Goal: Task Accomplishment & Management: Complete application form

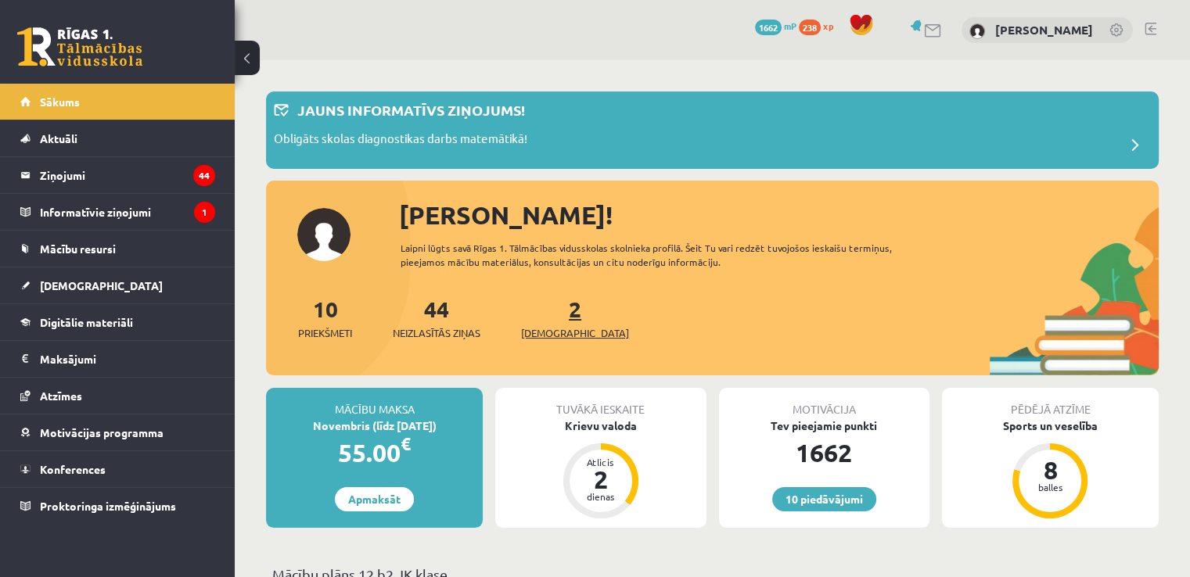
click at [554, 328] on span "[DEMOGRAPHIC_DATA]" at bounding box center [575, 334] width 108 height 16
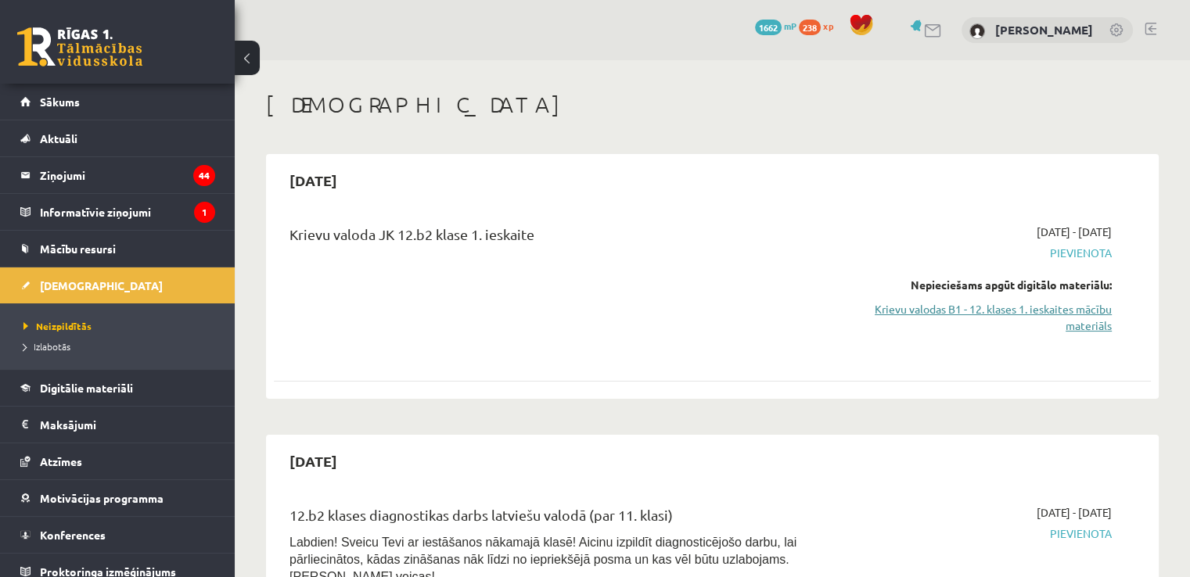
click at [1027, 313] on link "Krievu valodas B1 - 12. klases 1. ieskaites mācību materiāls" at bounding box center [983, 317] width 258 height 33
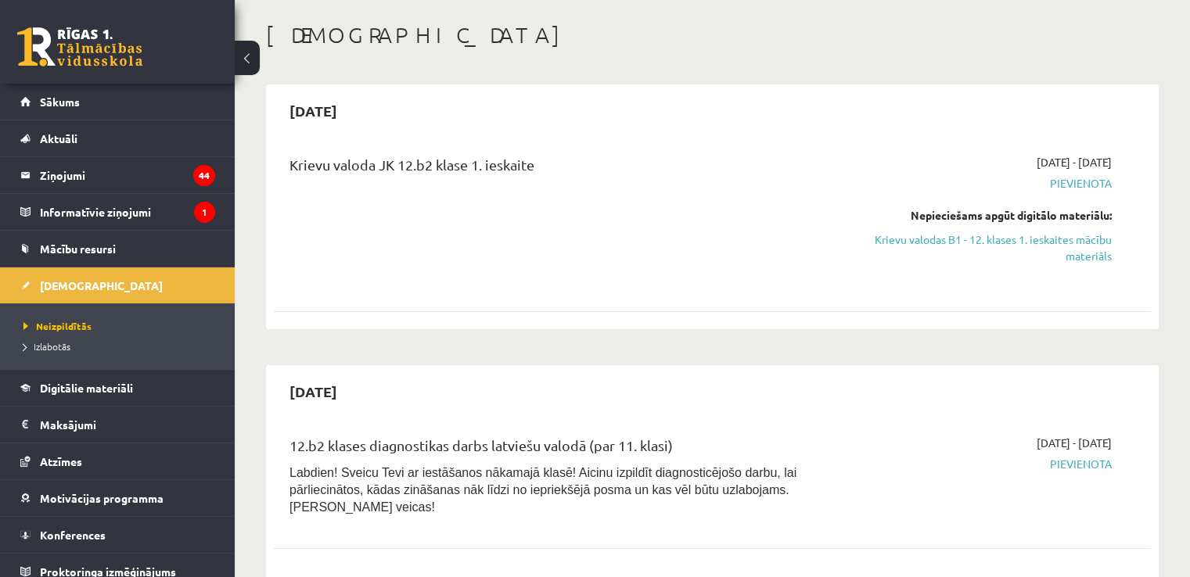
scroll to position [60, 0]
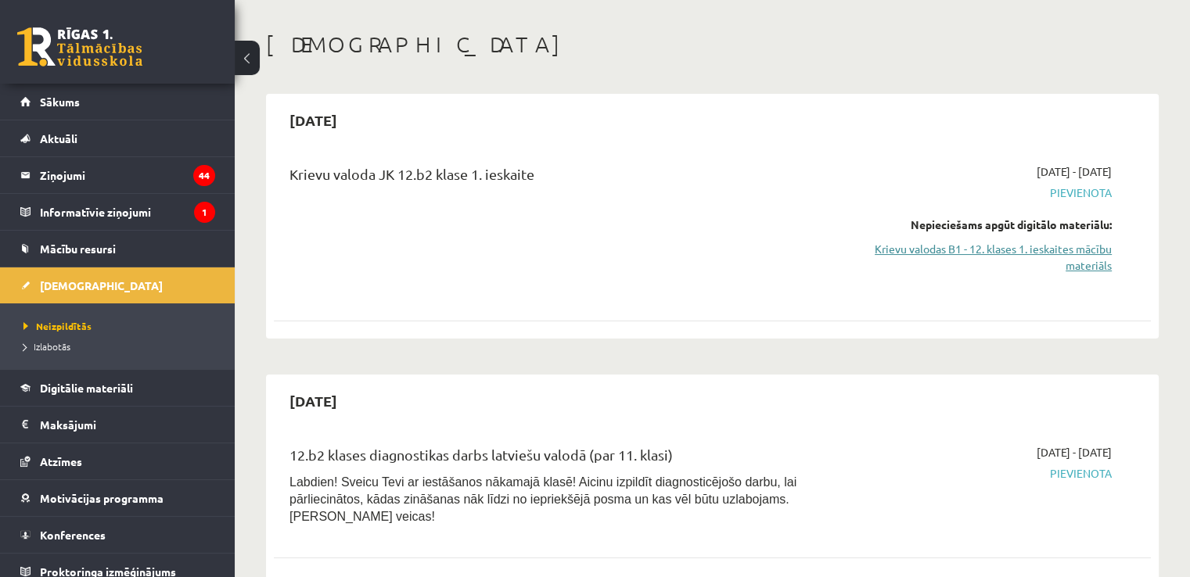
click at [1067, 242] on link "Krievu valodas B1 - 12. klases 1. ieskaites mācību materiāls" at bounding box center [983, 257] width 258 height 33
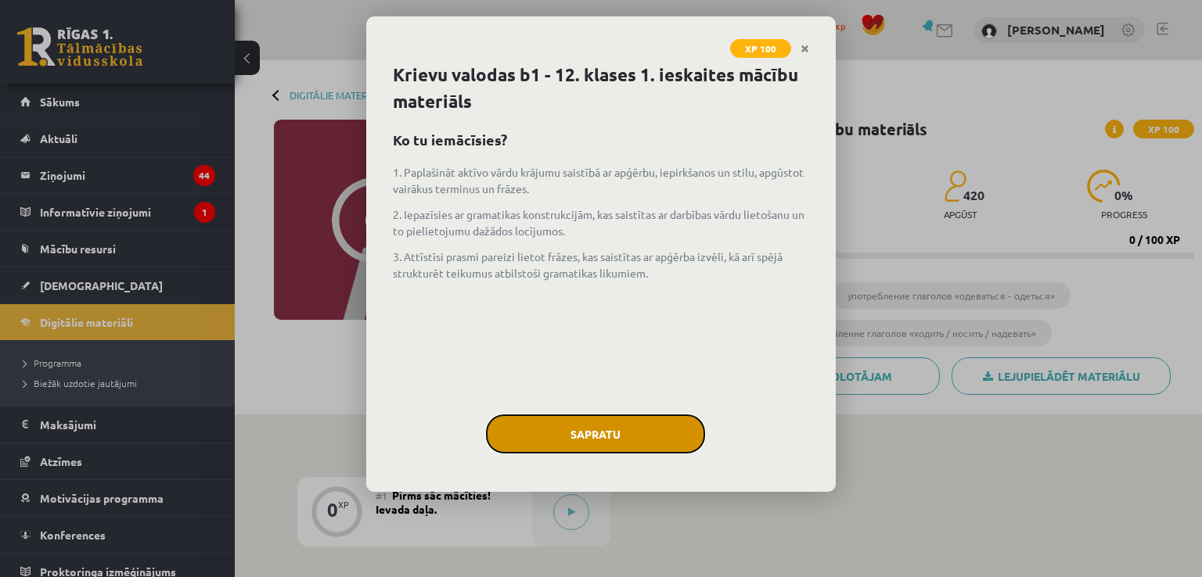
click at [547, 433] on button "Sapratu" at bounding box center [595, 434] width 219 height 39
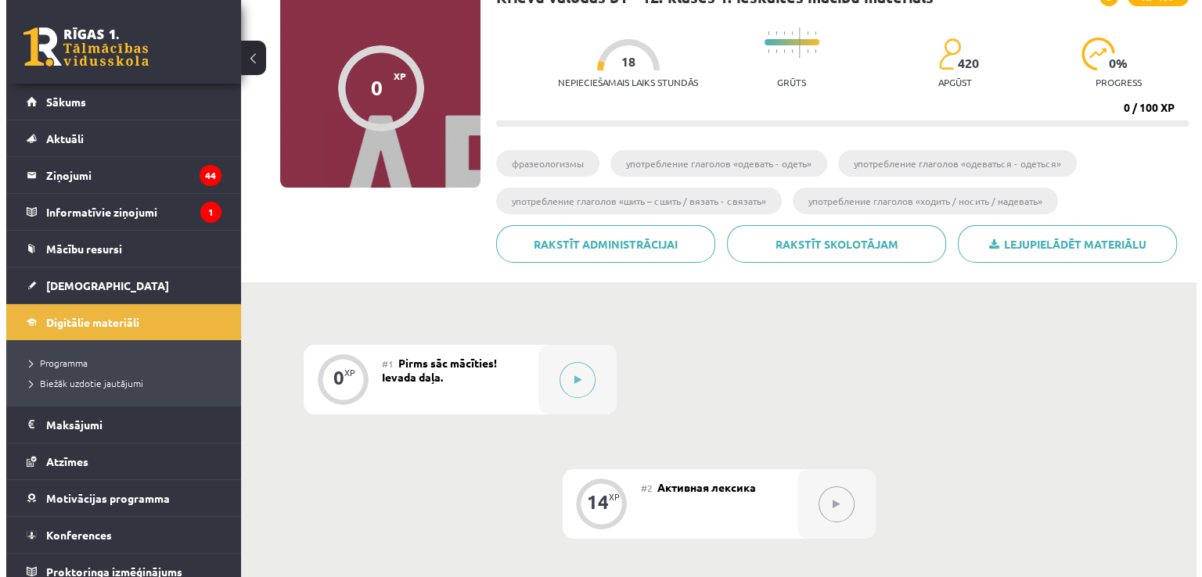
scroll to position [131, 0]
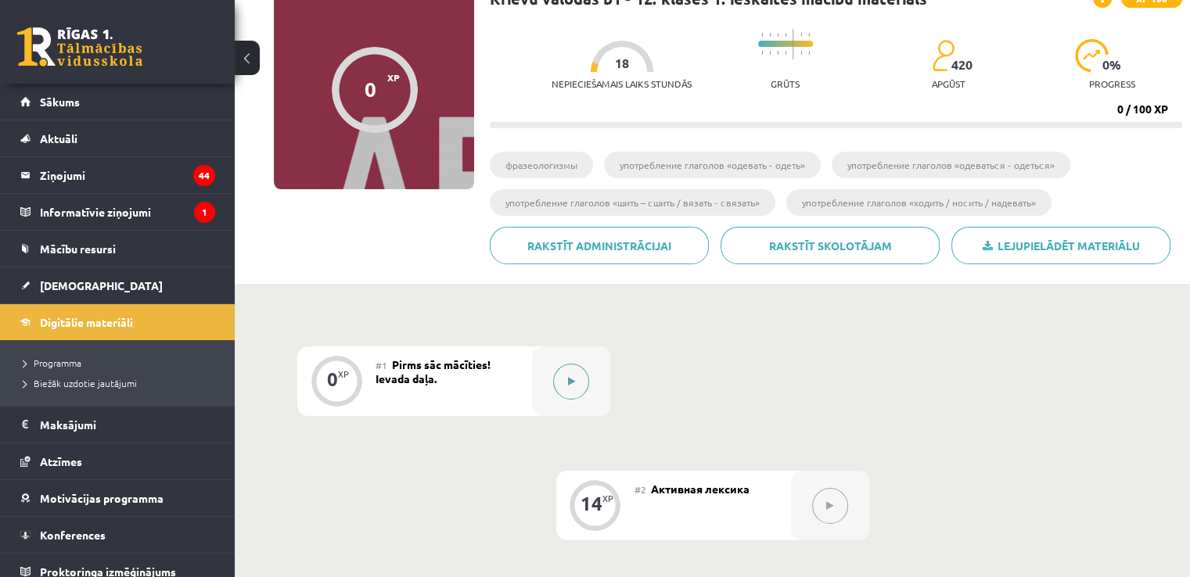
click at [568, 383] on icon at bounding box center [571, 381] width 7 height 9
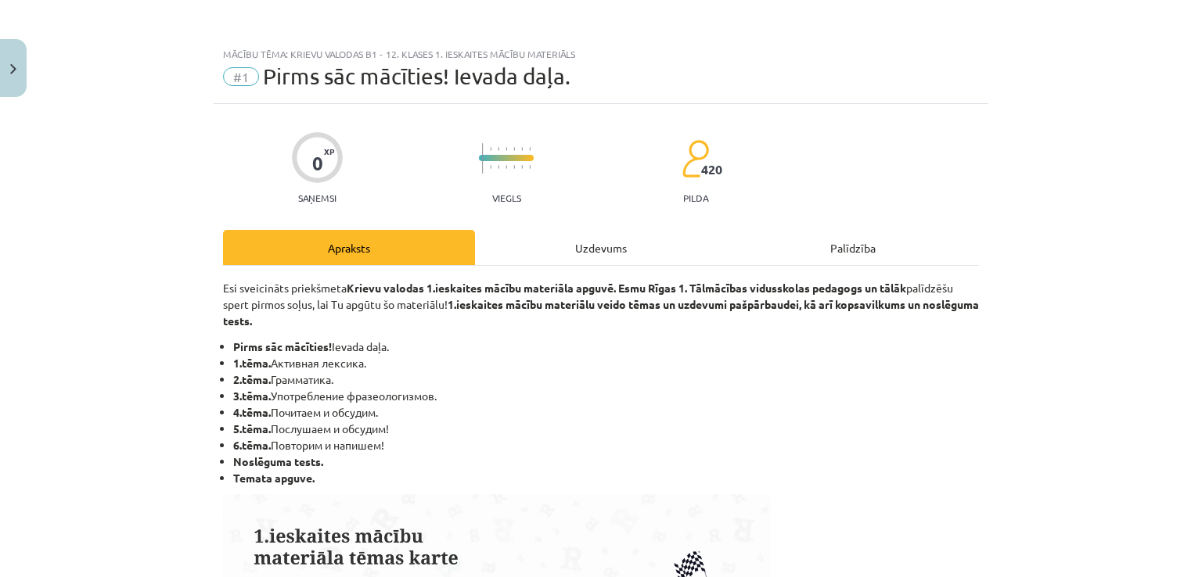
click at [577, 244] on div "Uzdevums" at bounding box center [601, 247] width 252 height 35
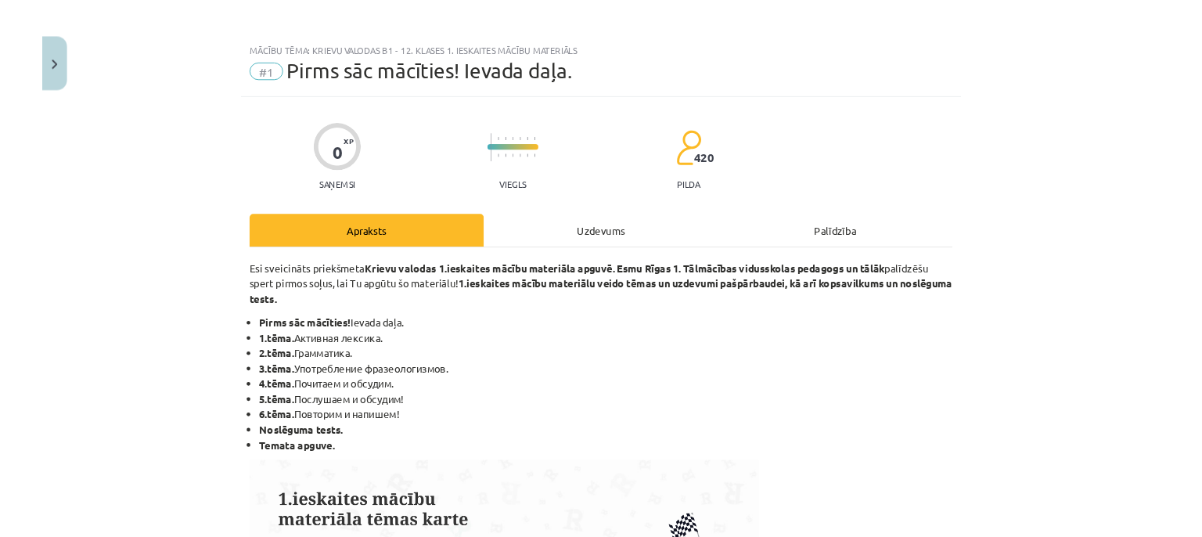
scroll to position [16, 0]
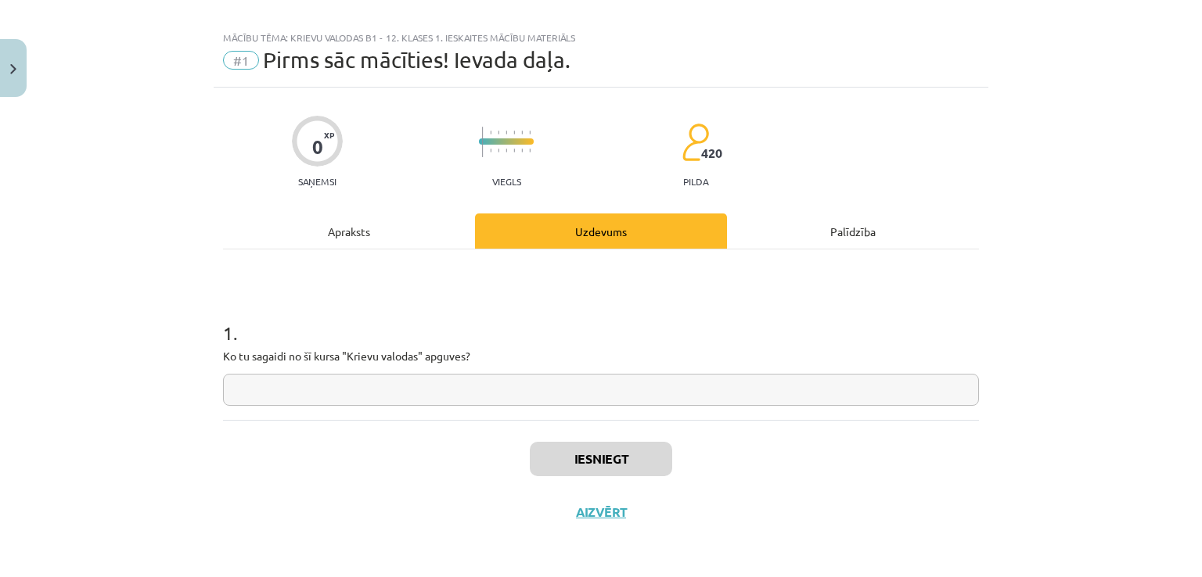
click at [448, 398] on input "text" at bounding box center [601, 390] width 756 height 32
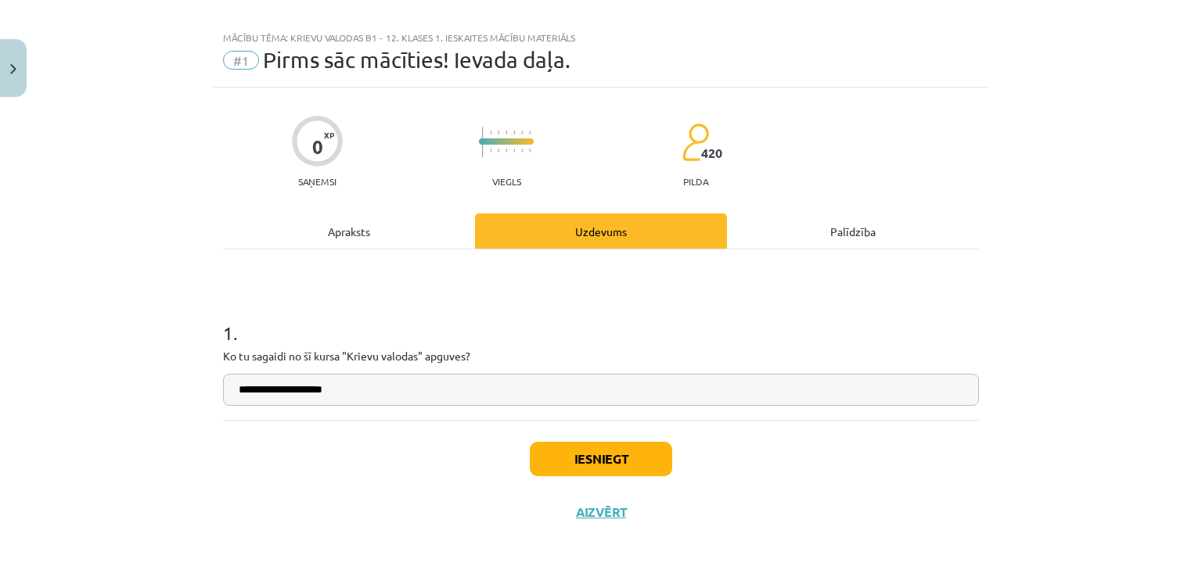
type input "**********"
click at [551, 445] on button "Iesniegt" at bounding box center [601, 459] width 142 height 34
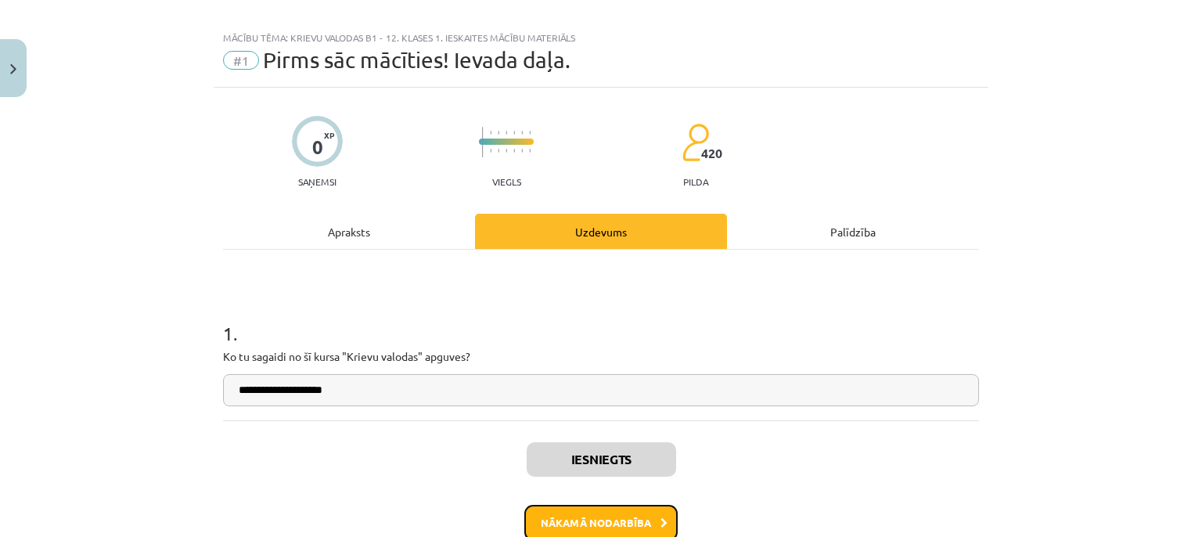
click at [600, 520] on button "Nākamā nodarbība" at bounding box center [600, 523] width 153 height 36
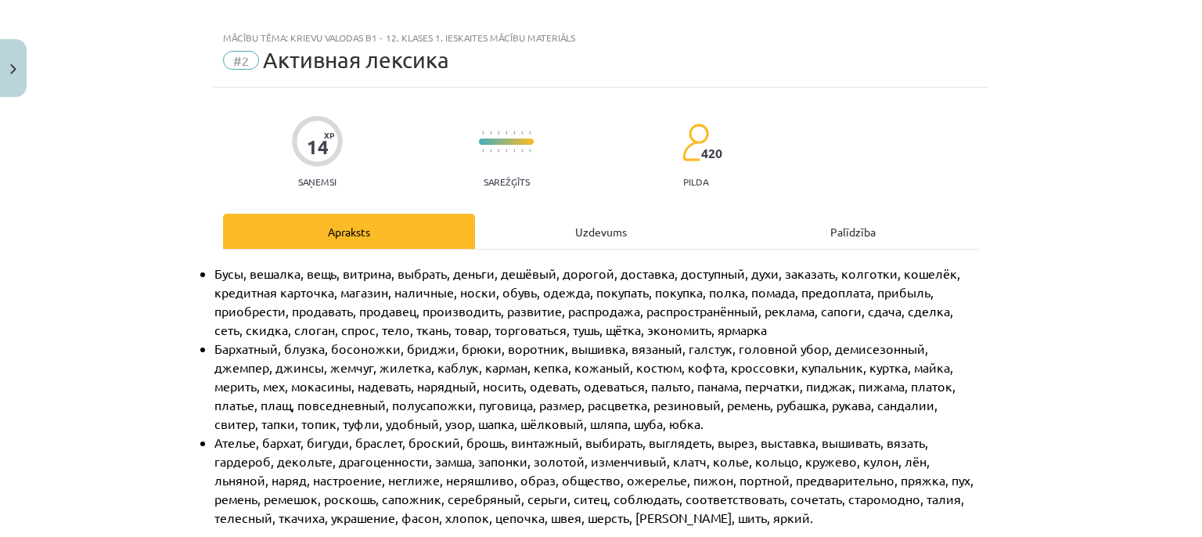
scroll to position [39, 0]
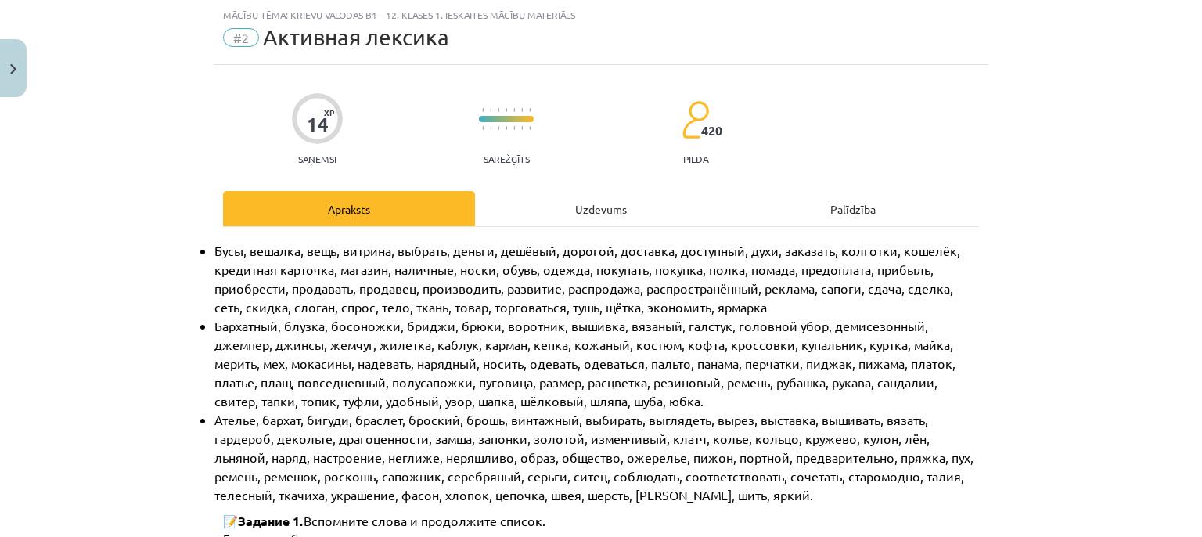
click at [646, 207] on div "Uzdevums" at bounding box center [601, 208] width 252 height 35
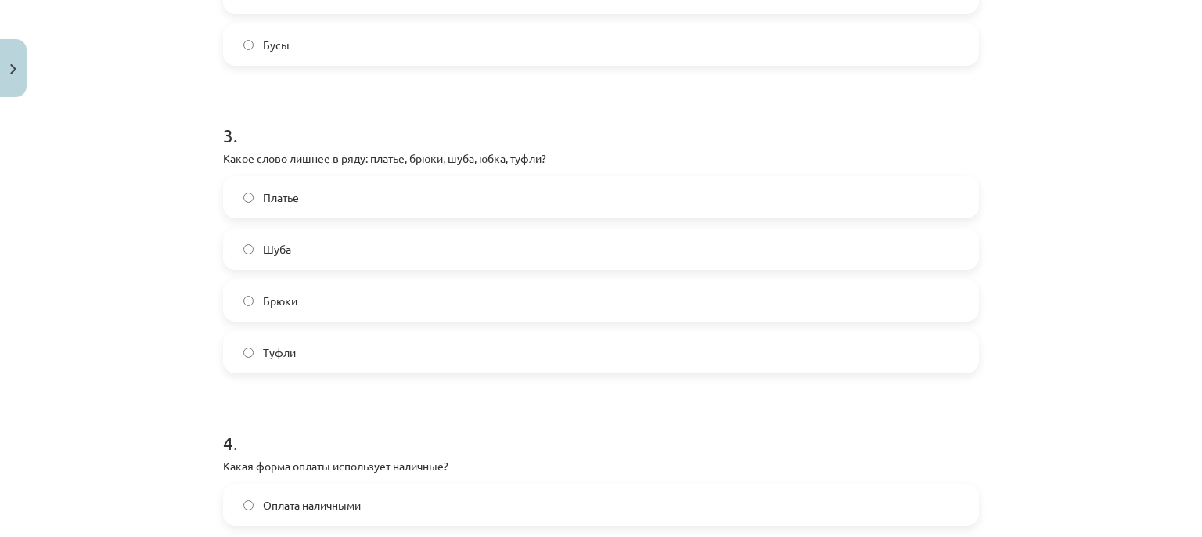
scroll to position [1155, 0]
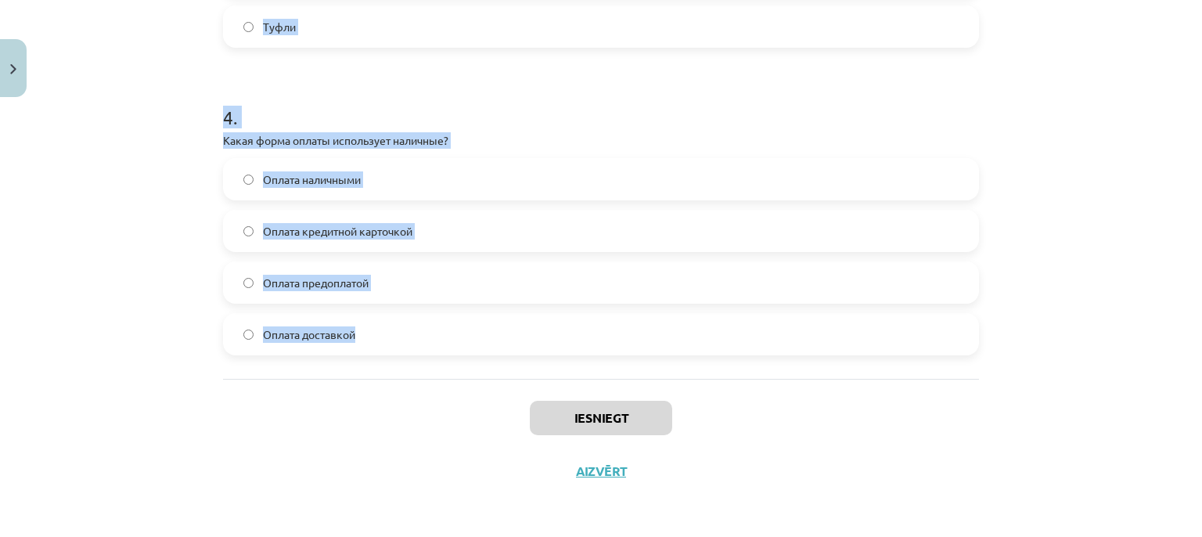
drag, startPoint x: 216, startPoint y: 337, endPoint x: 372, endPoint y: 330, distance: 155.9
copy form "Что означает слово "дешёвый"? Стоит мало денег Легко доступен Стоит много денег…"
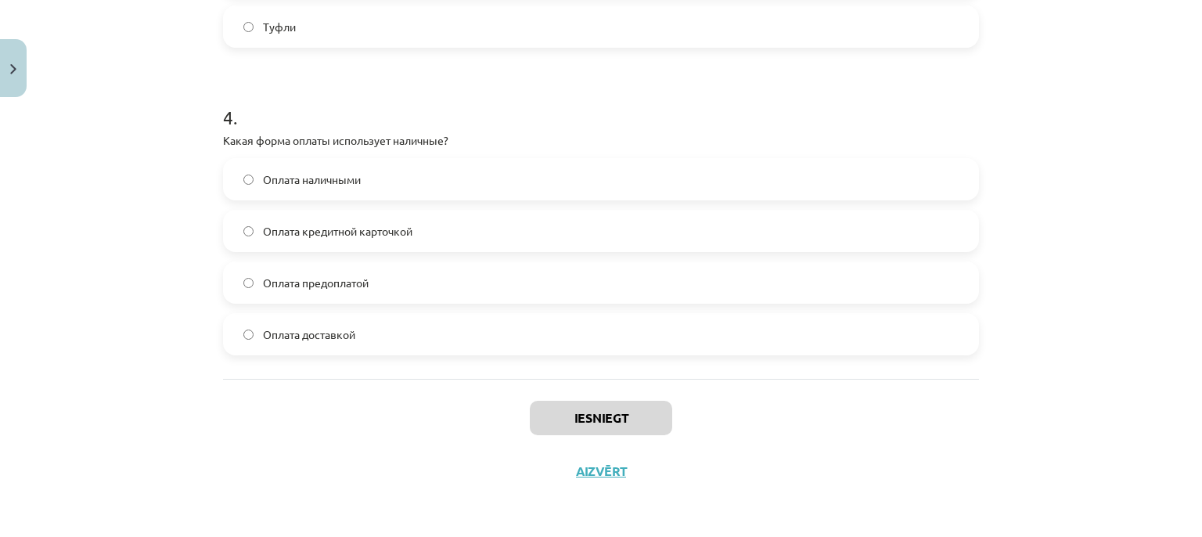
click at [89, 380] on div "Mācību tēma: Krievu valodas b1 - 12. klases 1. ieskaites mācību materiāls #2 Ак…" at bounding box center [601, 268] width 1202 height 537
click at [282, 334] on span "Оплата доставкой" at bounding box center [309, 334] width 92 height 16
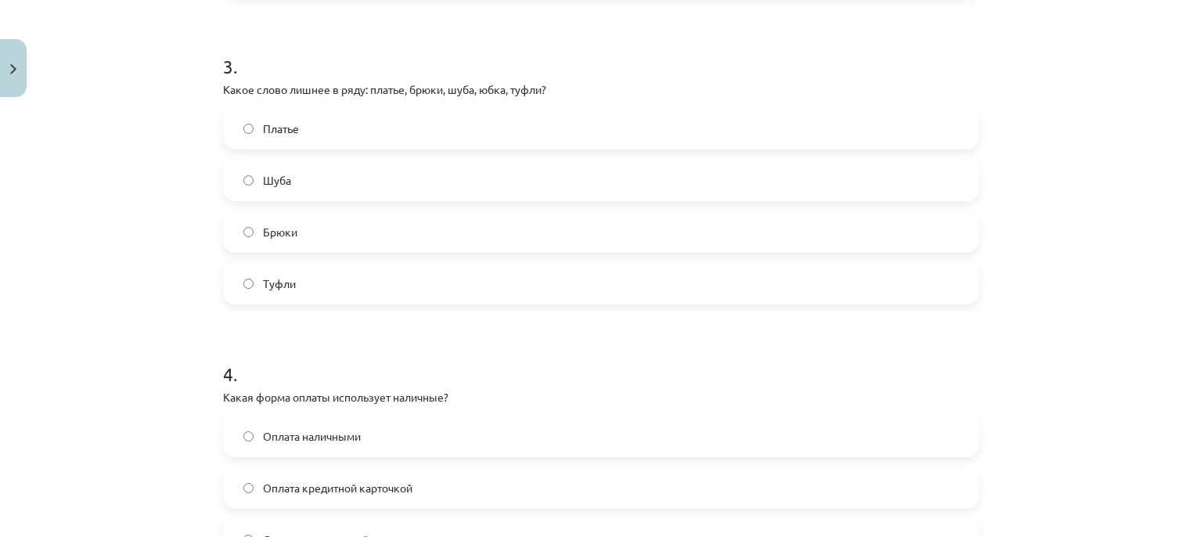
scroll to position [895, 0]
click at [268, 299] on label "Туфли" at bounding box center [601, 286] width 753 height 39
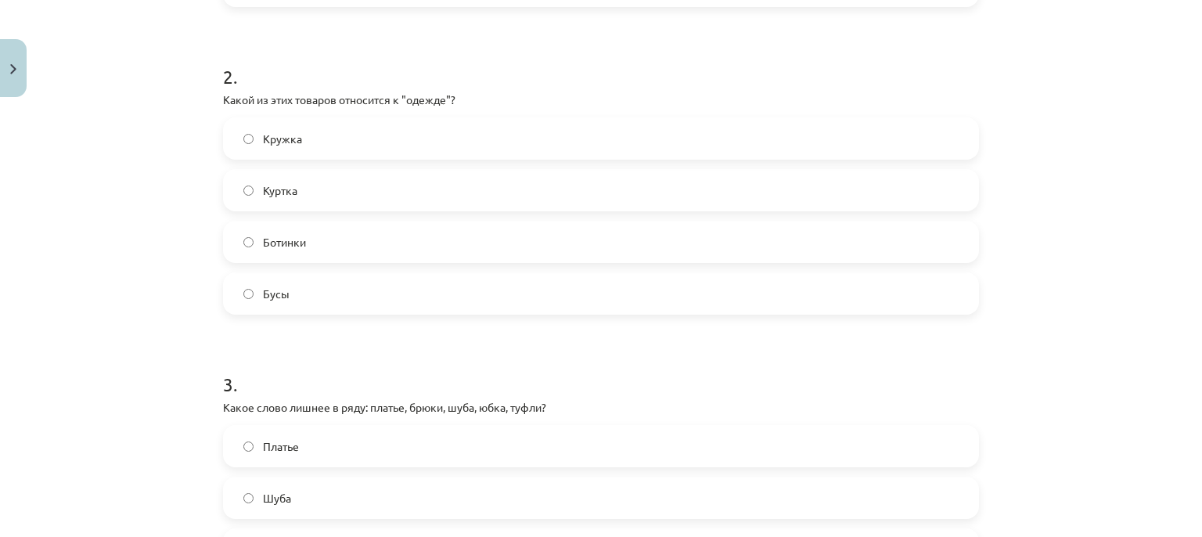
scroll to position [578, 0]
click at [310, 186] on label "Куртка" at bounding box center [601, 192] width 753 height 39
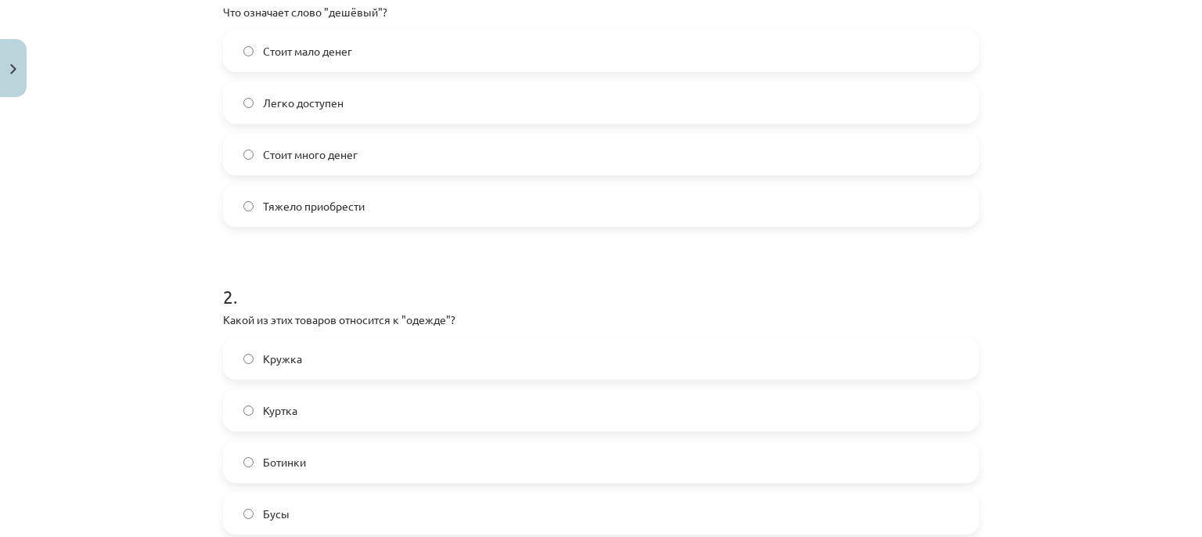
scroll to position [357, 0]
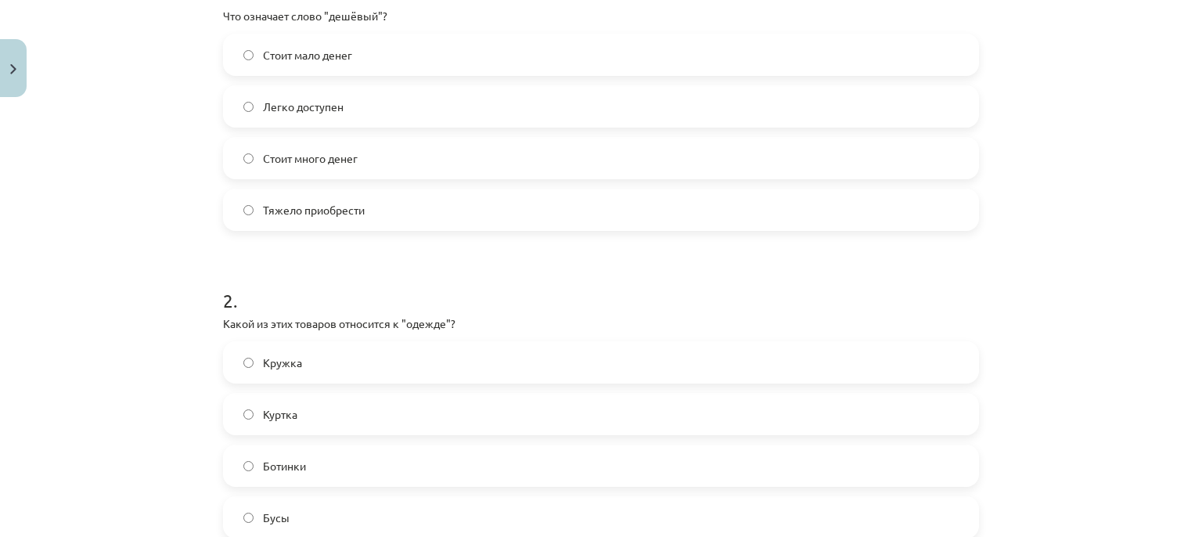
click at [536, 59] on label "Стоит мало денег" at bounding box center [601, 54] width 753 height 39
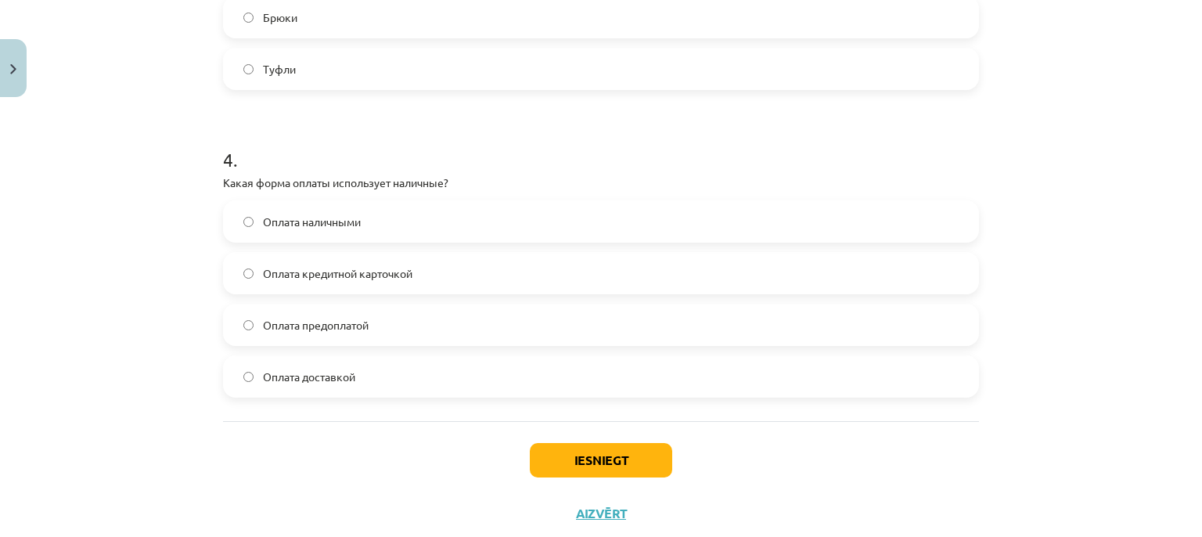
scroll to position [1155, 0]
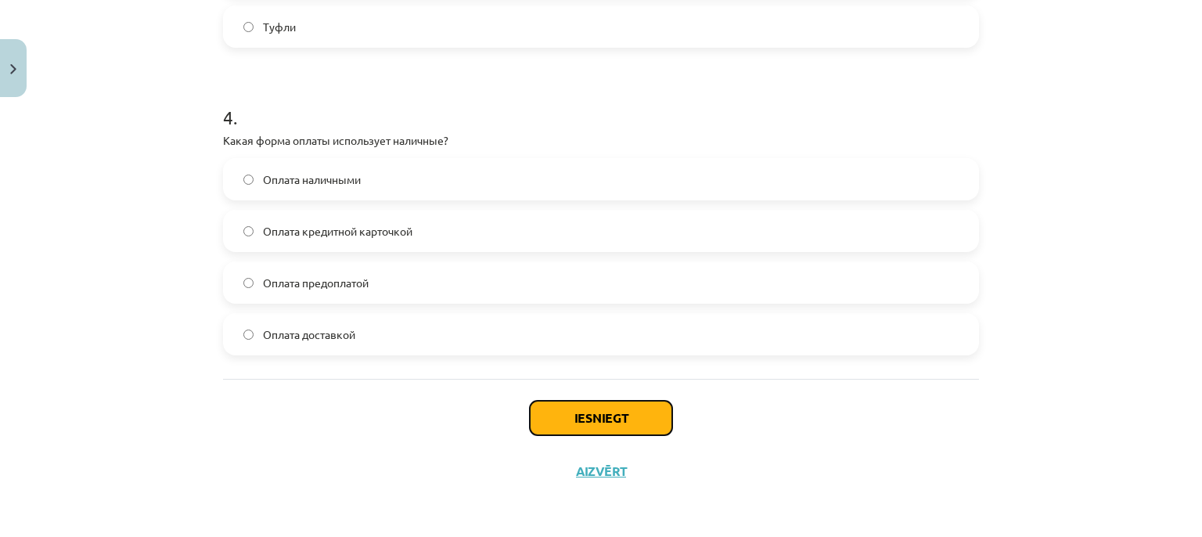
click at [585, 412] on button "Iesniegt" at bounding box center [601, 418] width 142 height 34
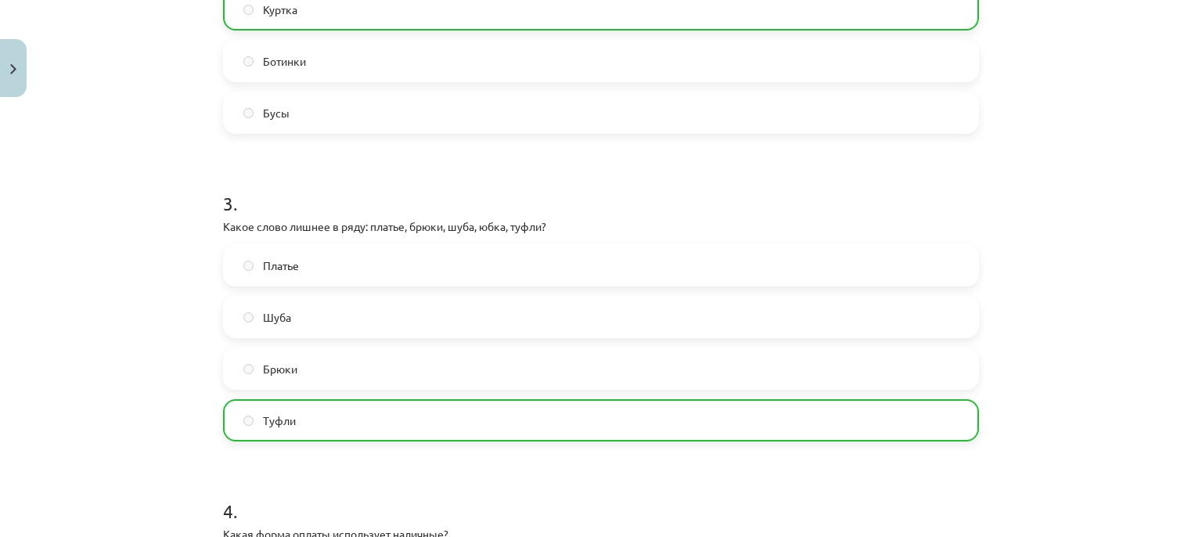
scroll to position [1204, 0]
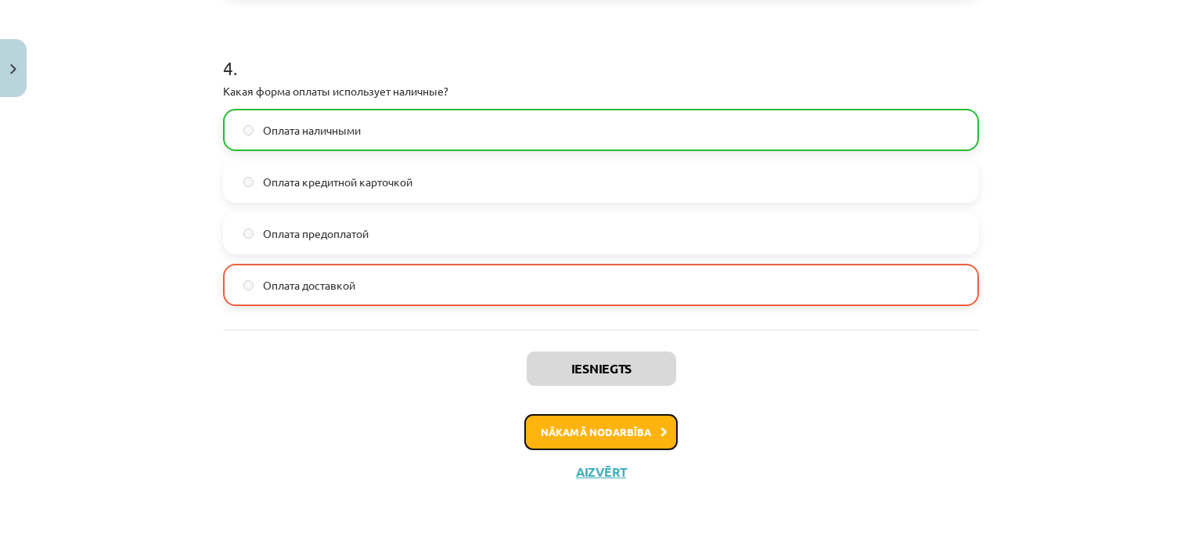
click at [647, 423] on button "Nākamā nodarbība" at bounding box center [600, 432] width 153 height 36
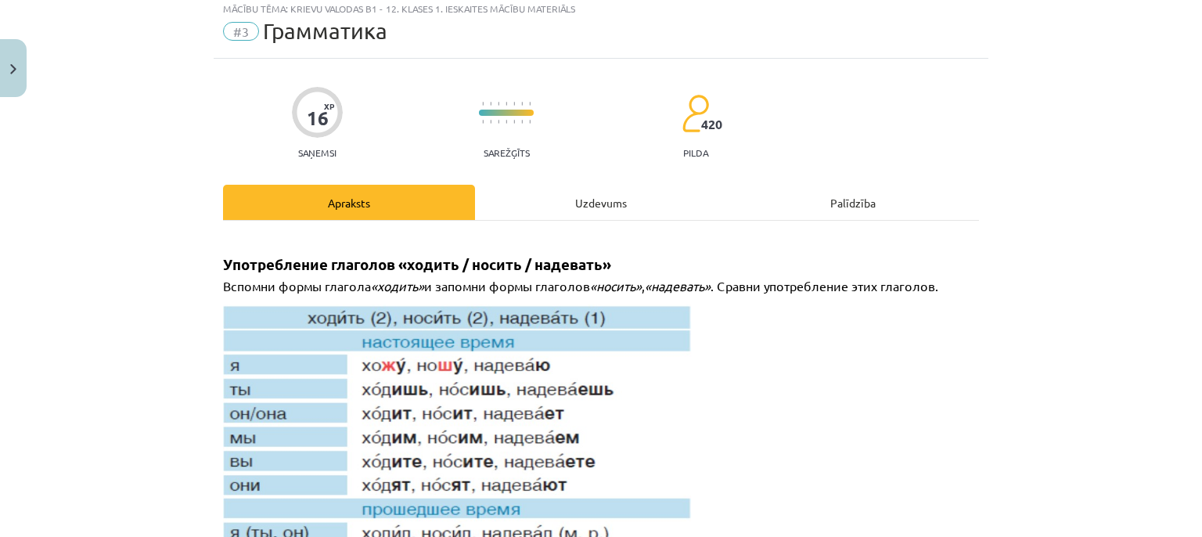
scroll to position [39, 0]
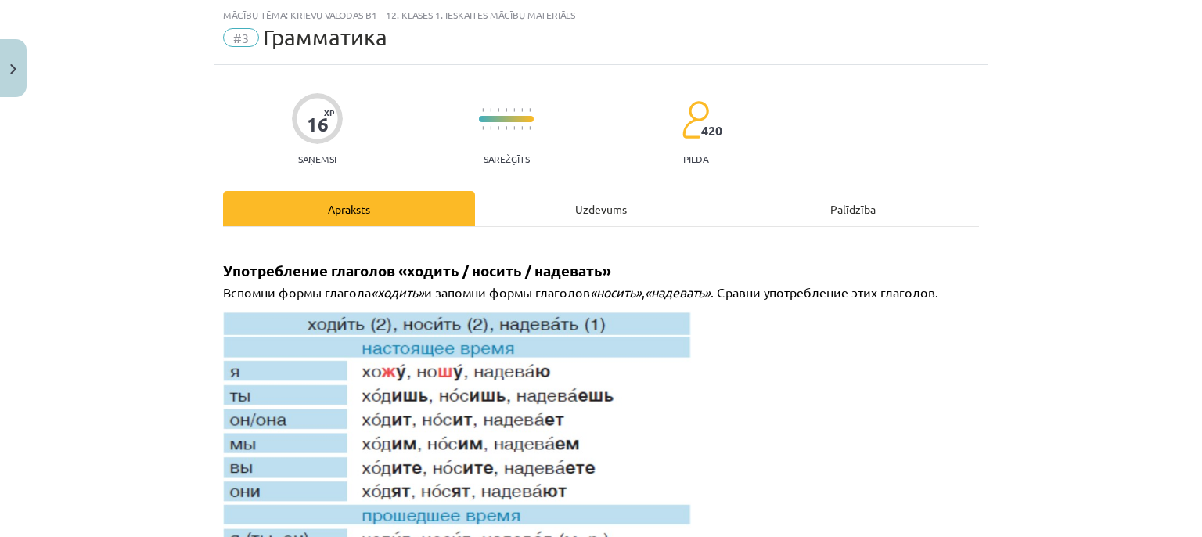
click at [570, 223] on div "Uzdevums" at bounding box center [601, 208] width 252 height 35
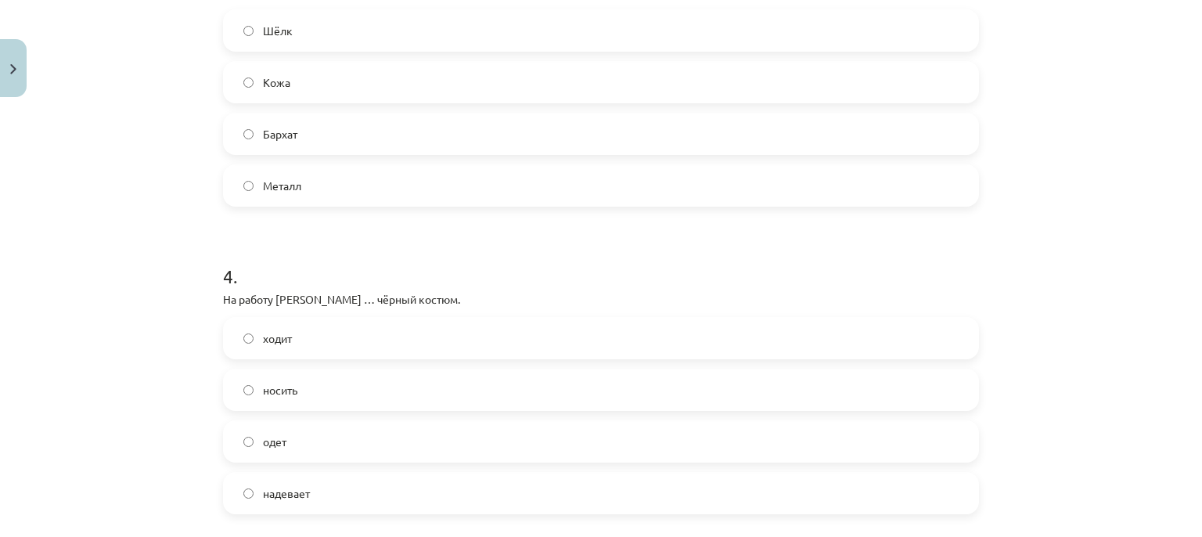
scroll to position [1180, 0]
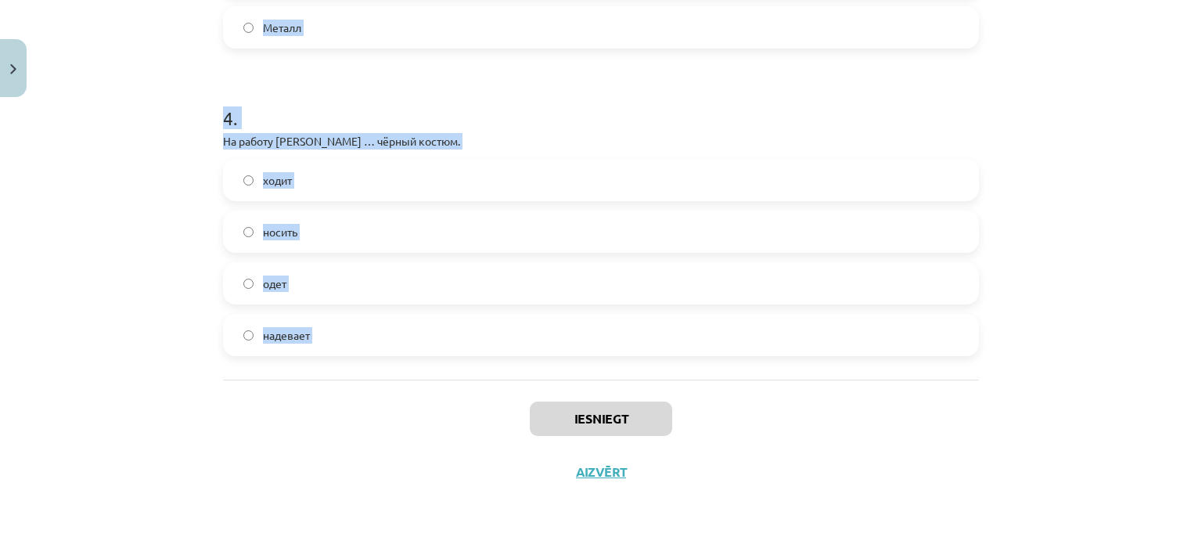
drag, startPoint x: 214, startPoint y: 334, endPoint x: 357, endPoint y: 390, distance: 152.9
copy form "В школу мы ... (школьная форма). – В школу я .... все ответы правильные носим ш…"
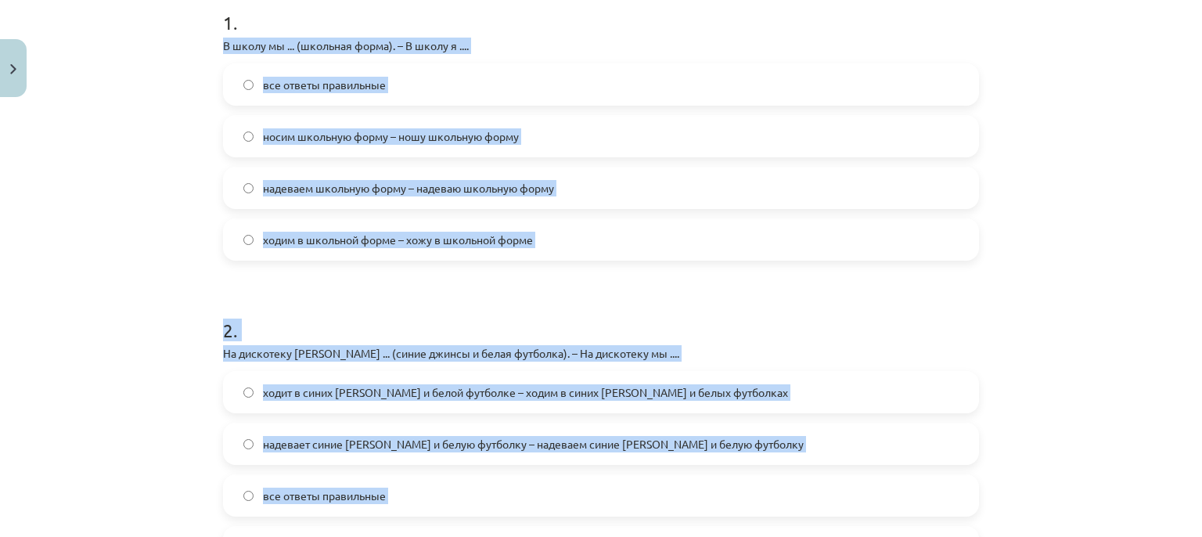
scroll to position [266, 0]
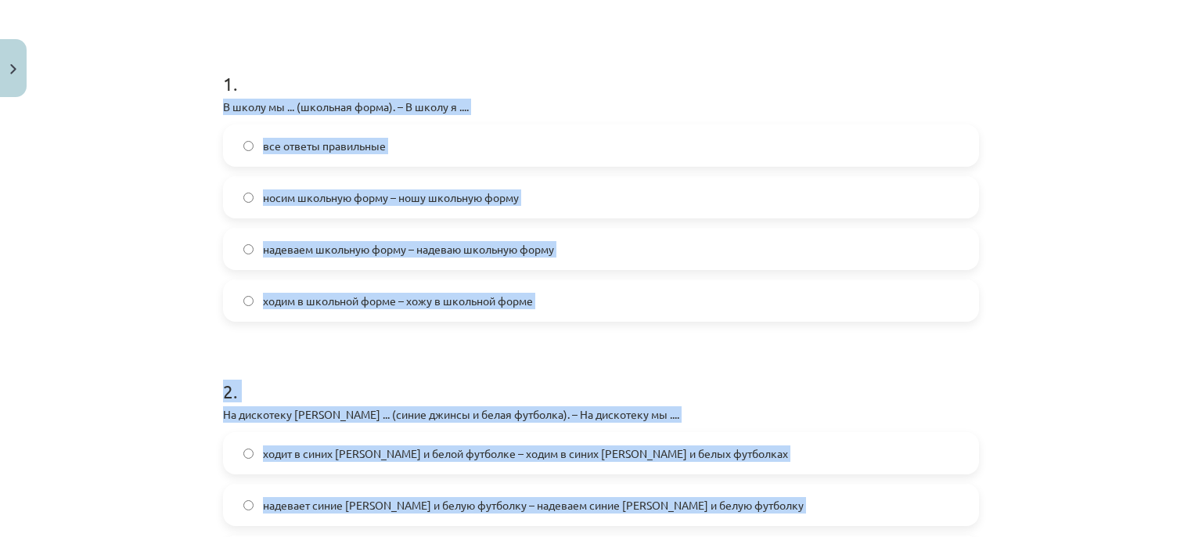
click at [1139, 145] on div "Mācību tēma: Krievu valodas b1 - 12. klases 1. ieskaites mācību materiāls #3 Гр…" at bounding box center [601, 268] width 1202 height 537
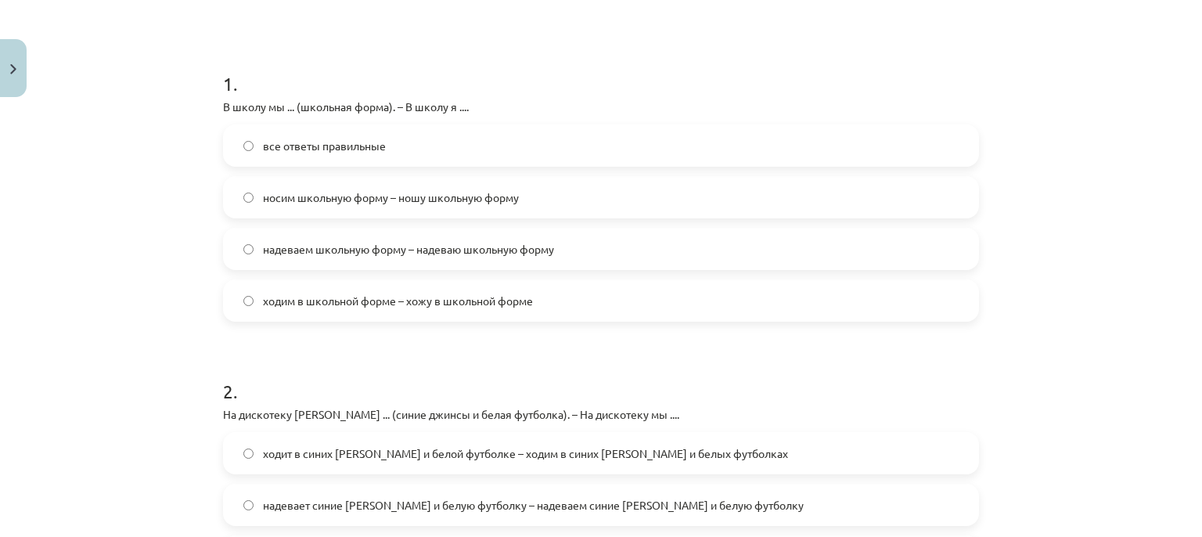
click at [949, 139] on label "все ответы правильные" at bounding box center [601, 145] width 753 height 39
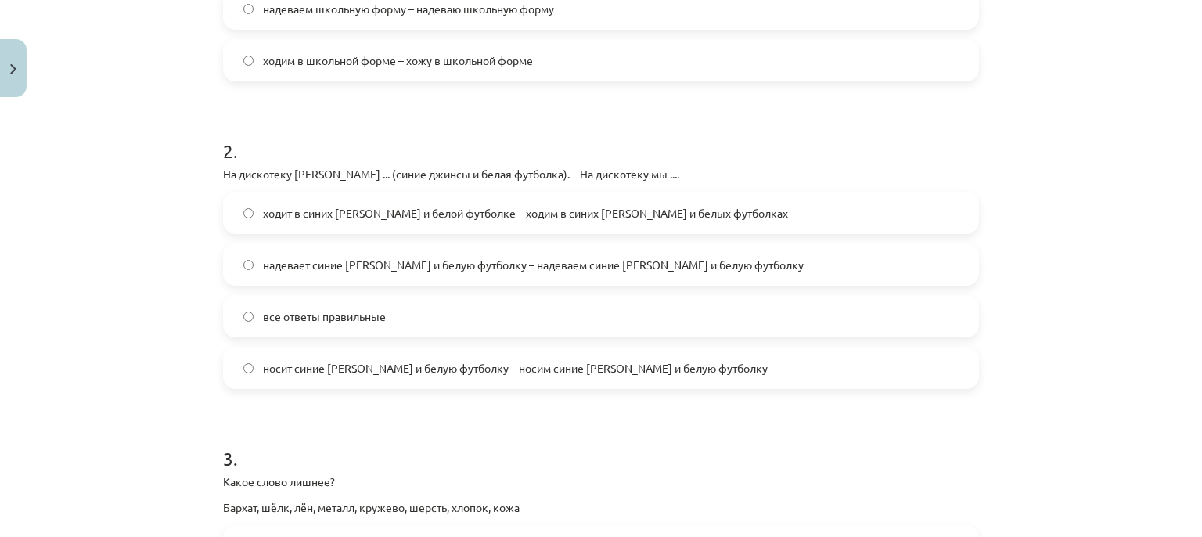
scroll to position [509, 0]
click at [319, 320] on span "все ответы правильные" at bounding box center [324, 314] width 123 height 16
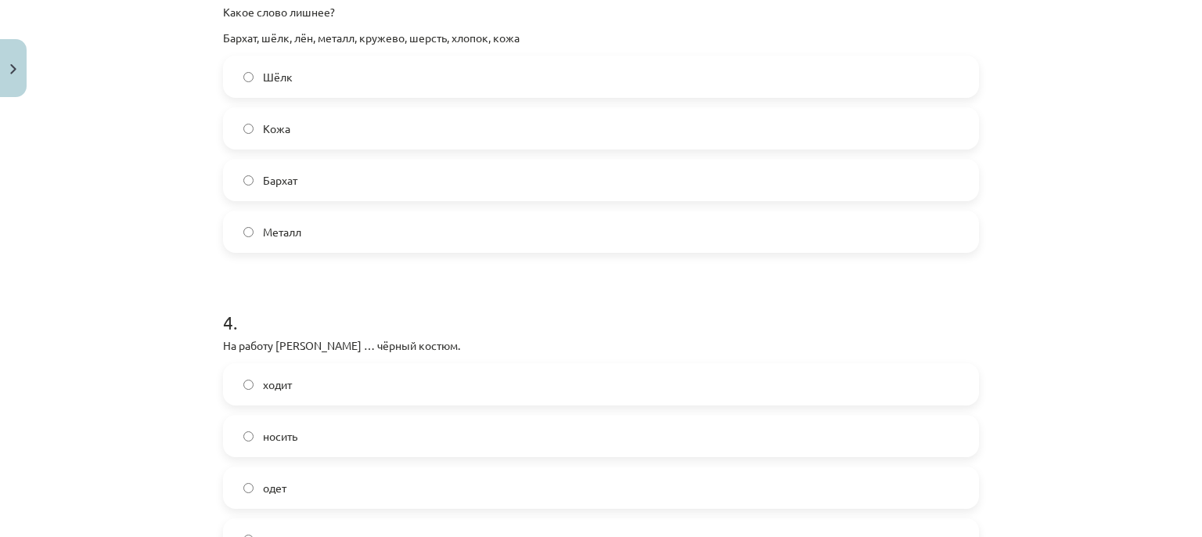
scroll to position [1003, 0]
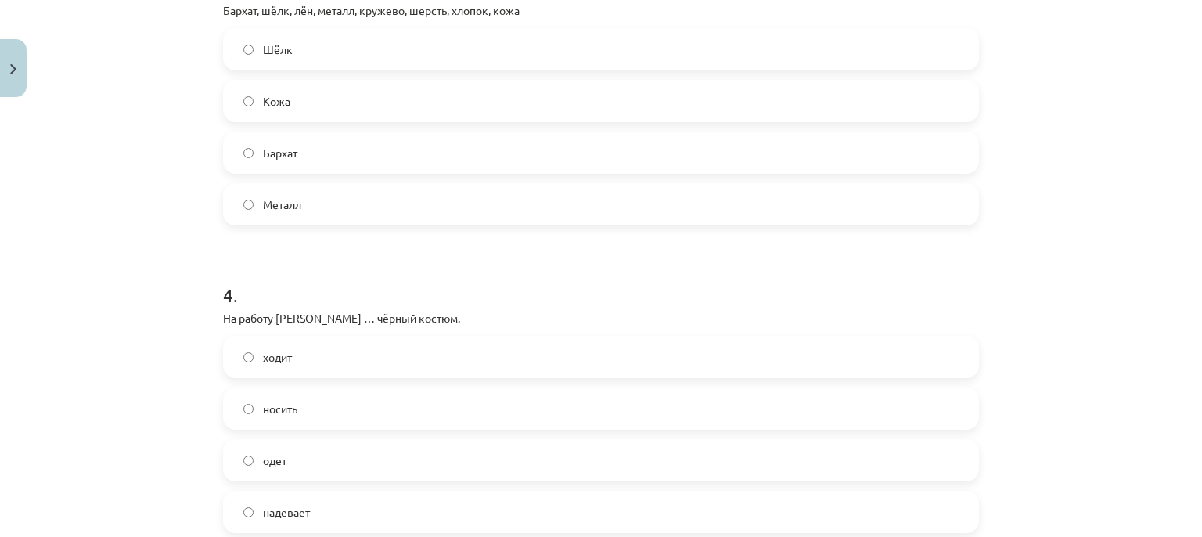
click at [676, 209] on label "Металл" at bounding box center [601, 204] width 753 height 39
click at [351, 509] on label "надевает" at bounding box center [601, 511] width 753 height 39
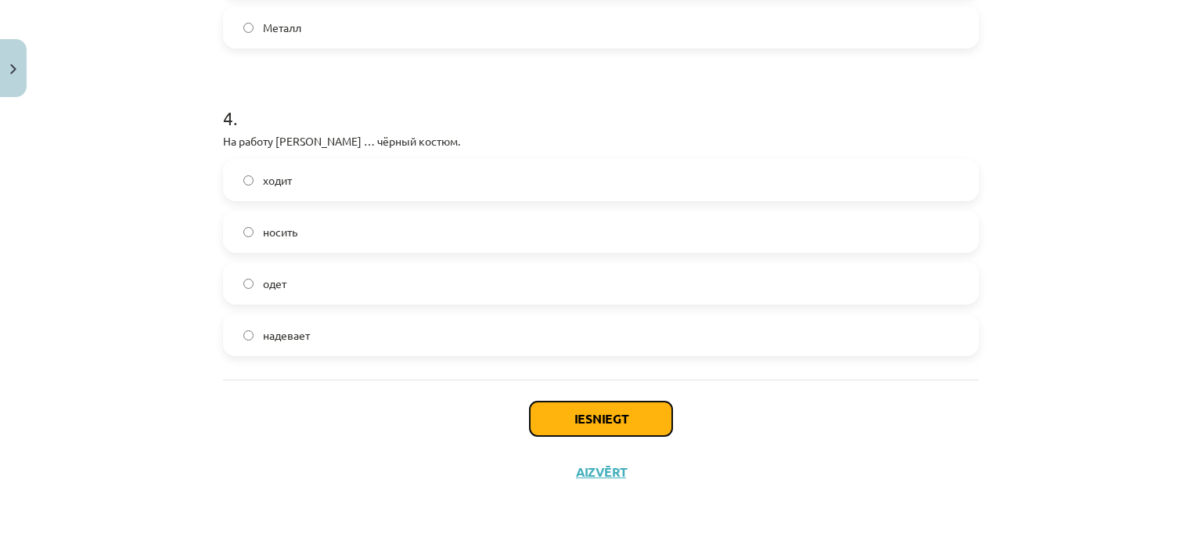
click at [591, 426] on button "Iesniegt" at bounding box center [601, 418] width 142 height 34
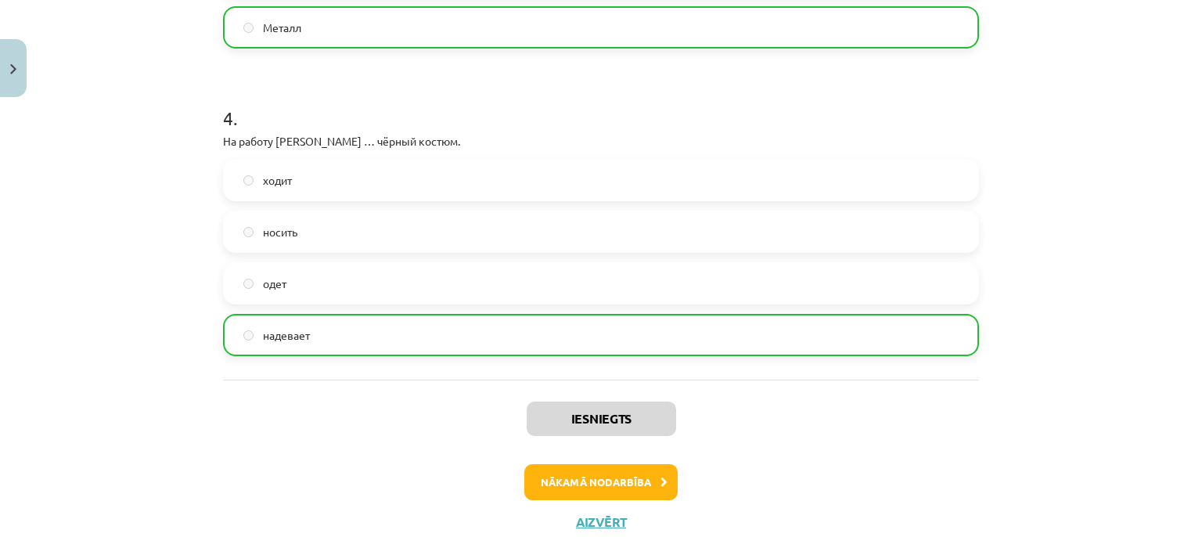
drag, startPoint x: 628, startPoint y: 475, endPoint x: 667, endPoint y: 486, distance: 39.9
click at [706, 503] on div "Iesniegts Nākamā nodarbība Aizvērt" at bounding box center [601, 460] width 756 height 160
click at [641, 477] on button "Nākamā nodarbība" at bounding box center [600, 482] width 153 height 36
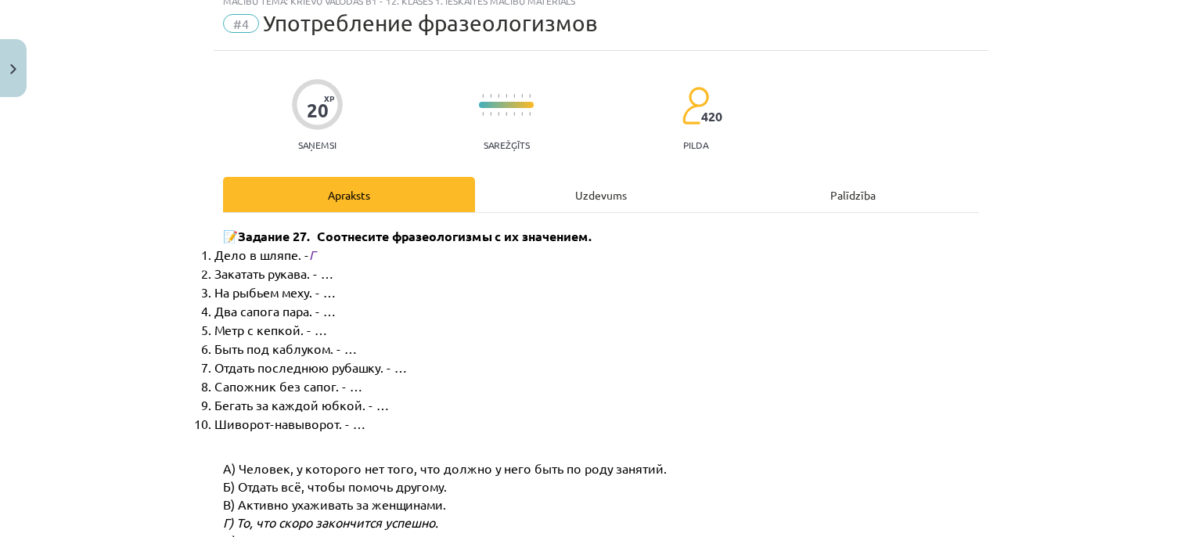
scroll to position [39, 0]
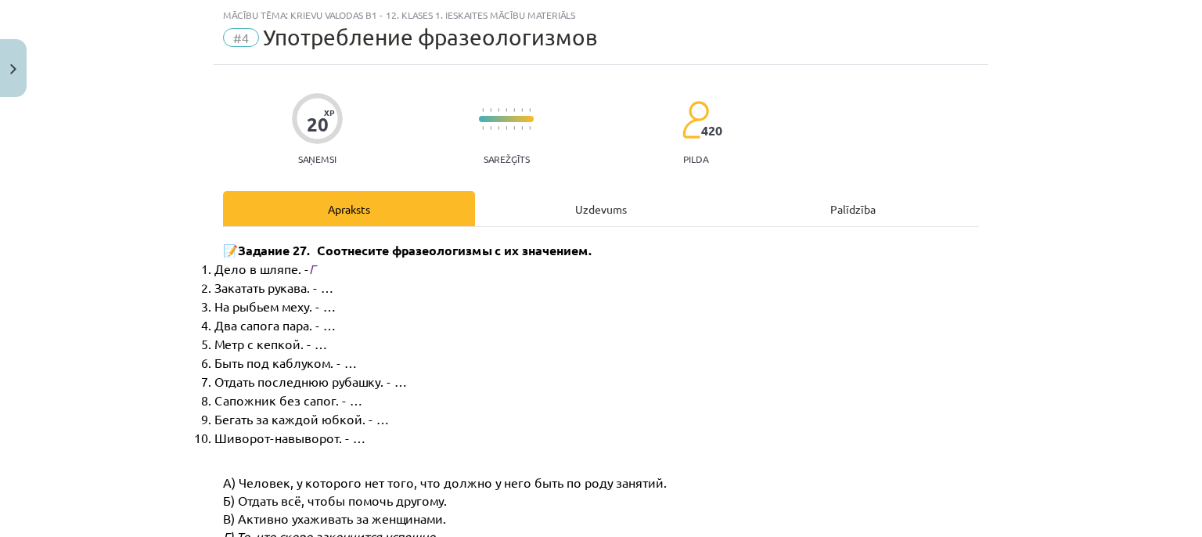
click at [622, 204] on div "Uzdevums" at bounding box center [601, 208] width 252 height 35
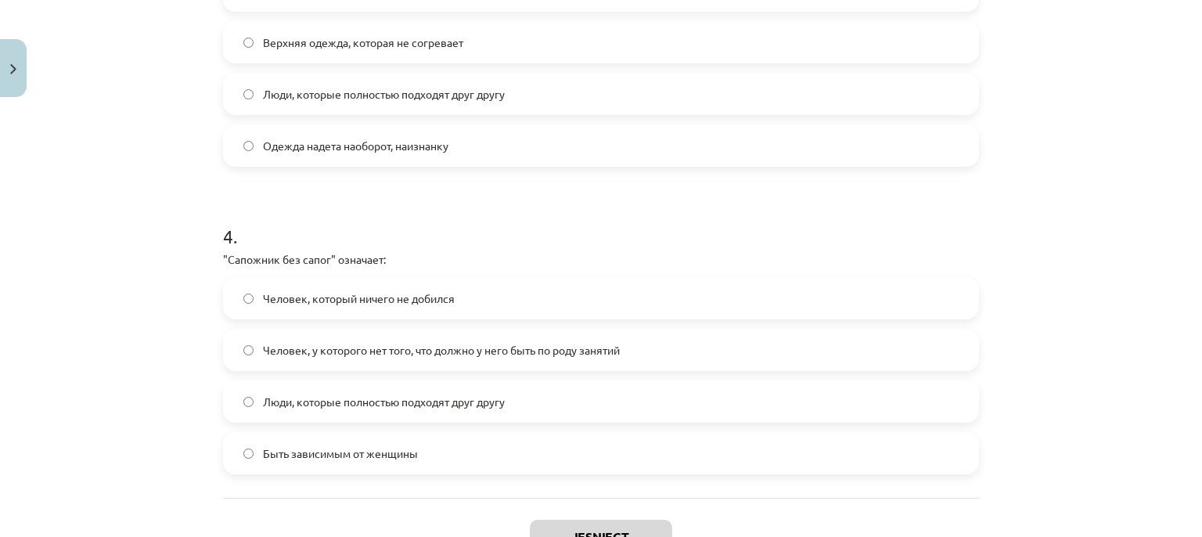
scroll to position [1155, 0]
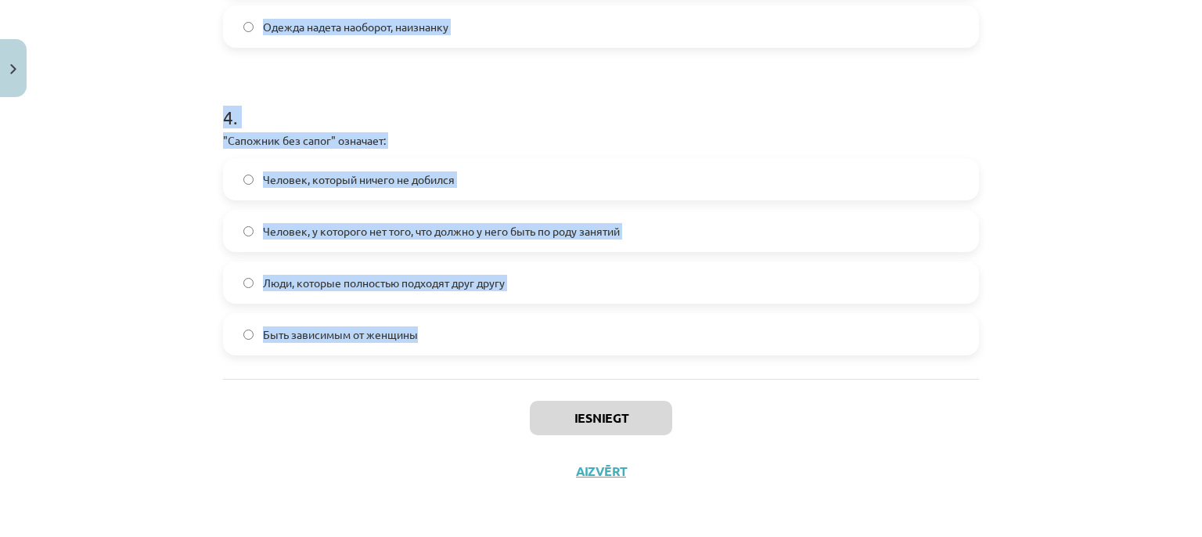
drag, startPoint x: 219, startPoint y: 318, endPoint x: 429, endPoint y: 340, distance: 210.8
copy form "1 . "Два сапога пара" означает: Человек очень маленького роста Одежда надета на…"
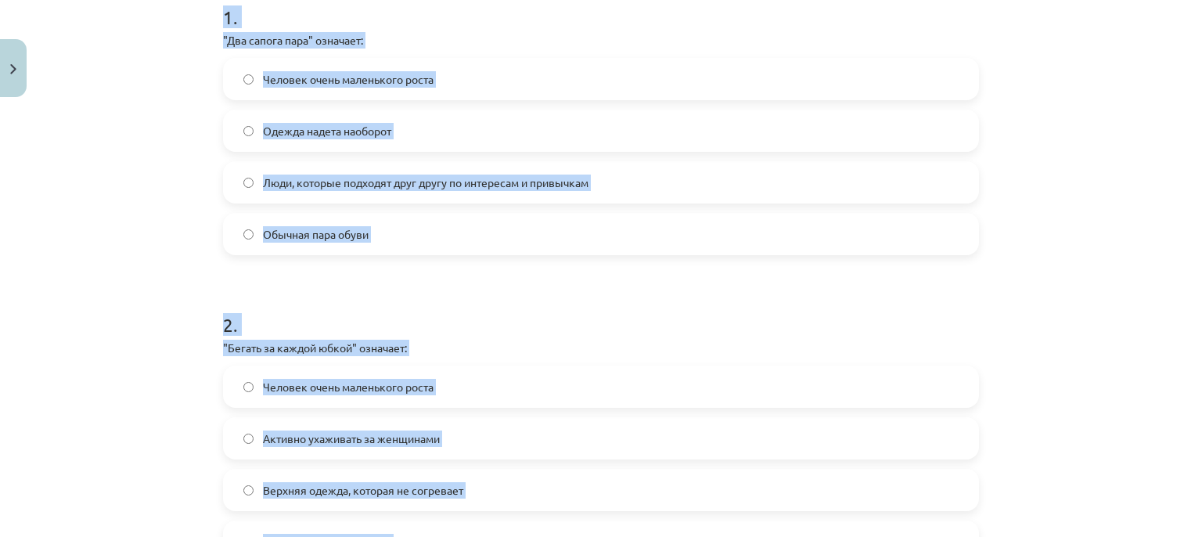
scroll to position [322, 0]
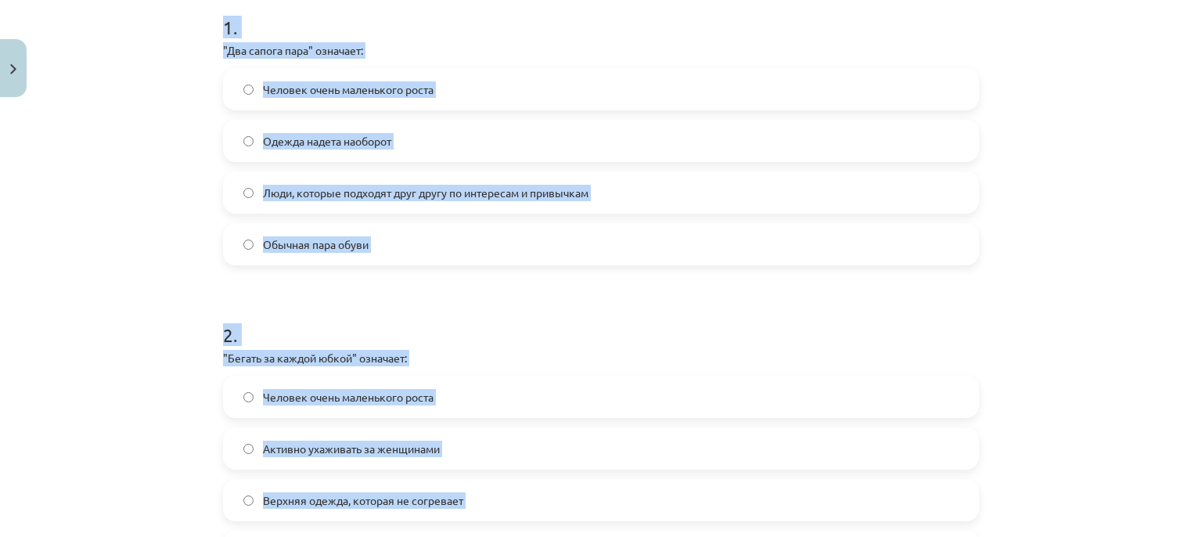
click at [1155, 218] on div "Mācību tēma: Krievu valodas b1 - 12. klases 1. ieskaites mācību materiāls #4 Уп…" at bounding box center [601, 268] width 1202 height 537
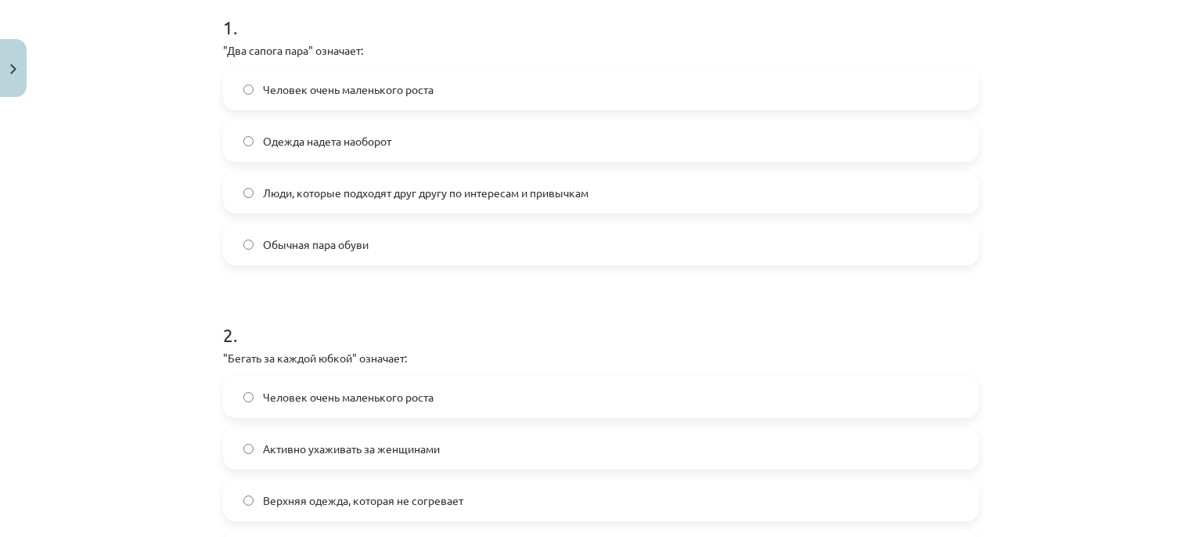
click at [401, 191] on span "Люди, которые подходят друг другу по интересам и привычкам" at bounding box center [426, 193] width 326 height 16
click at [373, 448] on span "Активно ухаживать за женщинами" at bounding box center [351, 449] width 177 height 16
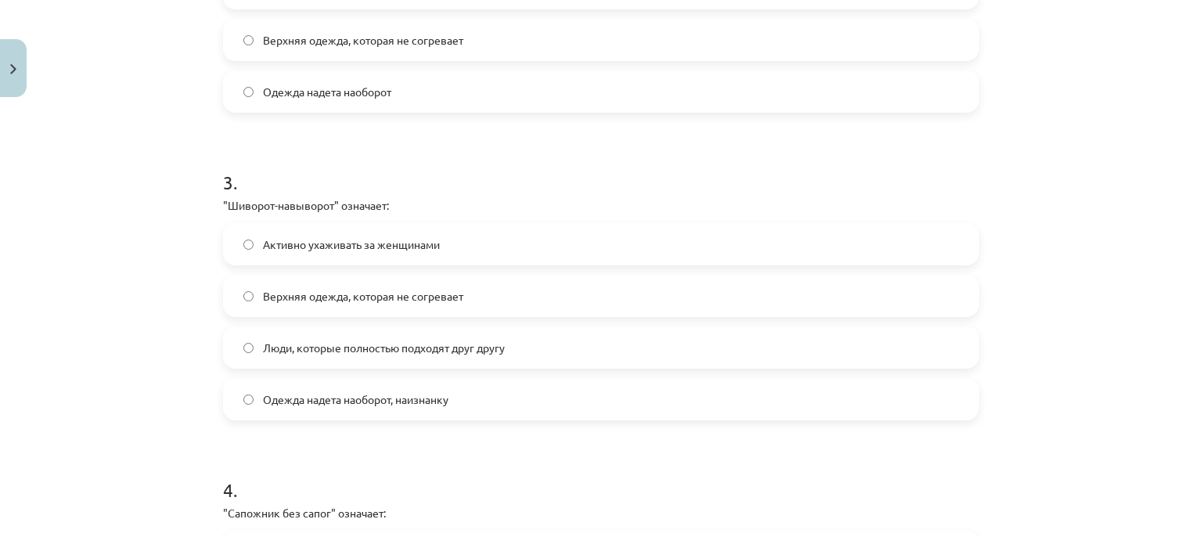
scroll to position [804, 0]
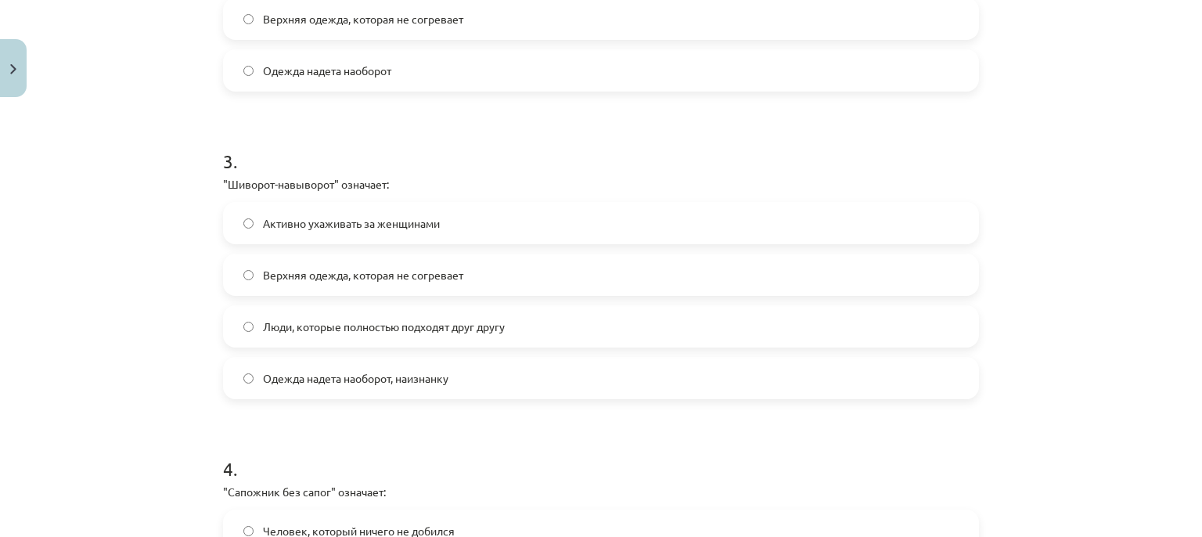
click at [284, 378] on span "Одежда надета наоборот, наизнанку" at bounding box center [355, 378] width 185 height 16
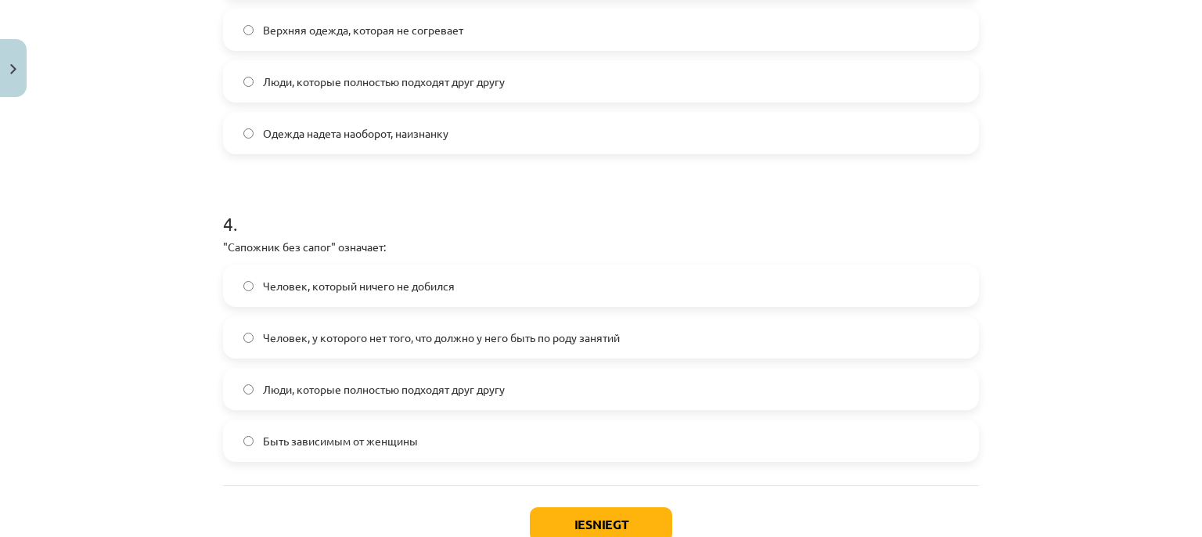
scroll to position [1051, 0]
click at [329, 323] on label "Человек, у которого нет того, что должно у него быть по роду занятий" at bounding box center [601, 334] width 753 height 39
click at [551, 510] on button "Iesniegt" at bounding box center [601, 522] width 142 height 34
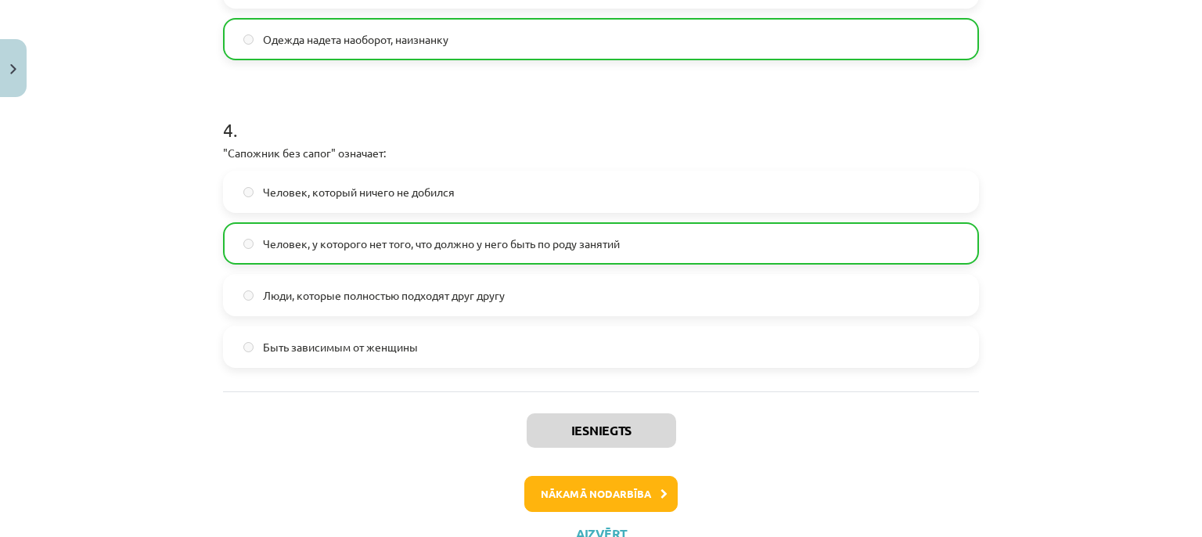
scroll to position [1204, 0]
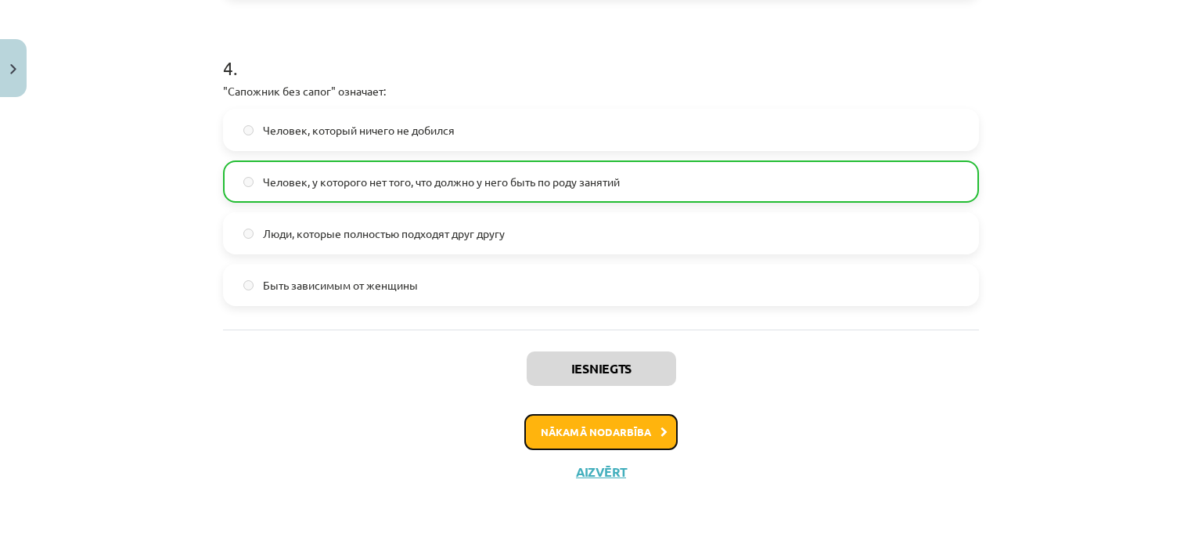
click at [660, 429] on icon at bounding box center [663, 432] width 7 height 10
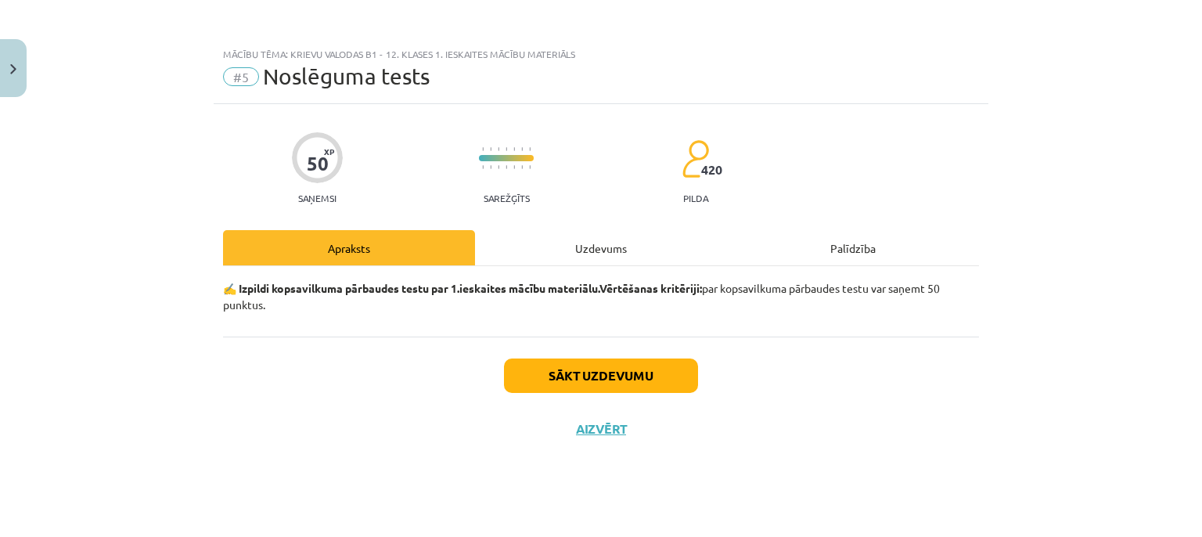
scroll to position [0, 0]
click at [630, 387] on button "Sākt uzdevumu" at bounding box center [601, 375] width 194 height 34
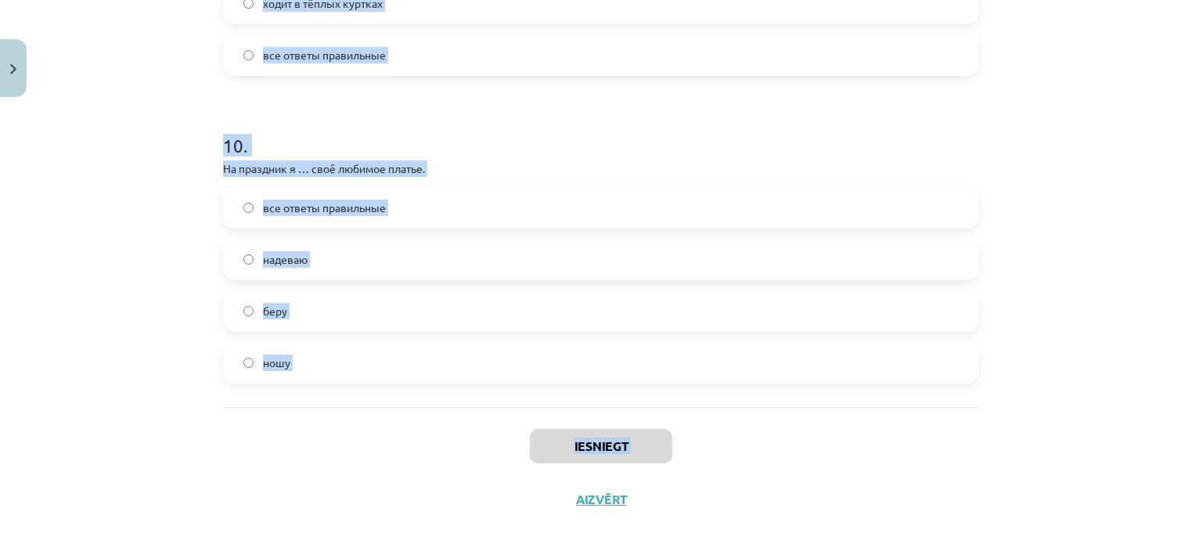
scroll to position [2999, 0]
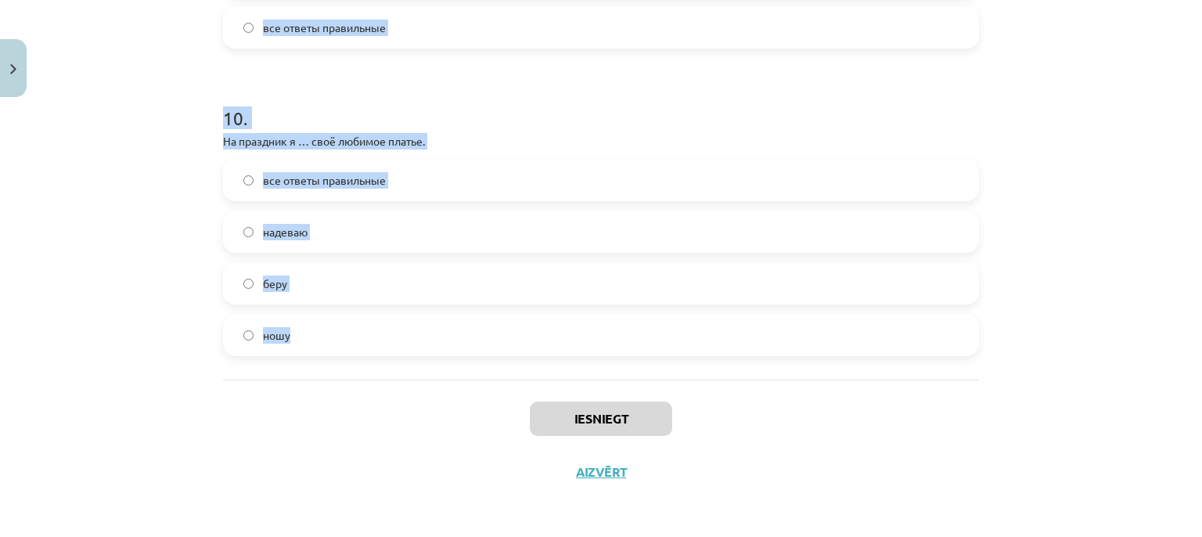
drag, startPoint x: 213, startPoint y: 370, endPoint x: 355, endPoint y: 362, distance: 142.6
copy form "Выберите правильную форму: На работу мама ... (красивый костюм). ходит в красив…"
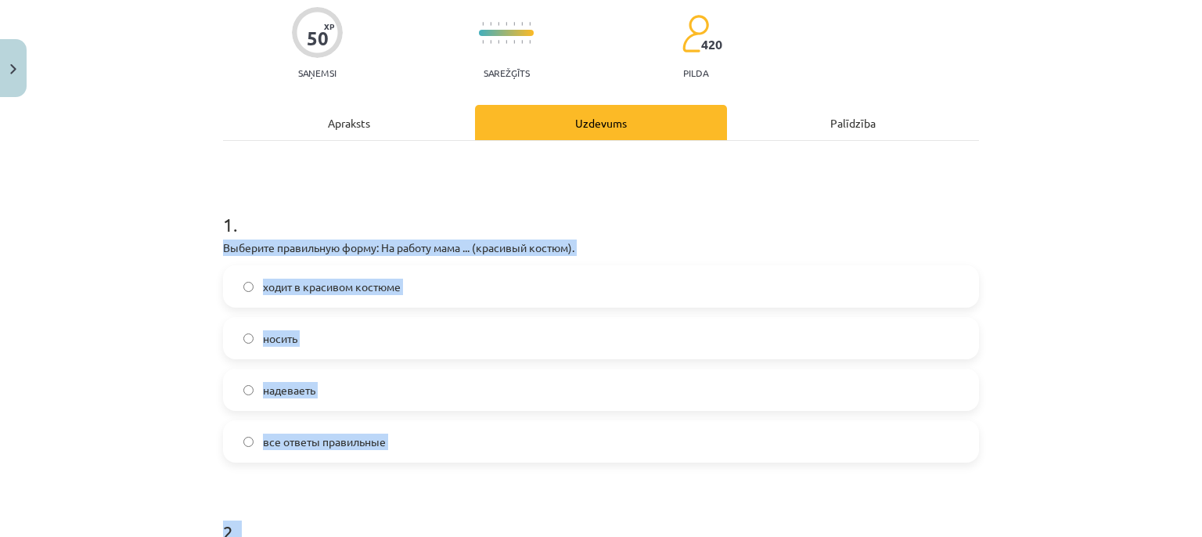
scroll to position [121, 0]
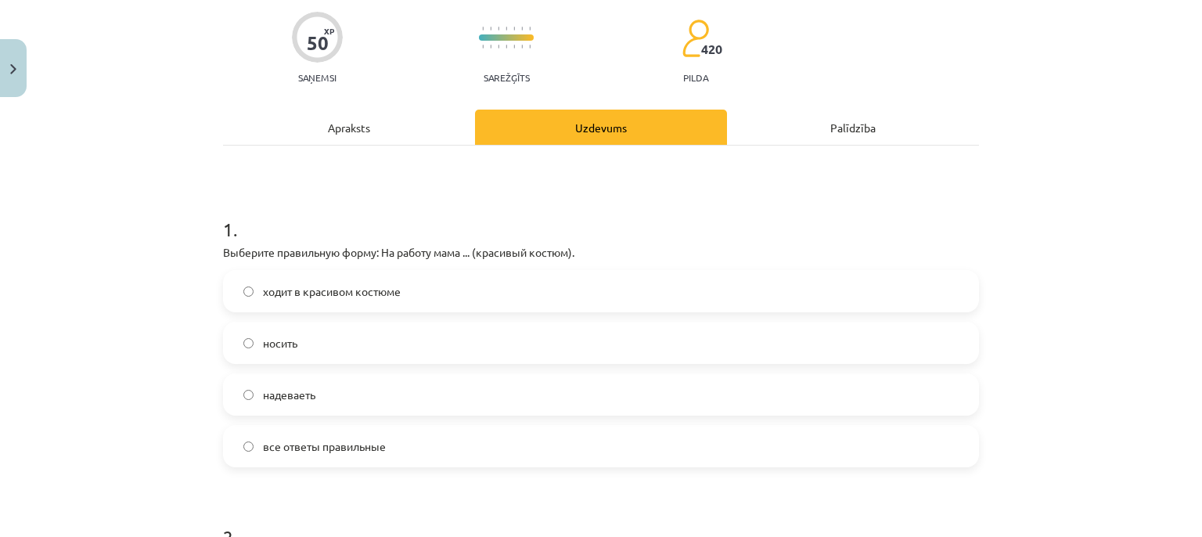
click at [1077, 129] on div "Mācību tēma: Krievu valodas b1 - 12. klases 1. ieskaites mācību materiāls #5 No…" at bounding box center [601, 268] width 1202 height 537
click at [592, 307] on label "ходит в красивом костюме" at bounding box center [601, 291] width 753 height 39
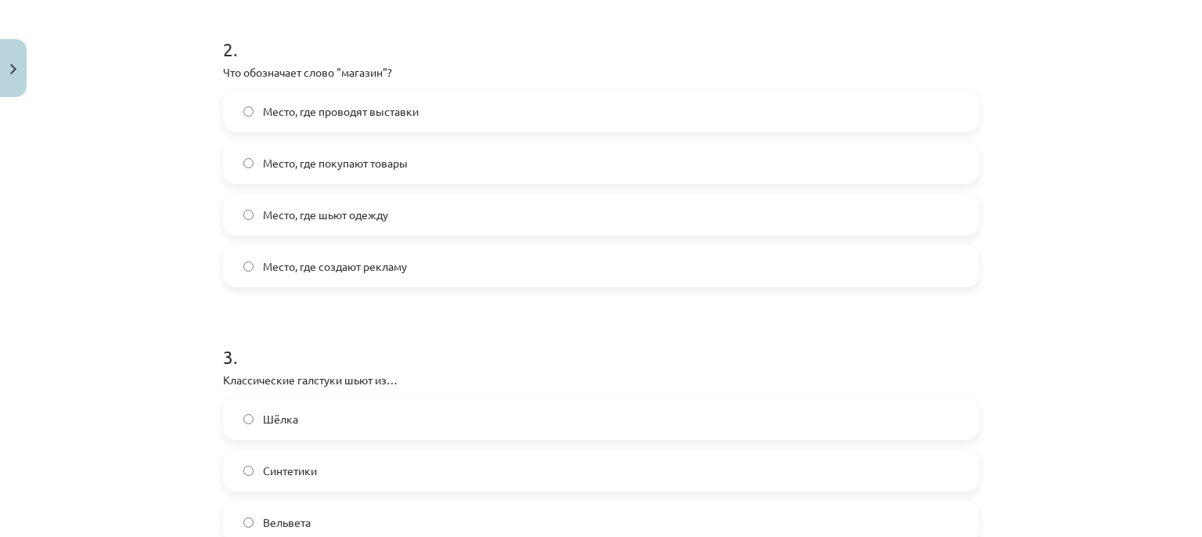
scroll to position [617, 0]
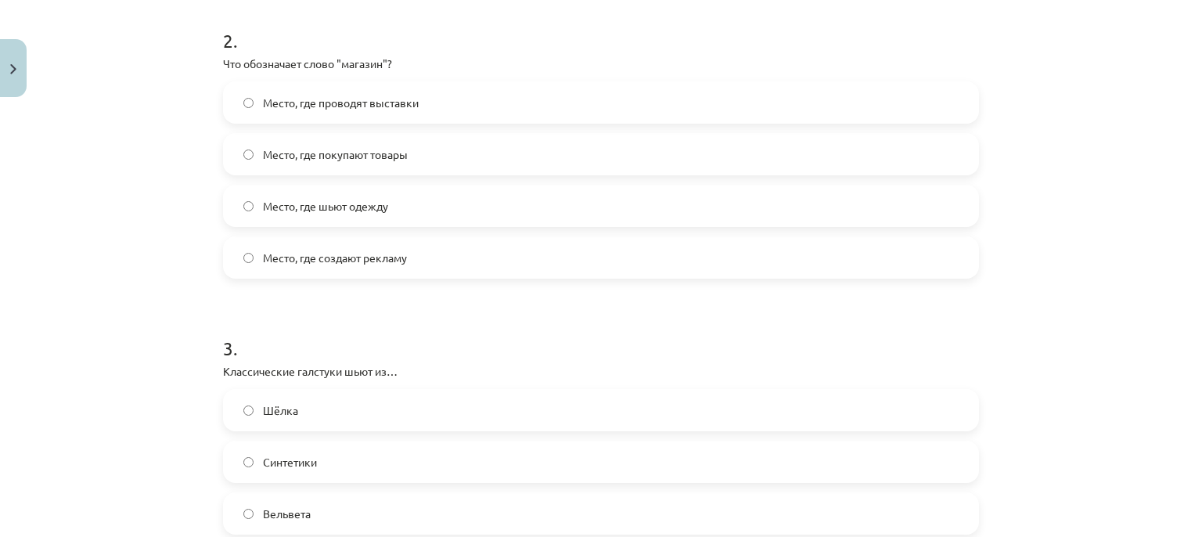
click at [389, 139] on label "Место, где покупают товары" at bounding box center [601, 154] width 753 height 39
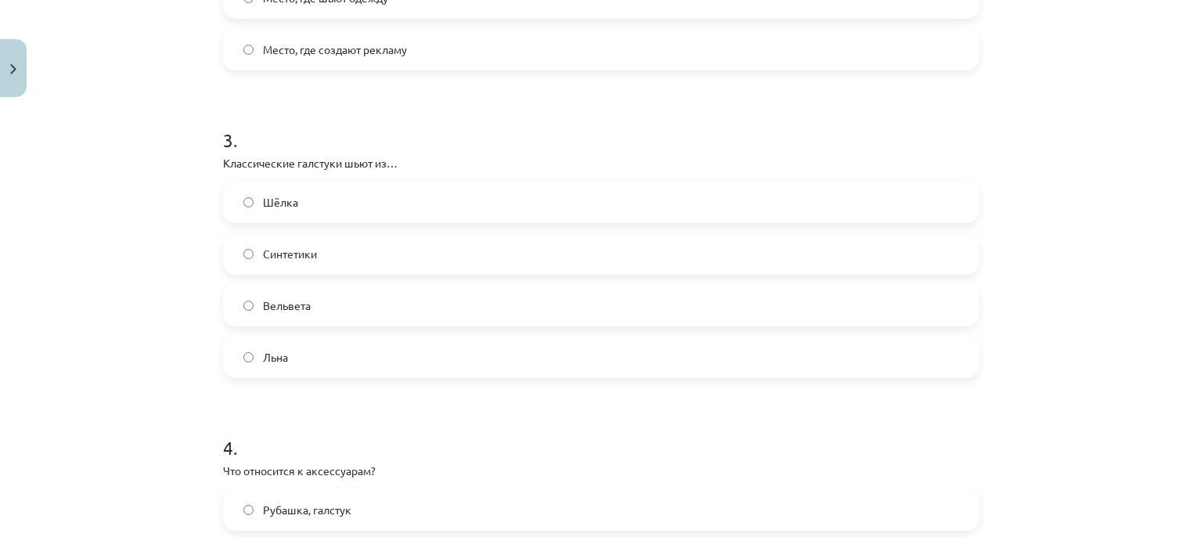
scroll to position [860, 0]
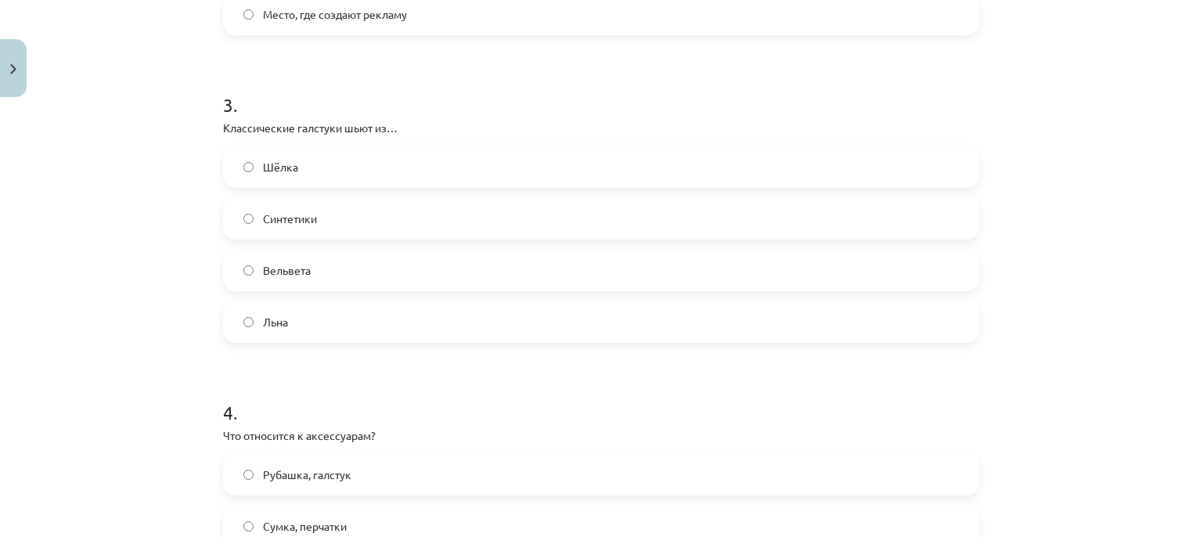
click at [329, 181] on label "Шёлка" at bounding box center [601, 166] width 753 height 39
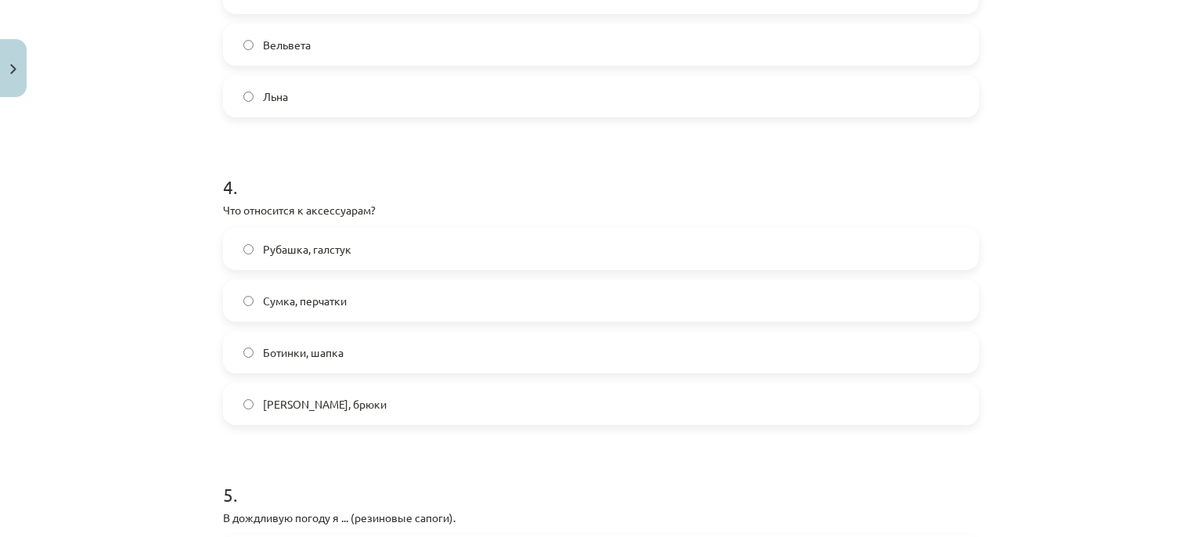
scroll to position [1107, 0]
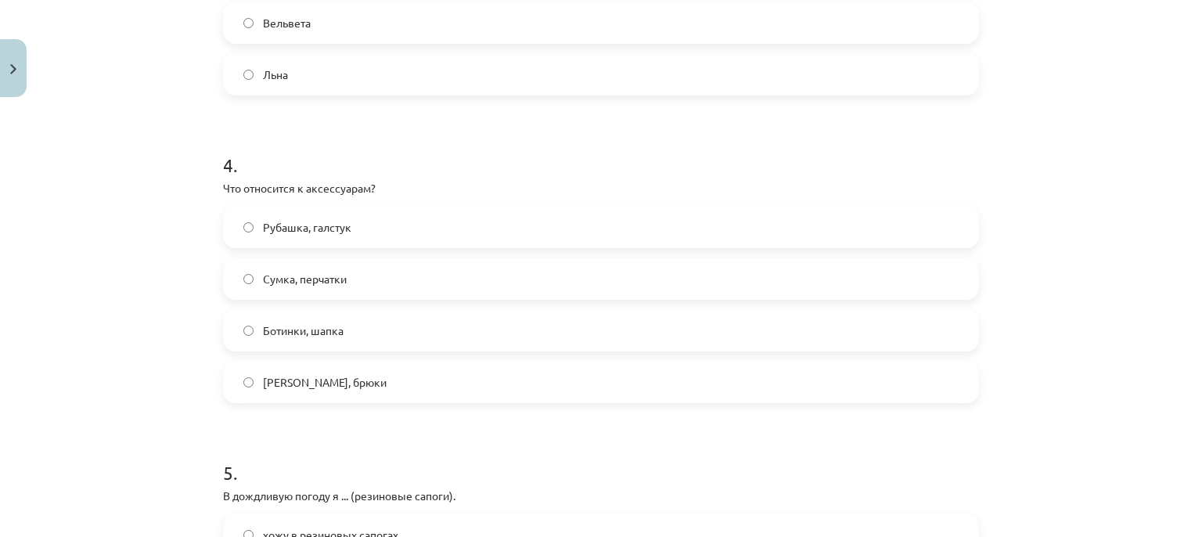
click at [306, 284] on span "Сумка, перчатки" at bounding box center [305, 279] width 84 height 16
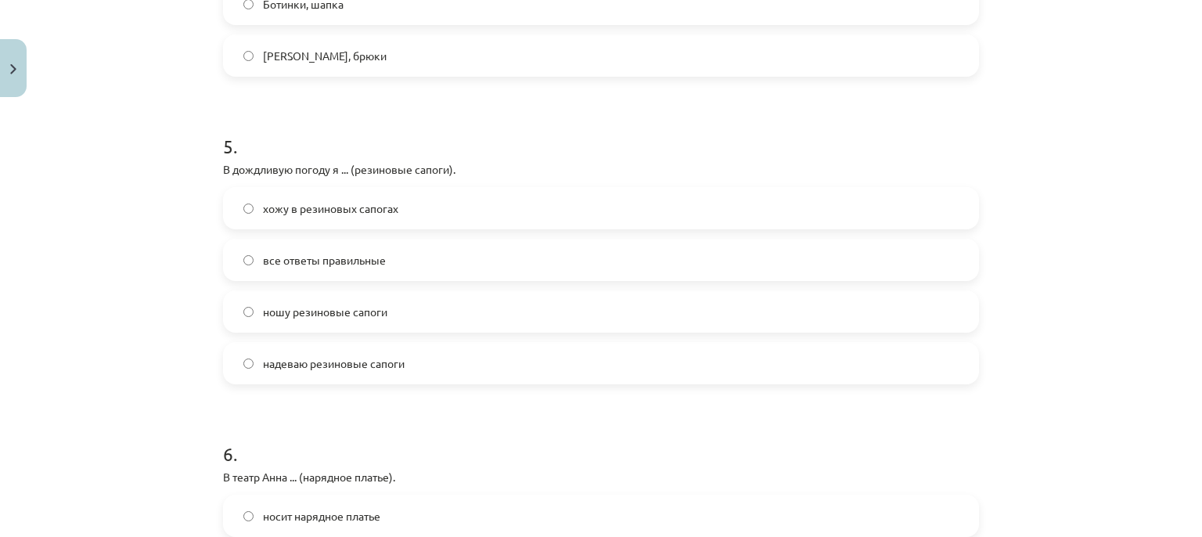
scroll to position [1437, 0]
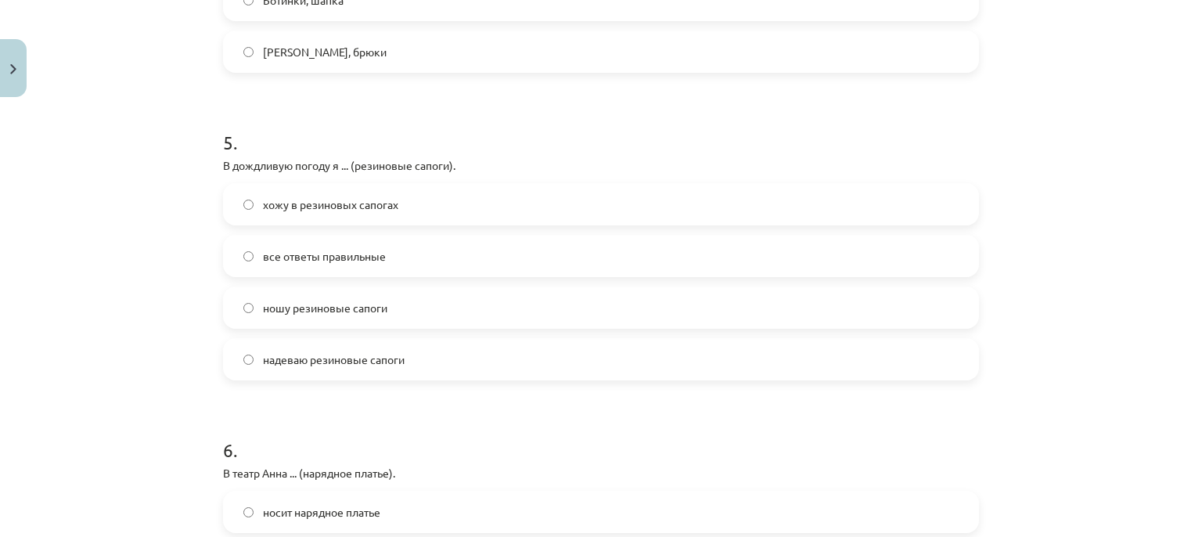
click at [301, 251] on span "все ответы правильные" at bounding box center [324, 256] width 123 height 16
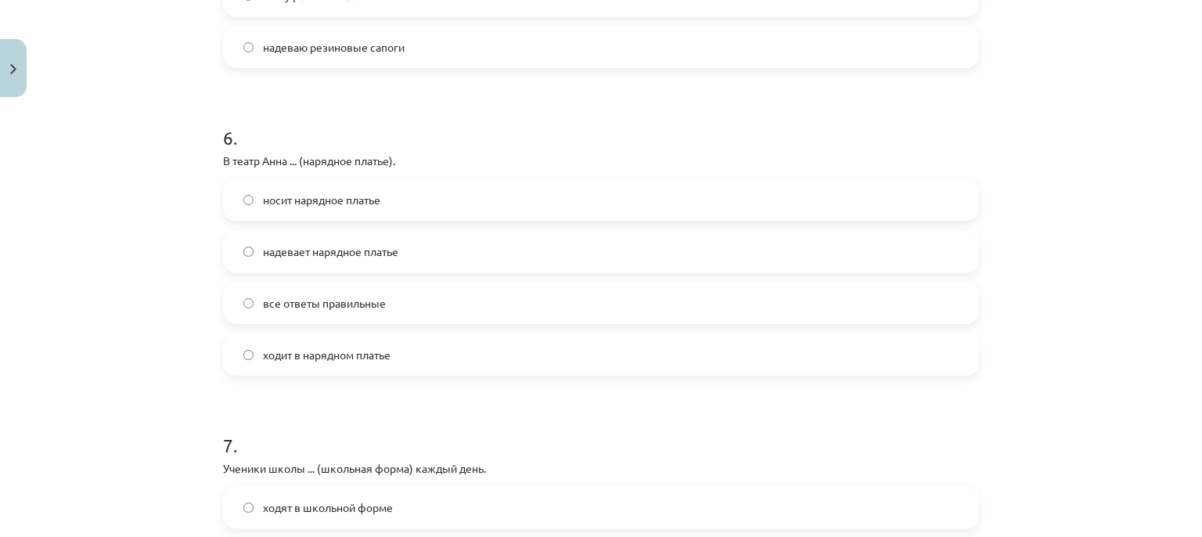
click at [531, 292] on label "все ответы правильные" at bounding box center [601, 302] width 753 height 39
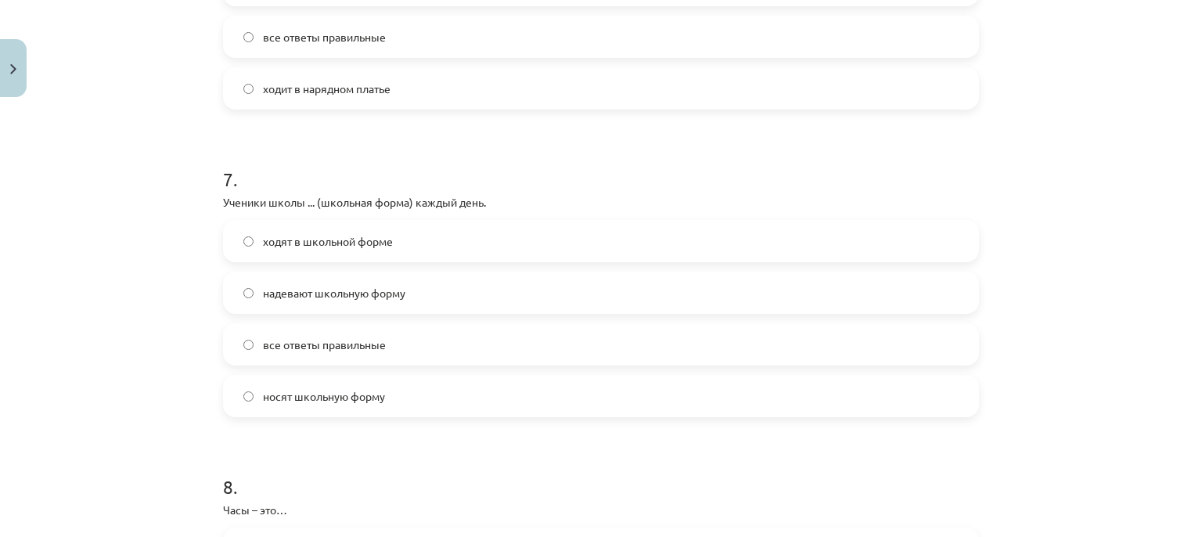
scroll to position [2037, 0]
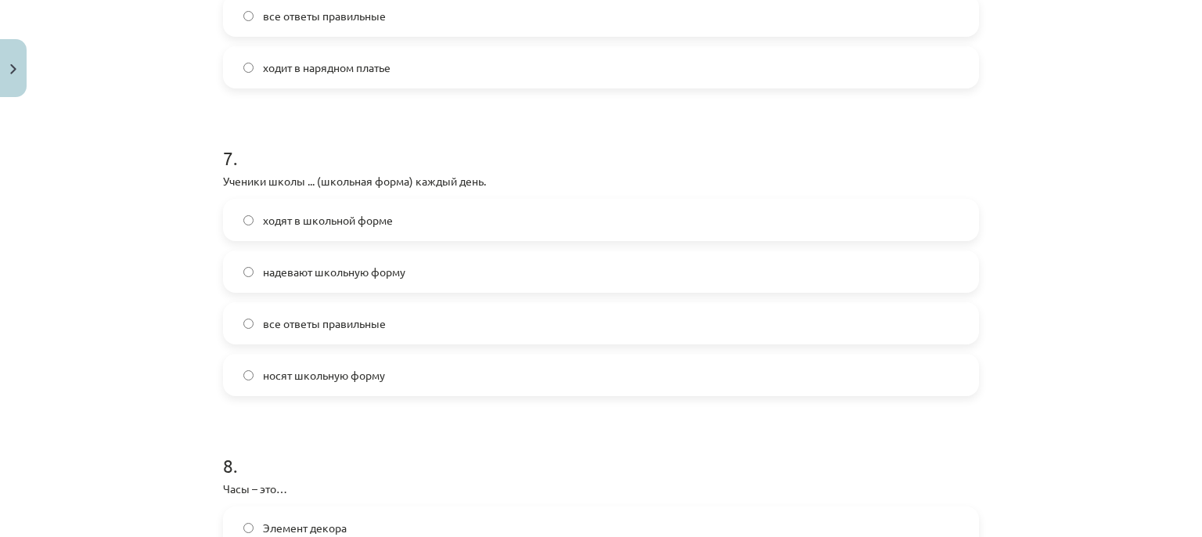
click at [348, 327] on span "все ответы правильные" at bounding box center [324, 323] width 123 height 16
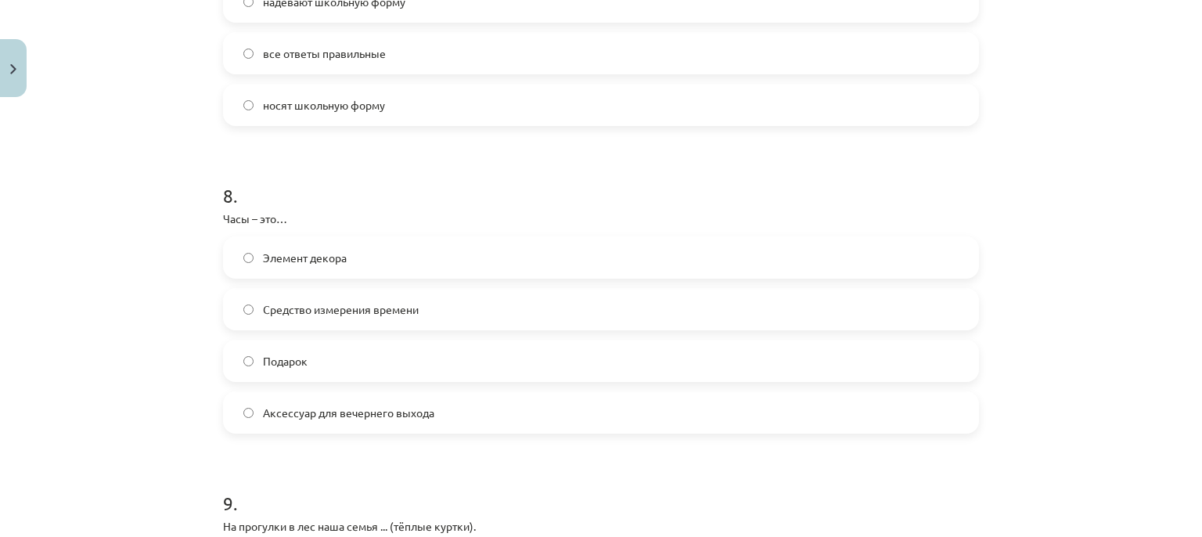
scroll to position [2311, 0]
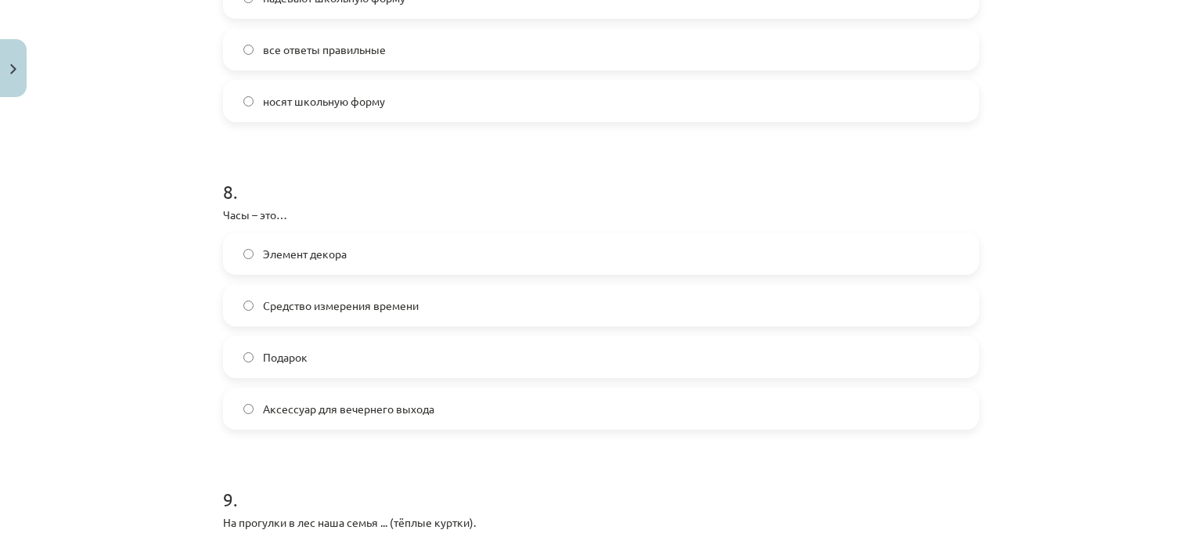
click at [625, 304] on label "Средство измерения времени" at bounding box center [601, 305] width 753 height 39
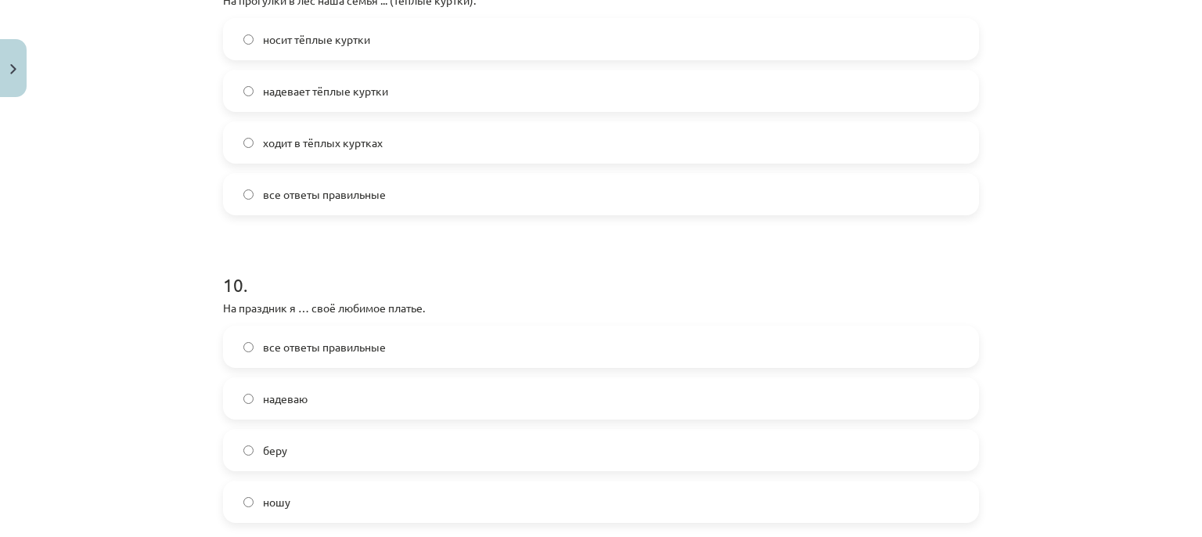
scroll to position [2837, 0]
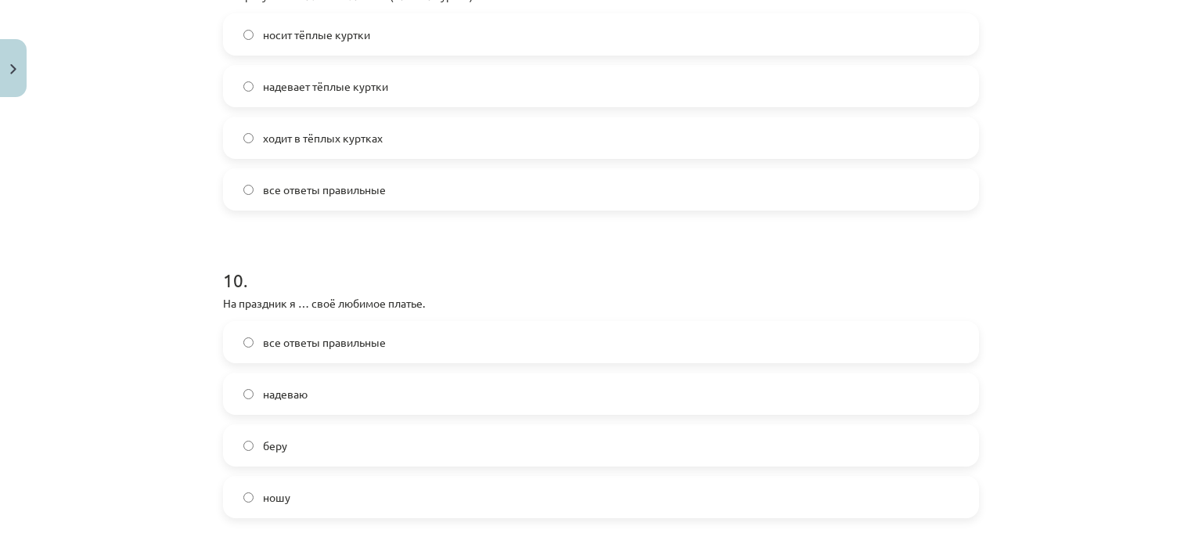
click at [287, 189] on span "все ответы правильные" at bounding box center [324, 190] width 123 height 16
click at [382, 387] on label "надеваю" at bounding box center [601, 393] width 753 height 39
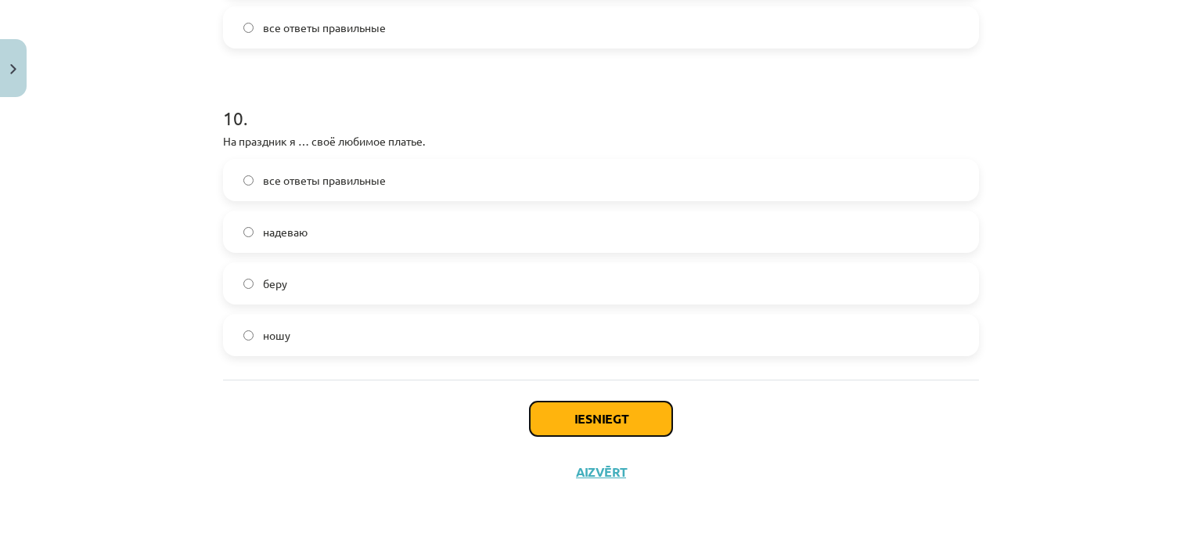
click at [593, 414] on button "Iesniegt" at bounding box center [601, 418] width 142 height 34
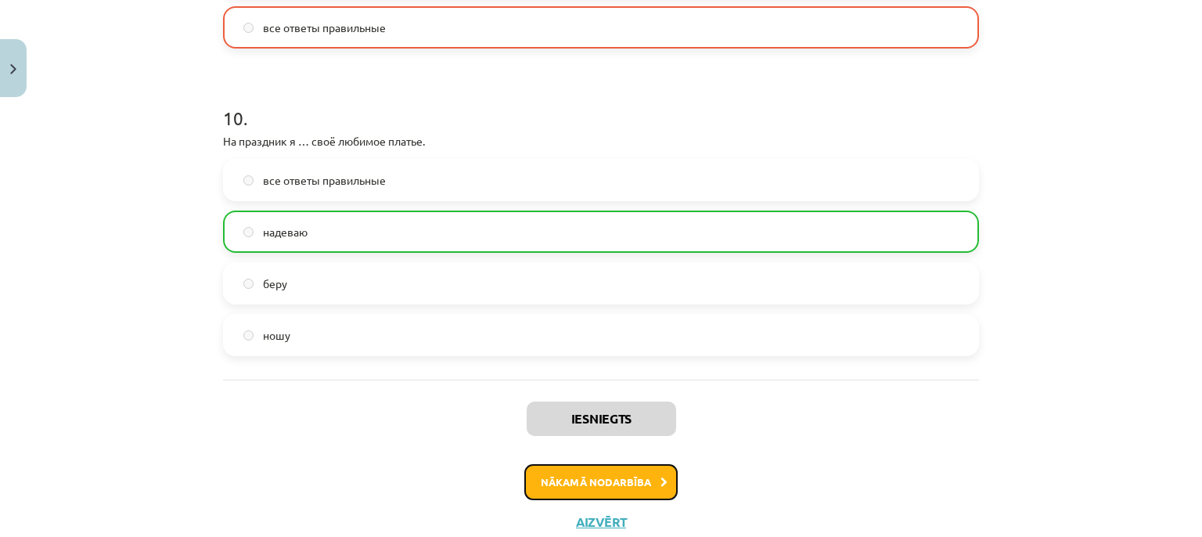
click at [620, 489] on button "Nākamā nodarbība" at bounding box center [600, 482] width 153 height 36
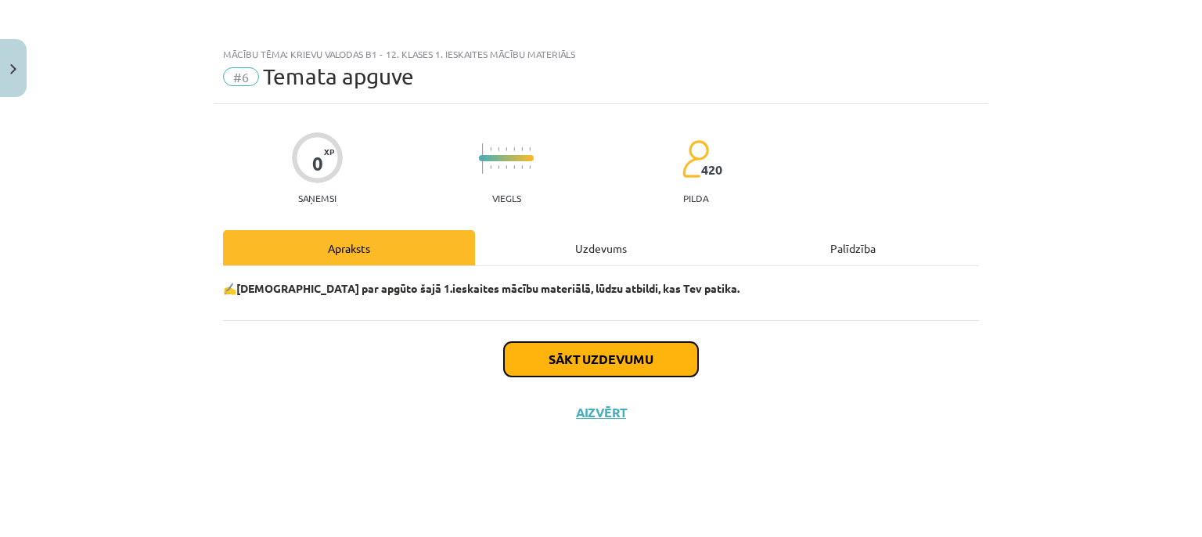
click at [635, 353] on button "Sākt uzdevumu" at bounding box center [601, 359] width 194 height 34
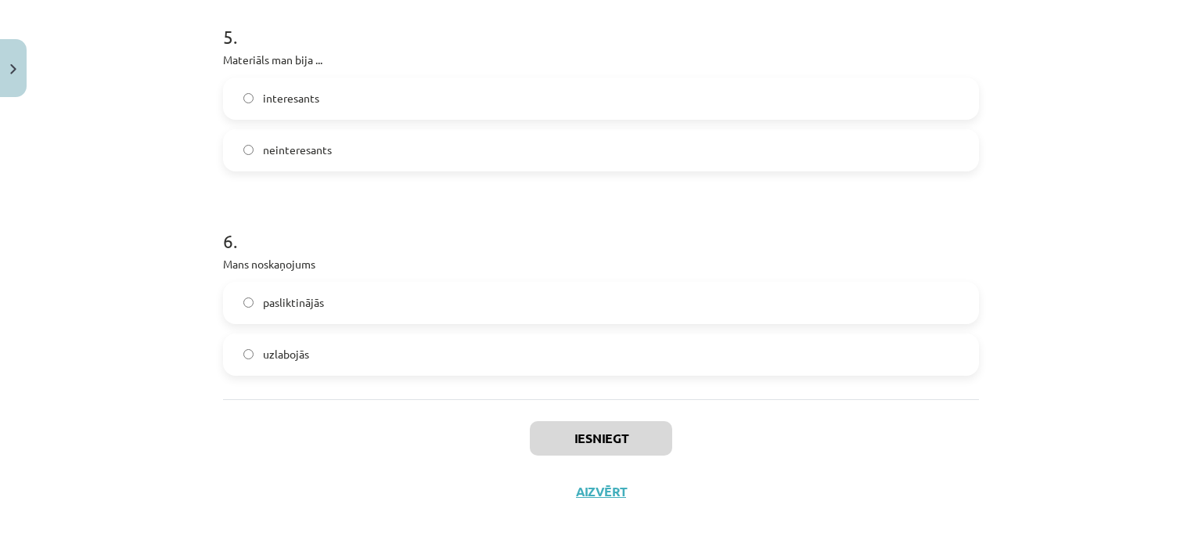
scroll to position [1390, 0]
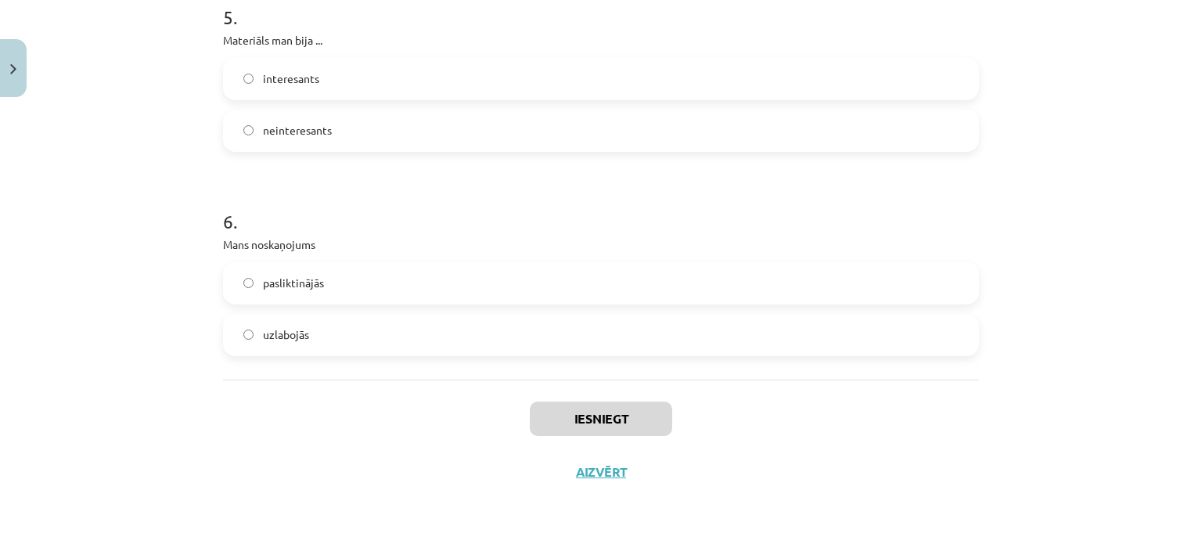
click at [482, 327] on label "uzlabojās" at bounding box center [601, 334] width 753 height 39
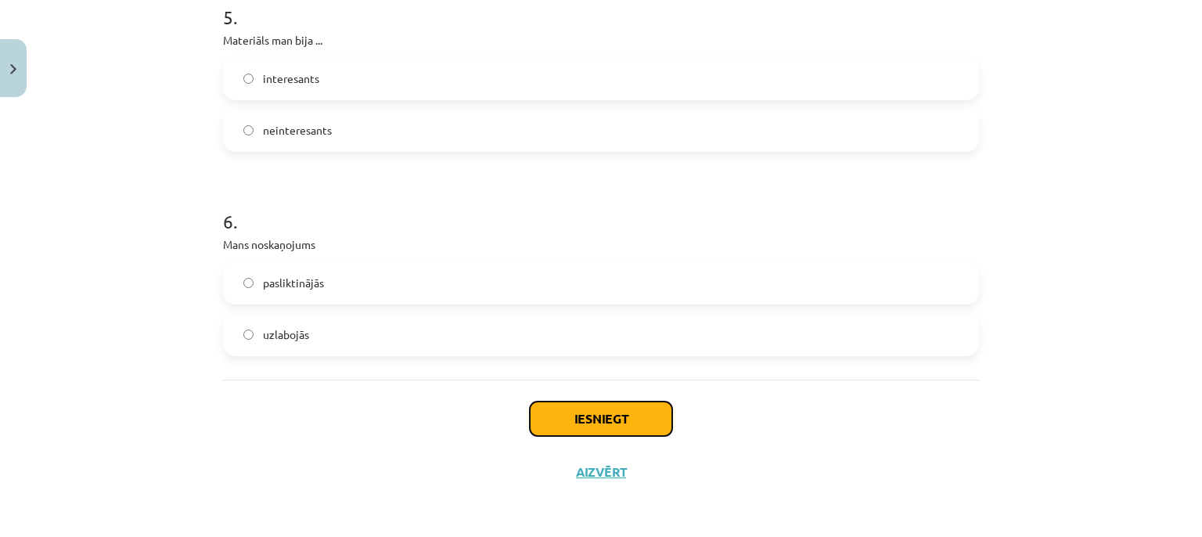
click at [572, 425] on button "Iesniegt" at bounding box center [601, 418] width 142 height 34
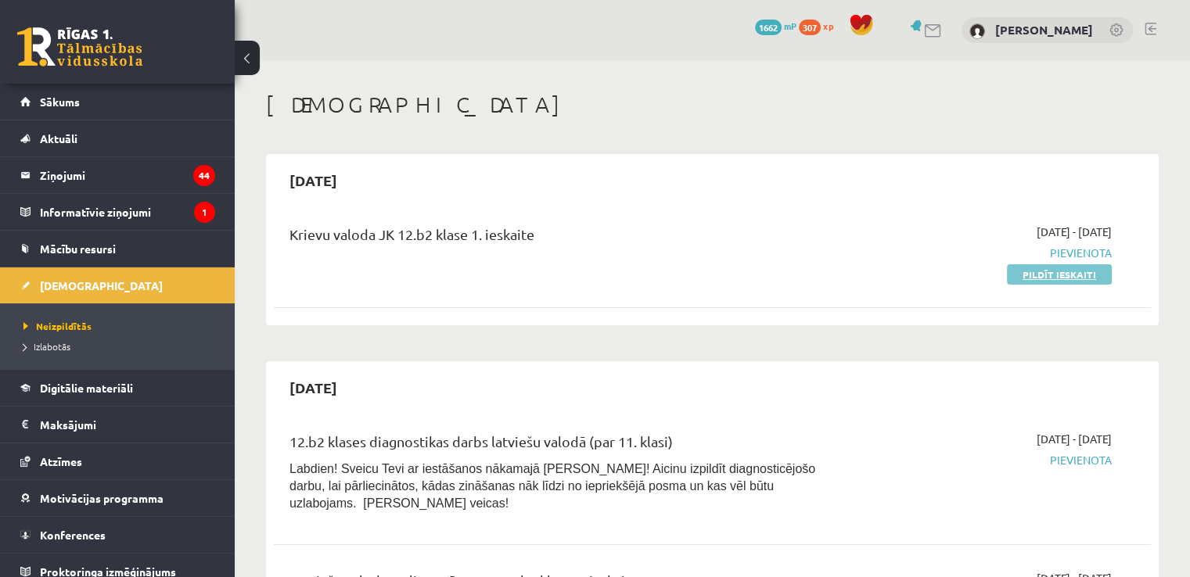
click at [1045, 269] on link "Pildīt ieskaiti" at bounding box center [1059, 274] width 105 height 20
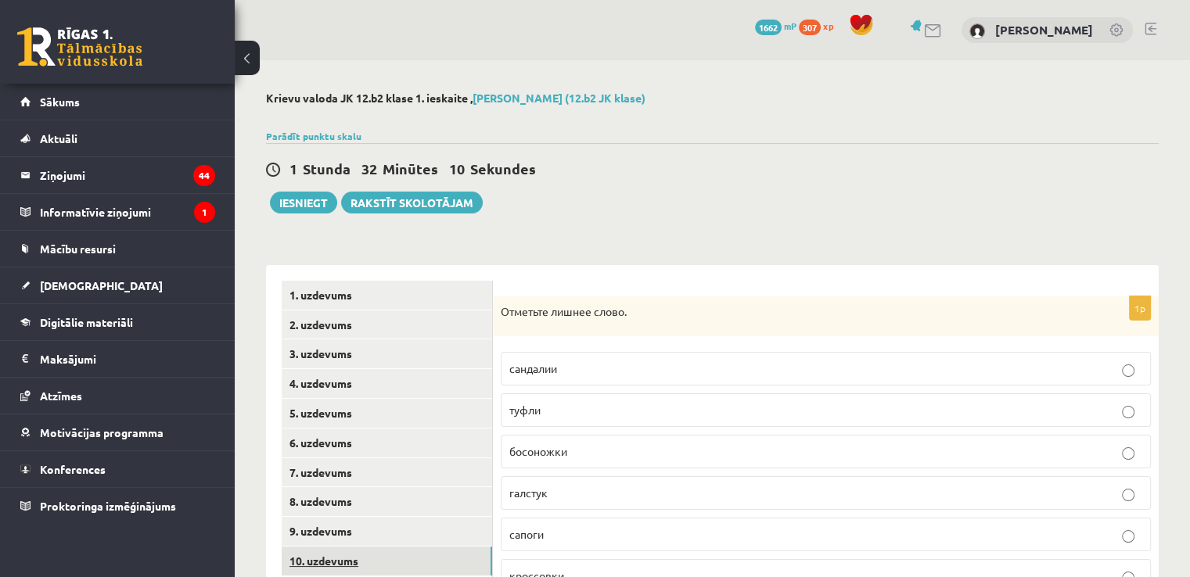
click at [412, 572] on link "10. uzdevums" at bounding box center [387, 561] width 210 height 29
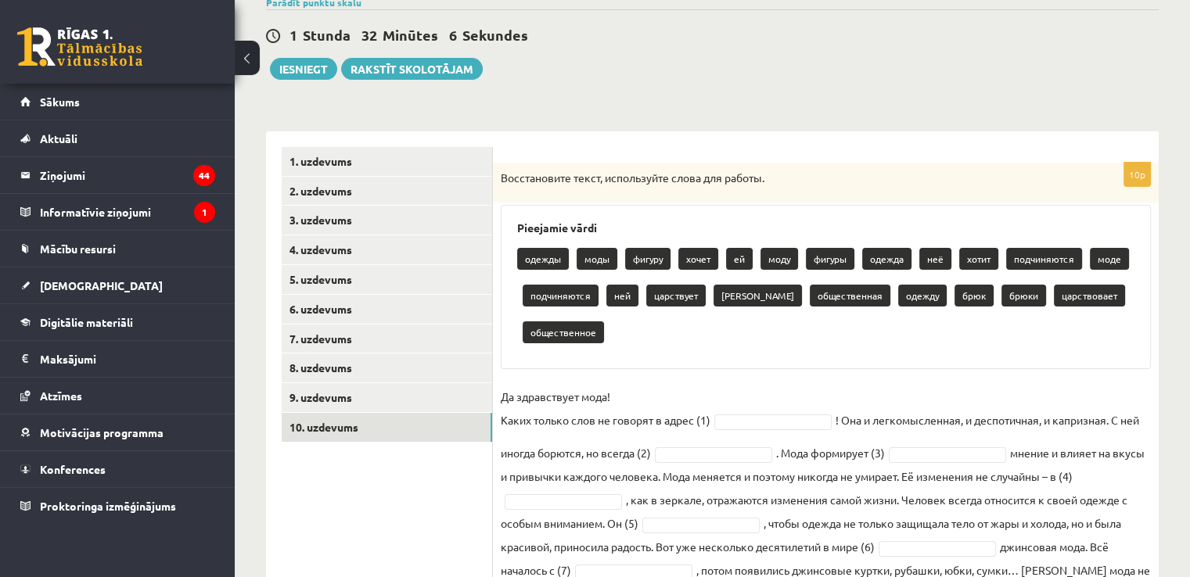
scroll to position [189, 0]
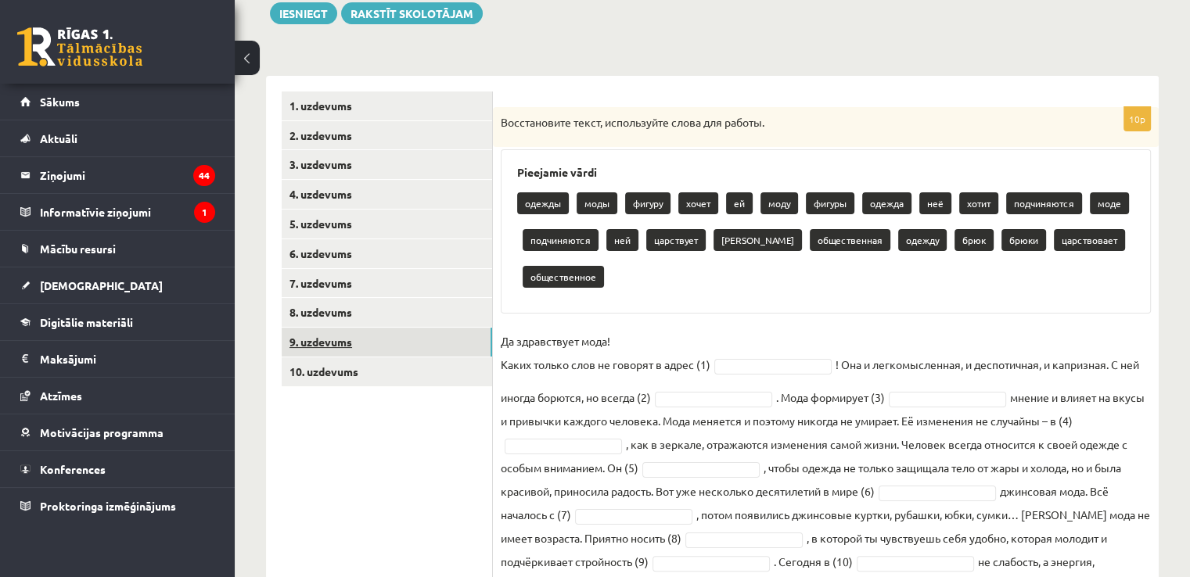
click at [464, 332] on link "9. uzdevums" at bounding box center [387, 342] width 210 height 29
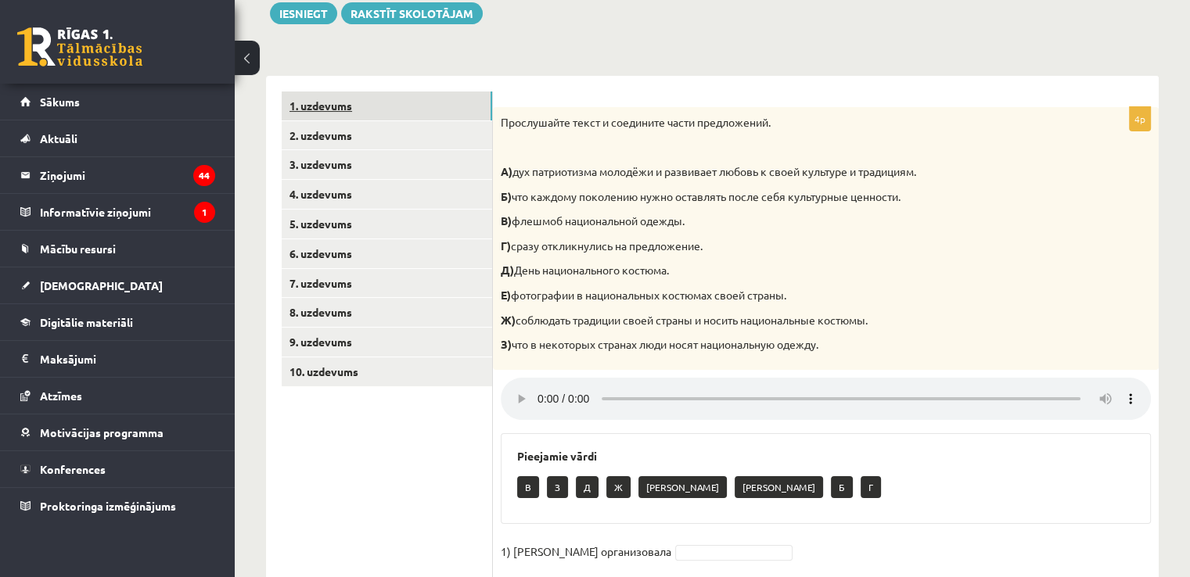
click at [483, 101] on link "1. uzdevums" at bounding box center [387, 106] width 210 height 29
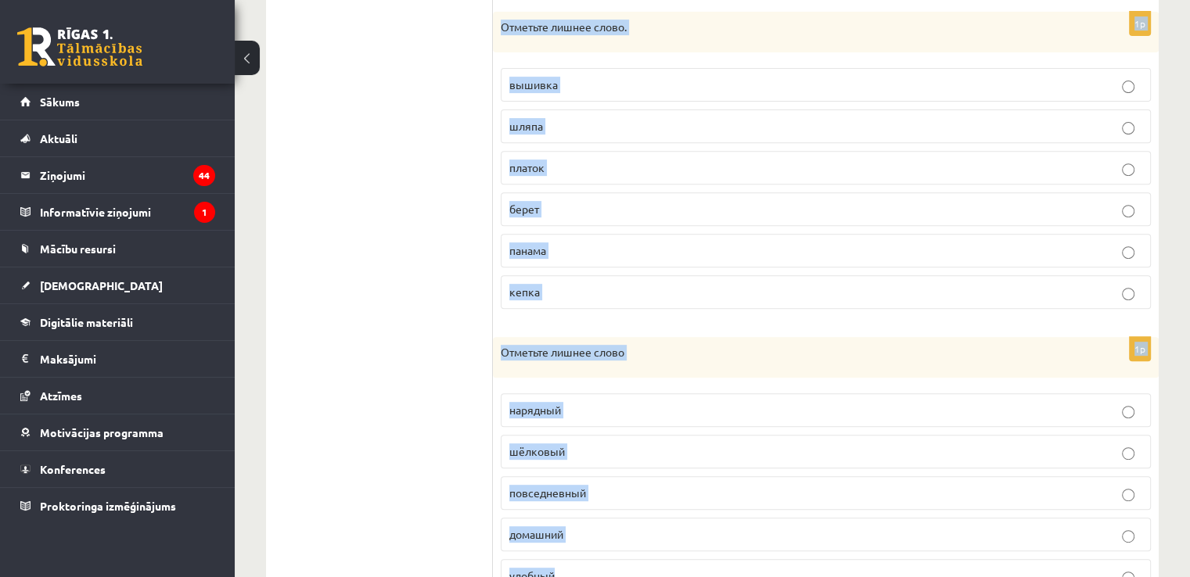
scroll to position [720, 0]
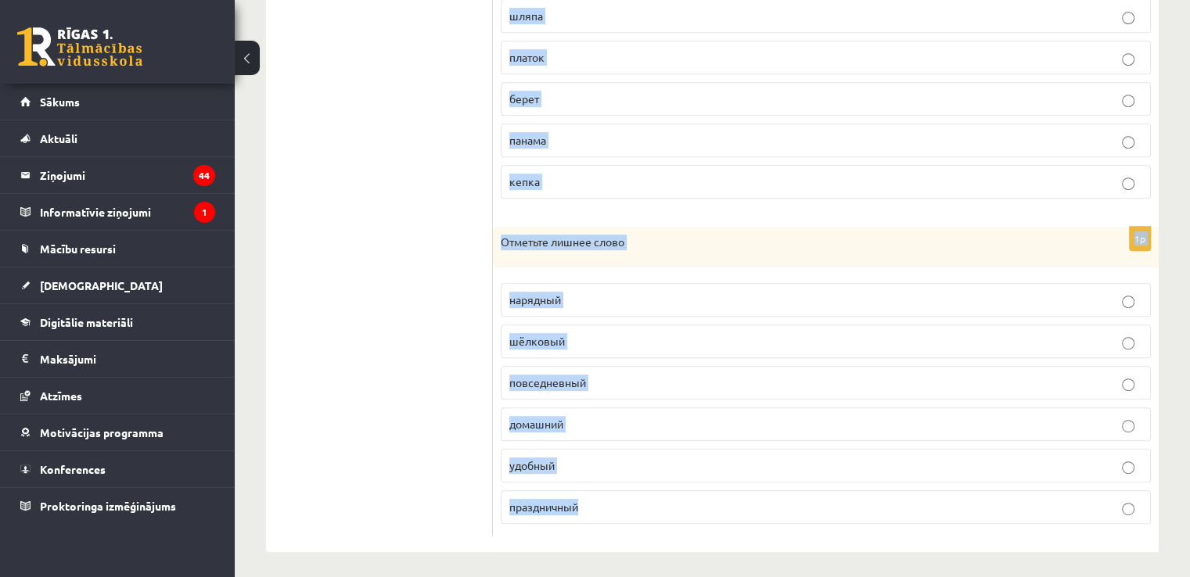
drag, startPoint x: 498, startPoint y: 117, endPoint x: 689, endPoint y: 574, distance: 494.9
copy form "Отметьте лишнее слово. [PERSON_NAME] галстук сапоги кроссовки 1p Отметьте лишне…"
click at [579, 342] on p "шёлковый" at bounding box center [825, 341] width 633 height 16
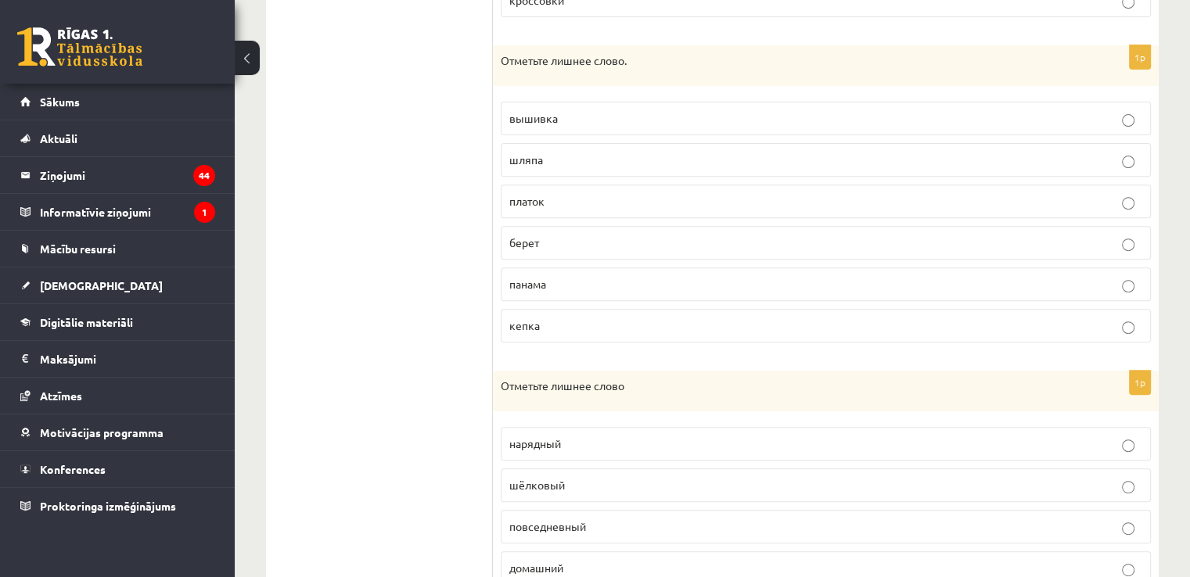
scroll to position [574, 0]
click at [564, 125] on p "вышивка" at bounding box center [825, 120] width 633 height 16
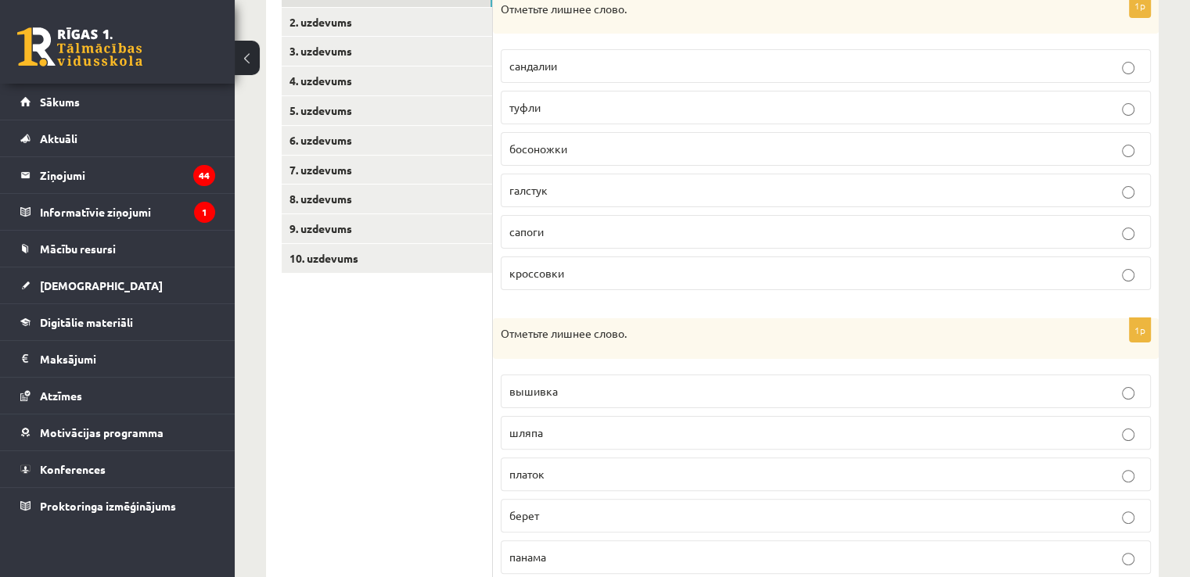
scroll to position [297, 0]
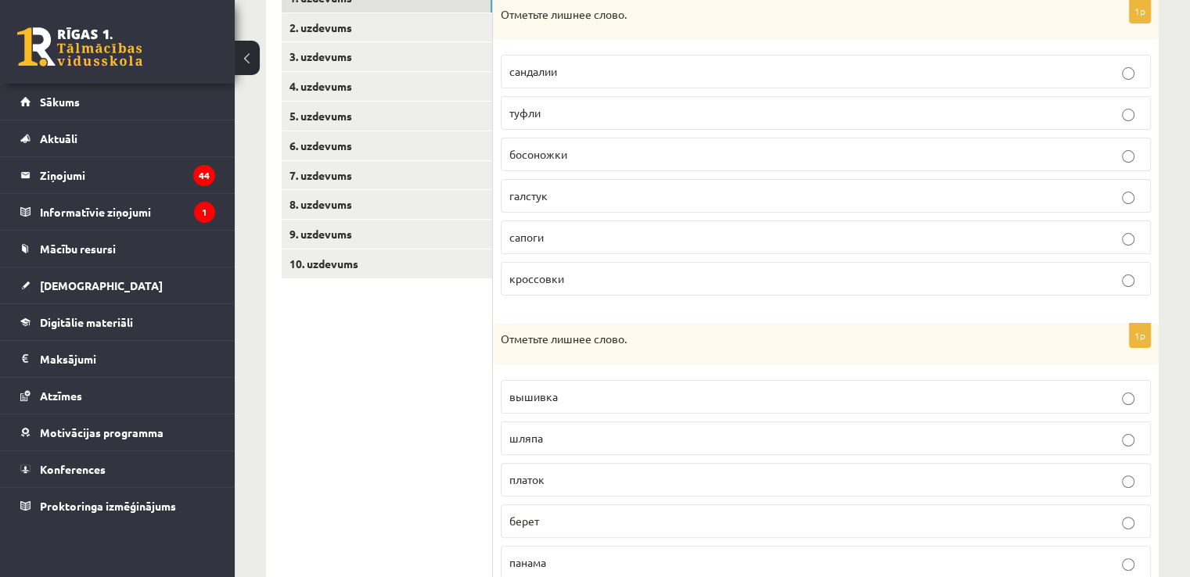
click at [582, 207] on label "галстук" at bounding box center [826, 196] width 650 height 34
click at [394, 35] on link "2. uzdevums" at bounding box center [387, 27] width 210 height 29
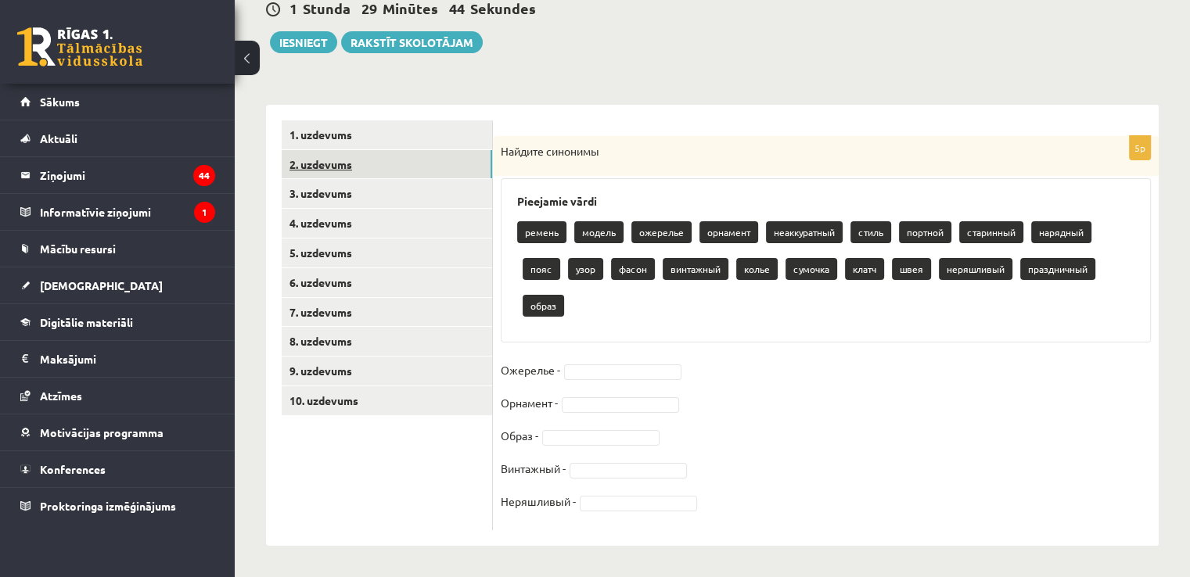
scroll to position [160, 0]
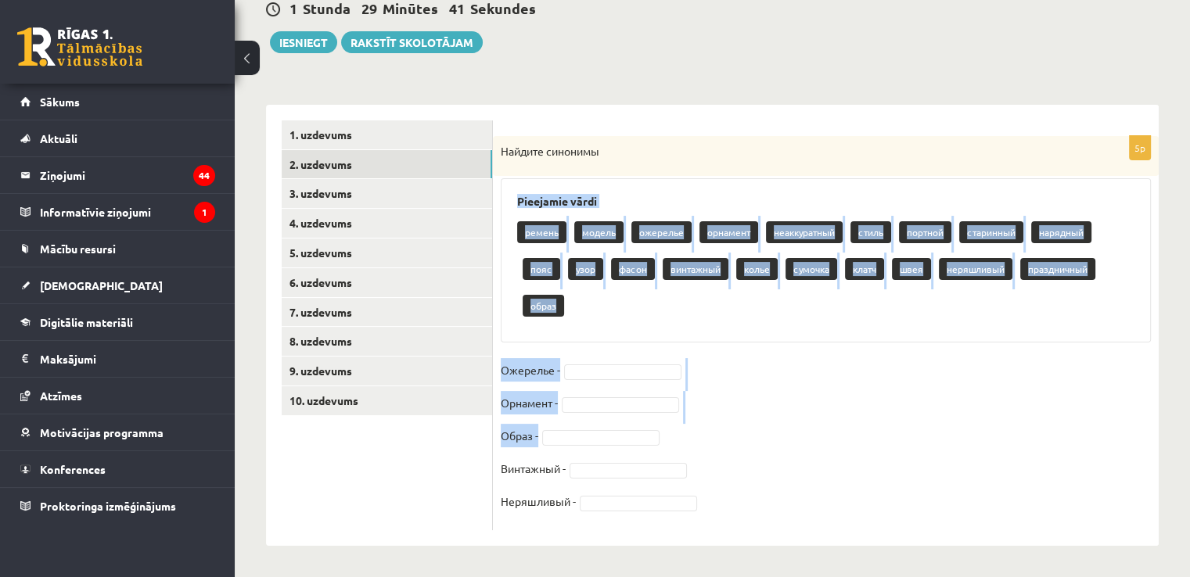
drag, startPoint x: 511, startPoint y: 192, endPoint x: 677, endPoint y: 544, distance: 388.5
click at [660, 442] on div "5p Найдите синонимы Pieejamie vārdi ремень модель ожерелье орнамент неаккуратны…" at bounding box center [826, 333] width 666 height 394
click at [740, 351] on div "5p Найдите синонимы Pieejamie vārdi ремень модель ожерелье орнамент неаккуратны…" at bounding box center [826, 333] width 666 height 394
drag, startPoint x: 516, startPoint y: 195, endPoint x: 627, endPoint y: 502, distance: 326.2
click at [627, 502] on div "5p Найдите синонимы Pieejamie vārdi ремень модель ожерелье орнамент неаккуратны…" at bounding box center [826, 333] width 666 height 394
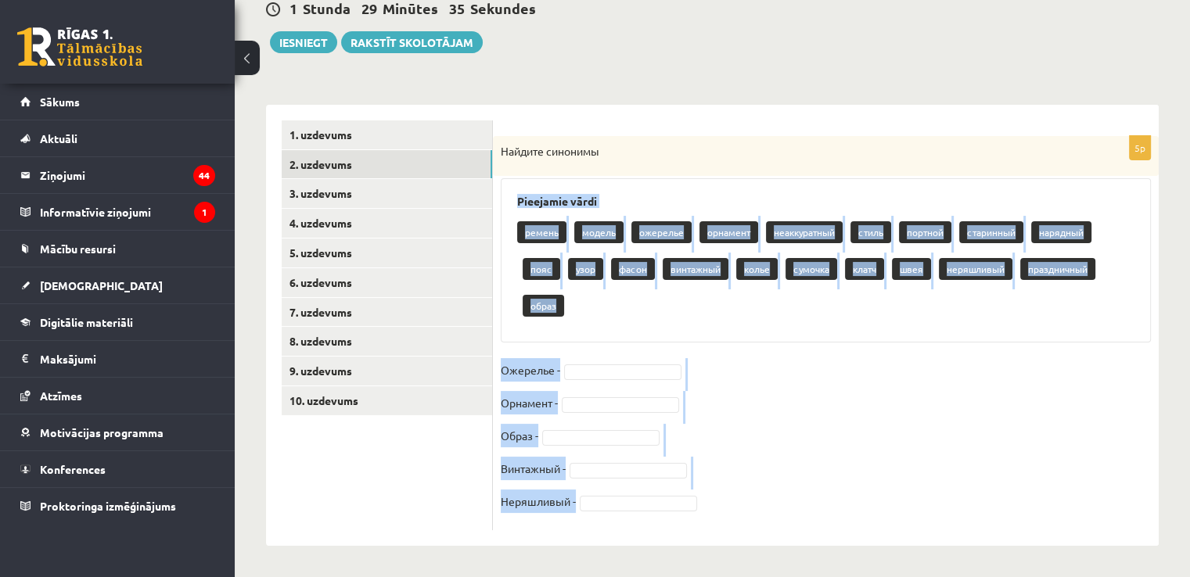
copy div "Pieejamie vārdi ремень модель ожерелье орнамент неаккуратный стиль портной стар…"
click at [800, 408] on fieldset "Ожерелье - Орнамент - Образ - Винтажный - Неряшливый -" at bounding box center [826, 440] width 650 height 164
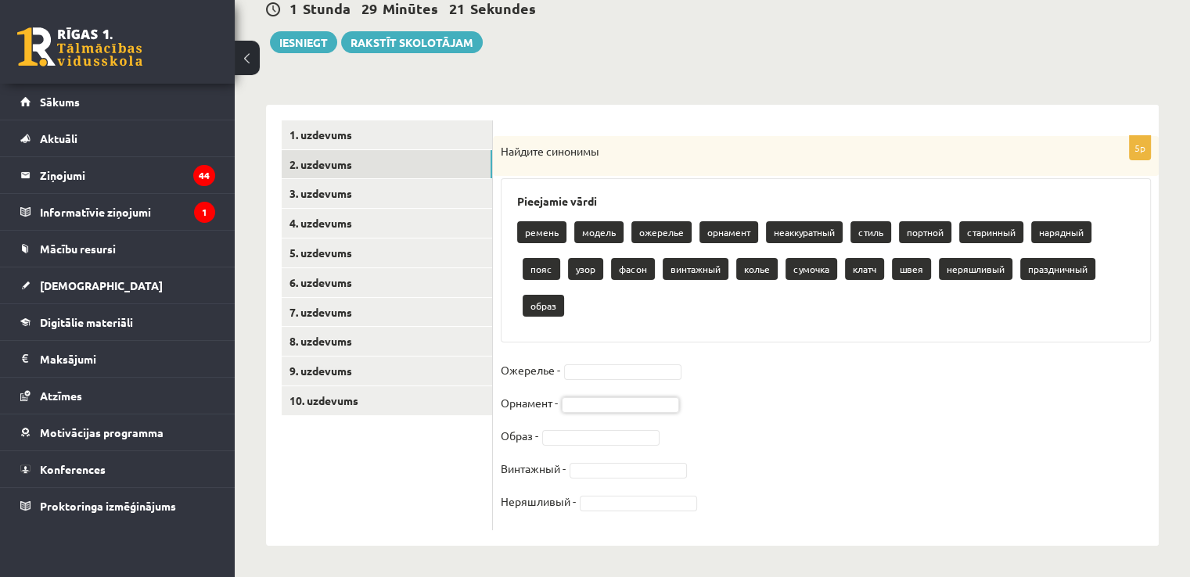
click at [770, 445] on fieldset "Ожерелье - Орнамент - Образ - Винтажный - Неряшливый -" at bounding box center [826, 440] width 650 height 164
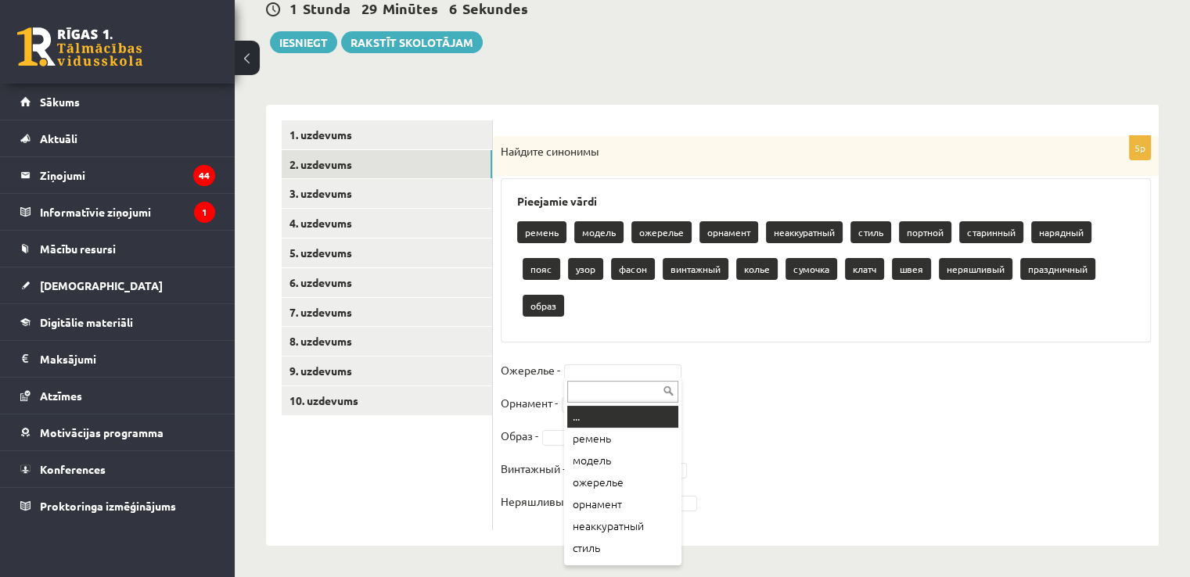
type input "*"
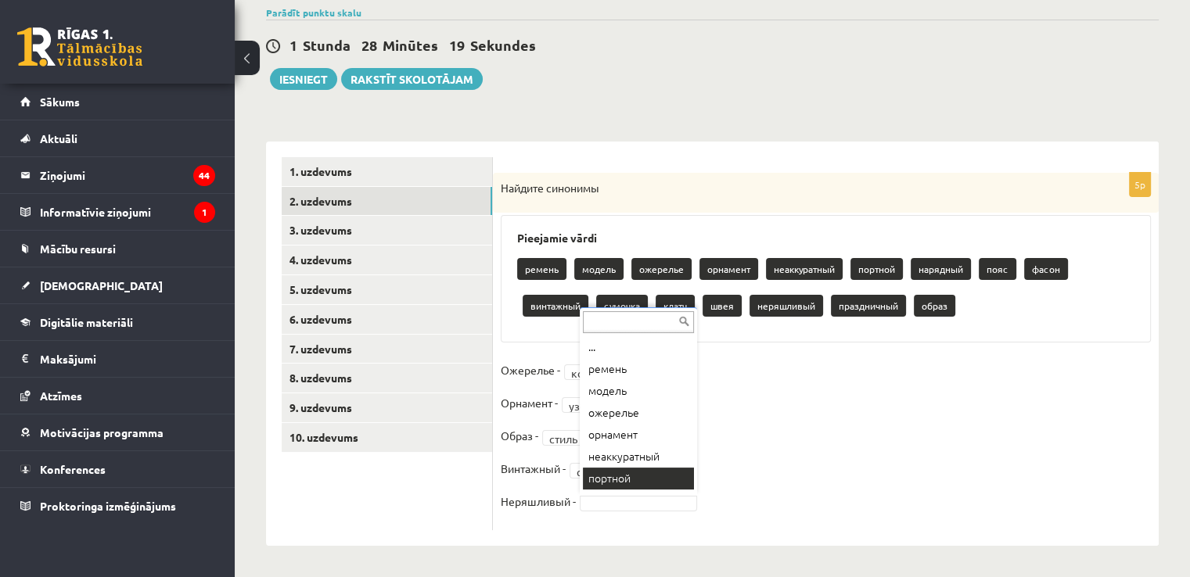
scroll to position [19, 0]
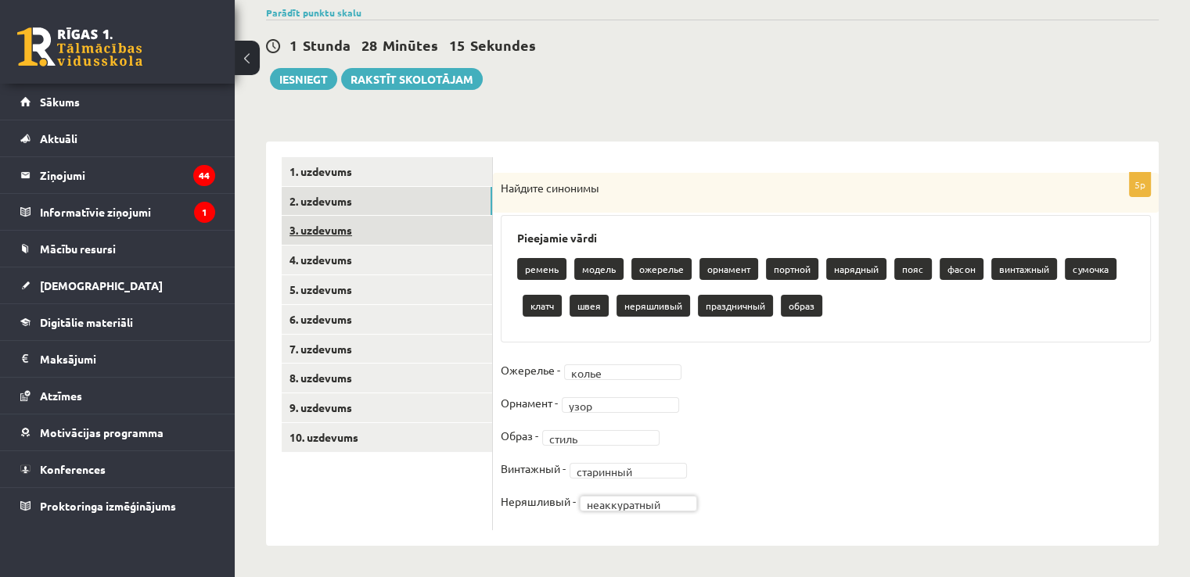
click at [392, 239] on link "3. uzdevums" at bounding box center [387, 230] width 210 height 29
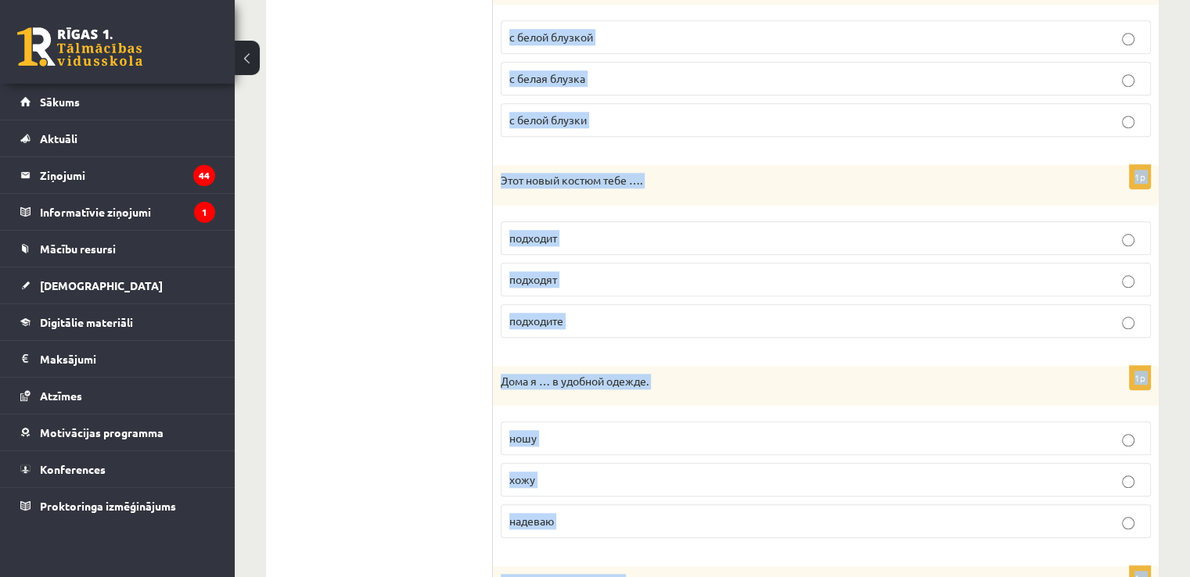
scroll to position [1749, 0]
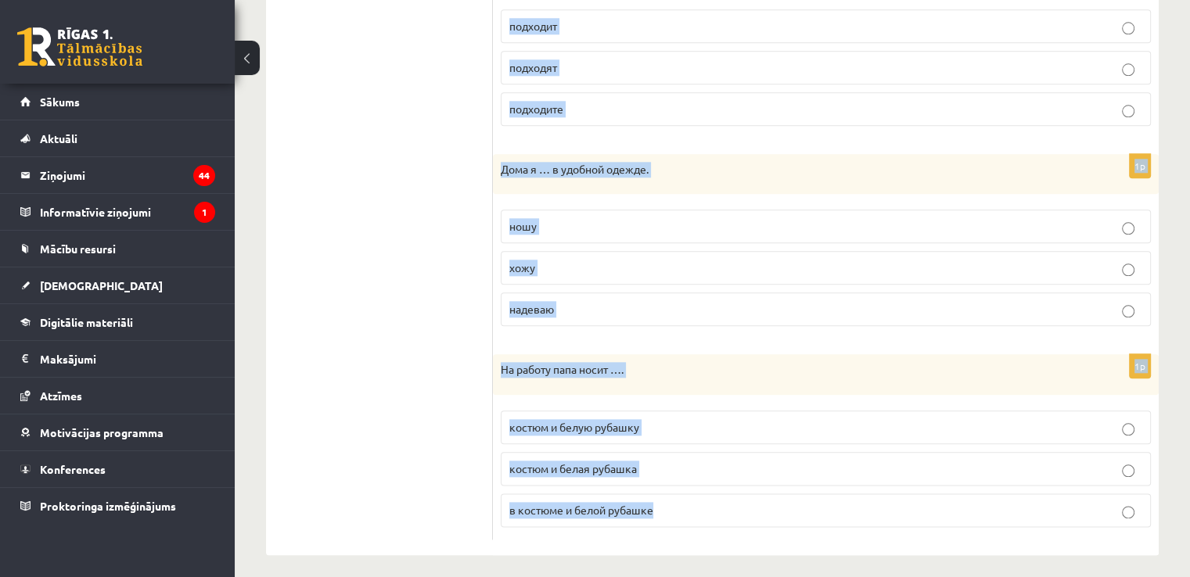
drag, startPoint x: 497, startPoint y: 192, endPoint x: 714, endPoint y: 606, distance: 466.6
copy form "На работу я ношу брюки …. с шёлковая блузка с шёлковую блузку с шёлковой блузко…"
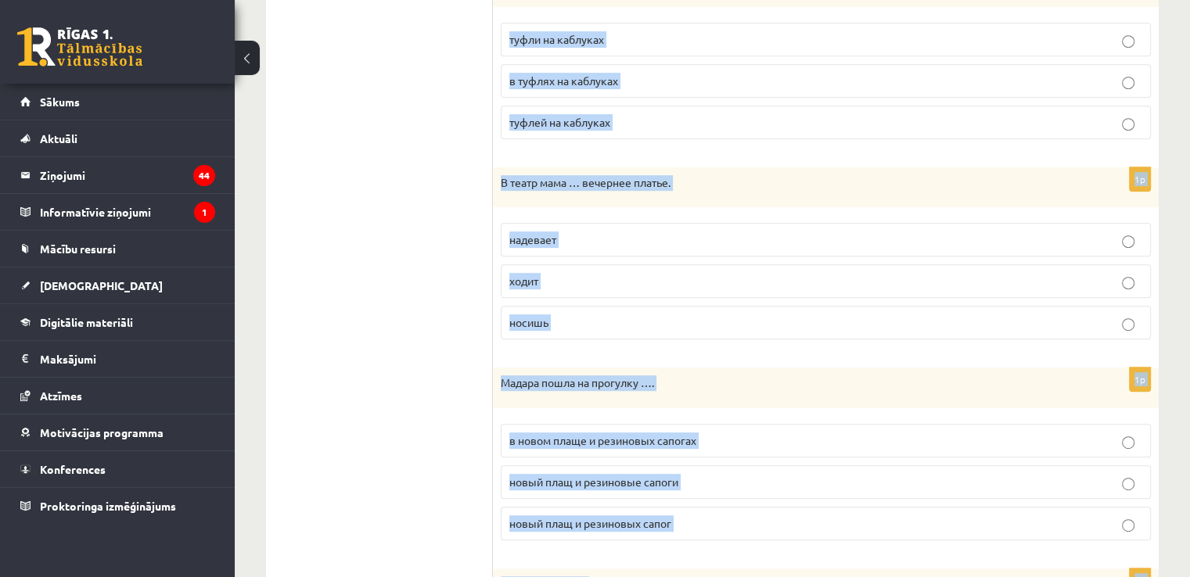
scroll to position [0, 0]
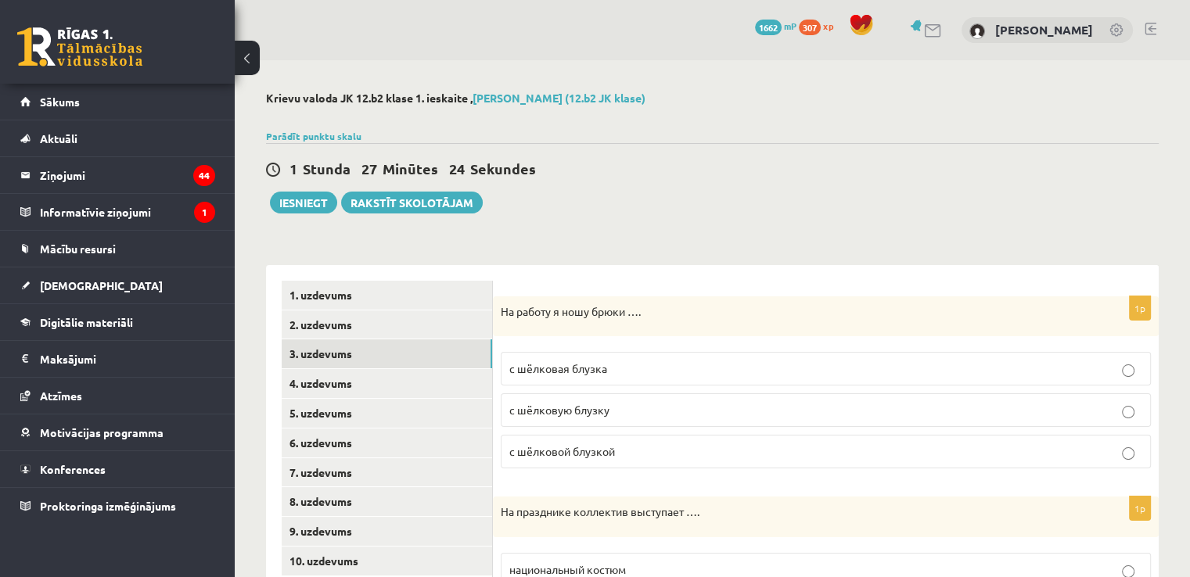
click at [657, 456] on p "с шёлковой блузкой" at bounding box center [825, 452] width 633 height 16
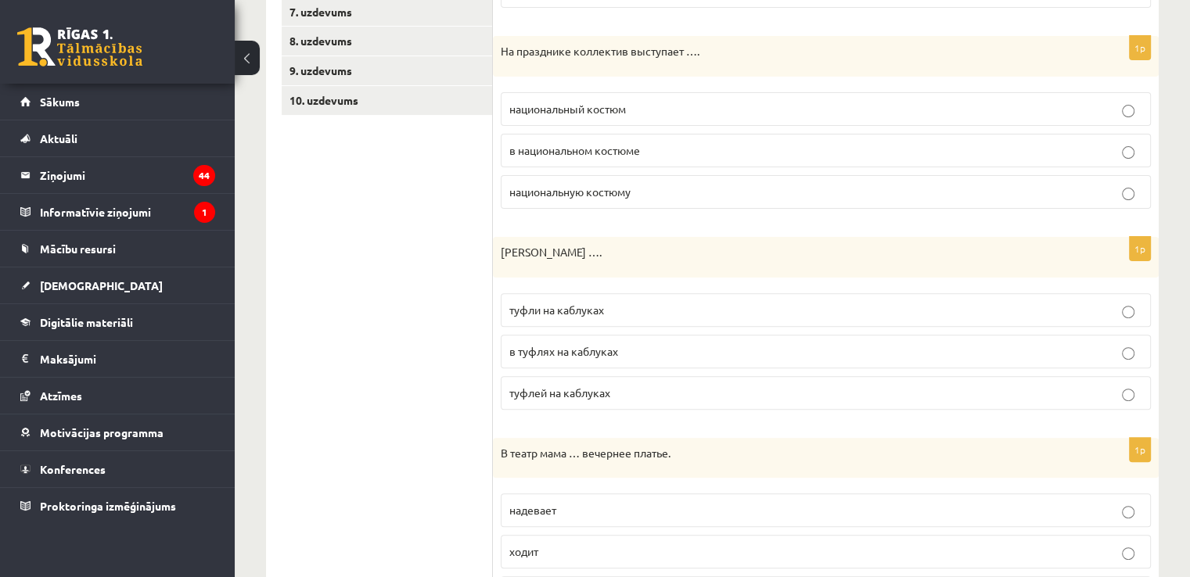
scroll to position [463, 0]
click at [1064, 140] on p "в национальном костюме" at bounding box center [825, 148] width 633 height 16
click at [736, 300] on p "туфли на каблуках" at bounding box center [825, 308] width 633 height 16
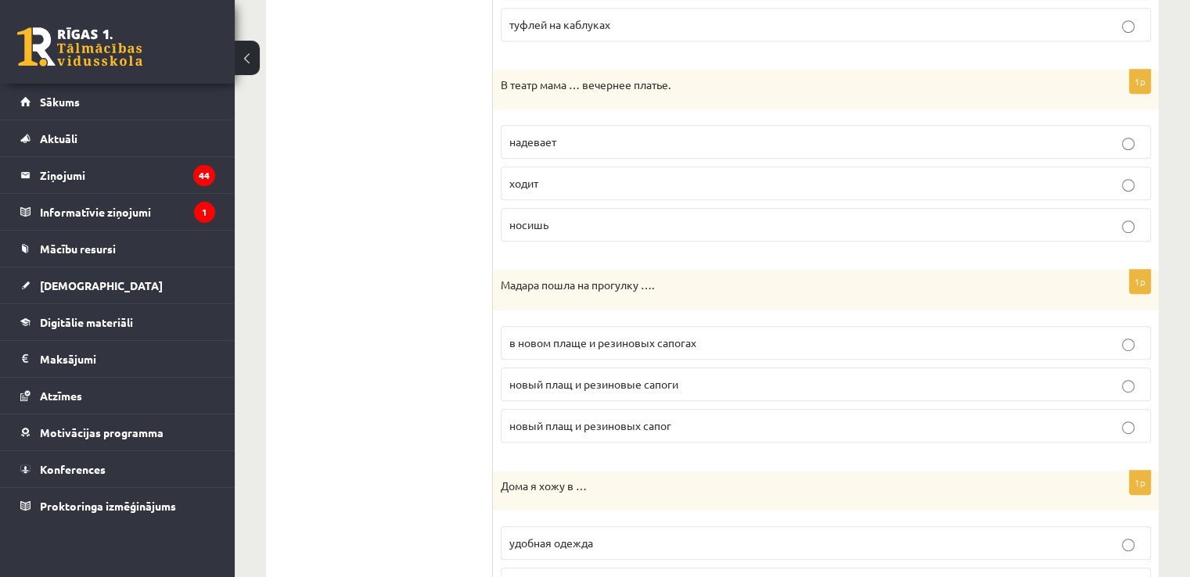
scroll to position [832, 0]
click at [805, 146] on label "надевает" at bounding box center [826, 140] width 650 height 34
click at [706, 342] on p "в новом плаще и резиновых сапогах" at bounding box center [825, 341] width 633 height 16
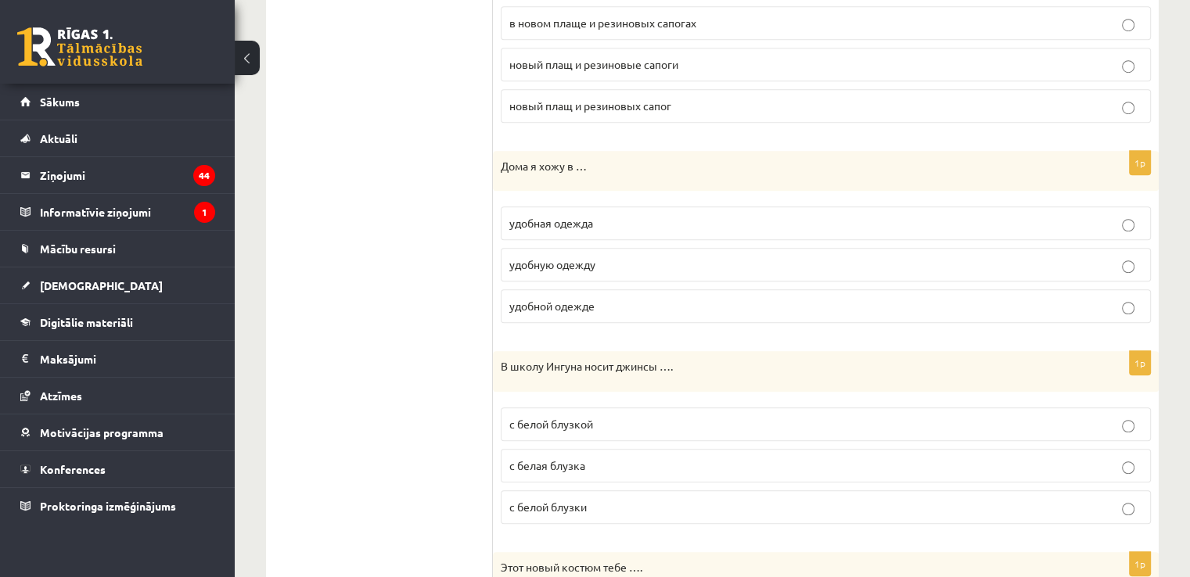
scroll to position [1152, 0]
click at [735, 259] on p "удобную одежду" at bounding box center [825, 262] width 633 height 16
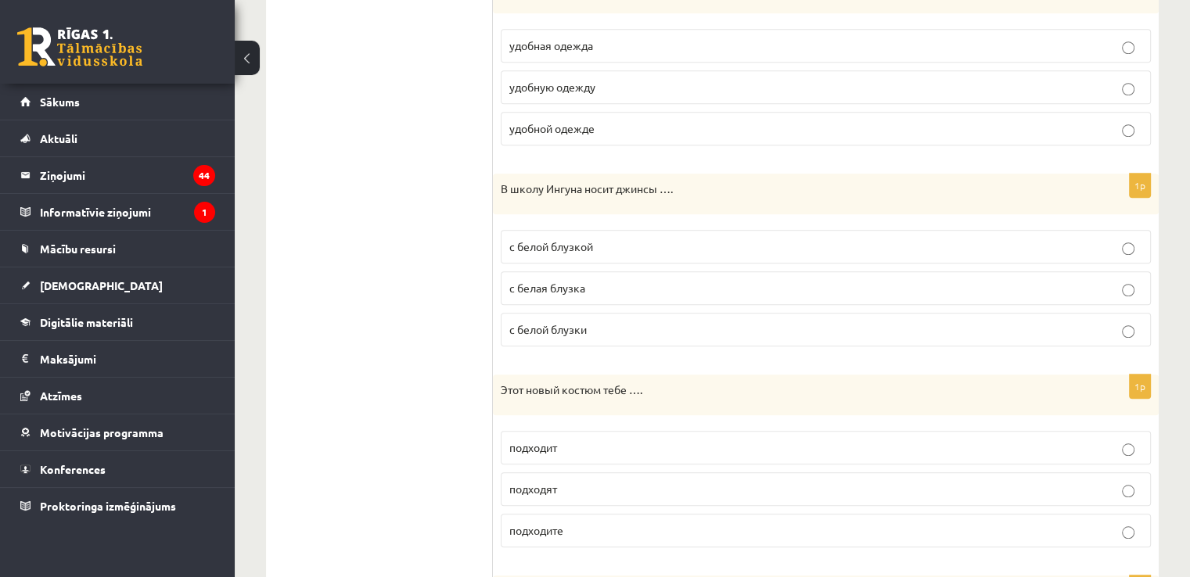
scroll to position [1329, 0]
click at [731, 247] on label "с белой блузкой" at bounding box center [826, 245] width 650 height 34
click at [585, 448] on label "подходит" at bounding box center [826, 446] width 650 height 34
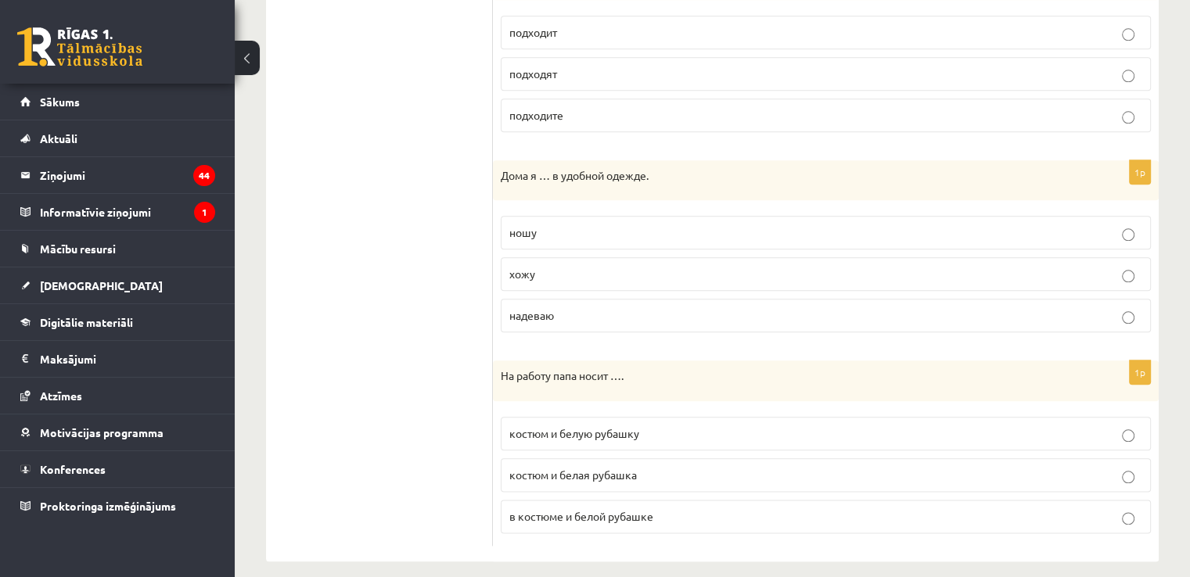
scroll to position [1749, 0]
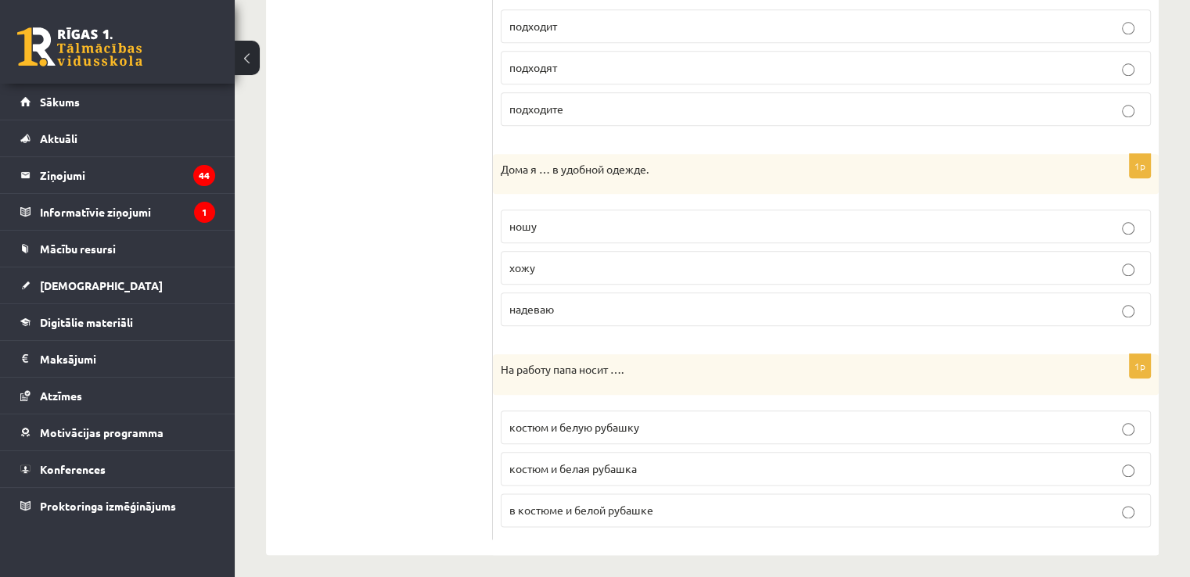
click at [1013, 268] on label "хожу" at bounding box center [826, 268] width 650 height 34
click at [707, 419] on p "костюм и белую рубашку" at bounding box center [825, 427] width 633 height 16
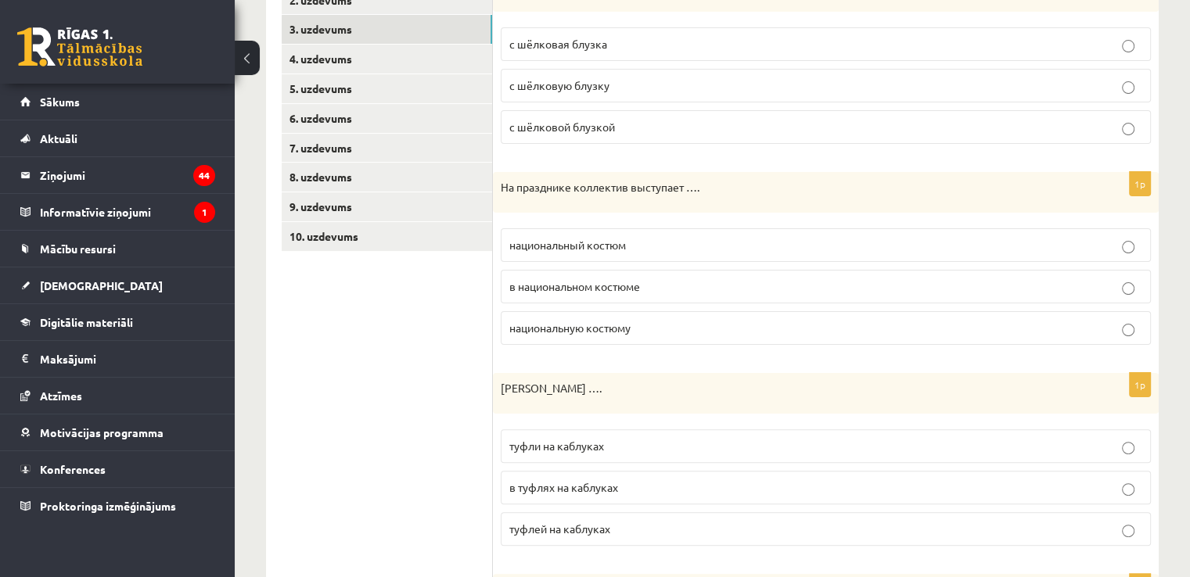
scroll to position [314, 0]
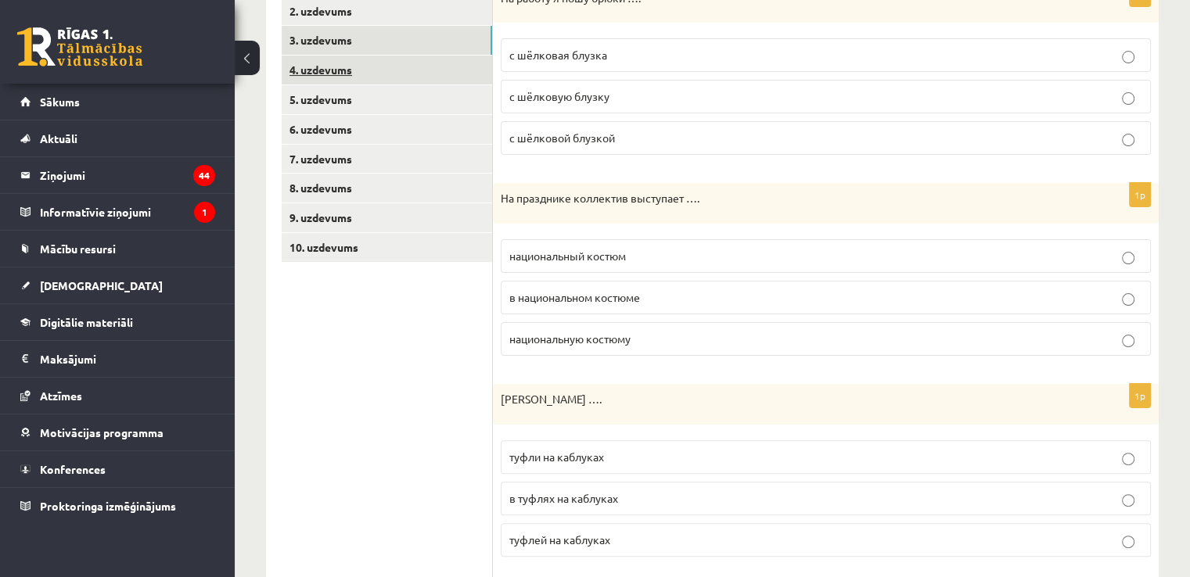
click at [453, 78] on link "4. uzdevums" at bounding box center [387, 70] width 210 height 29
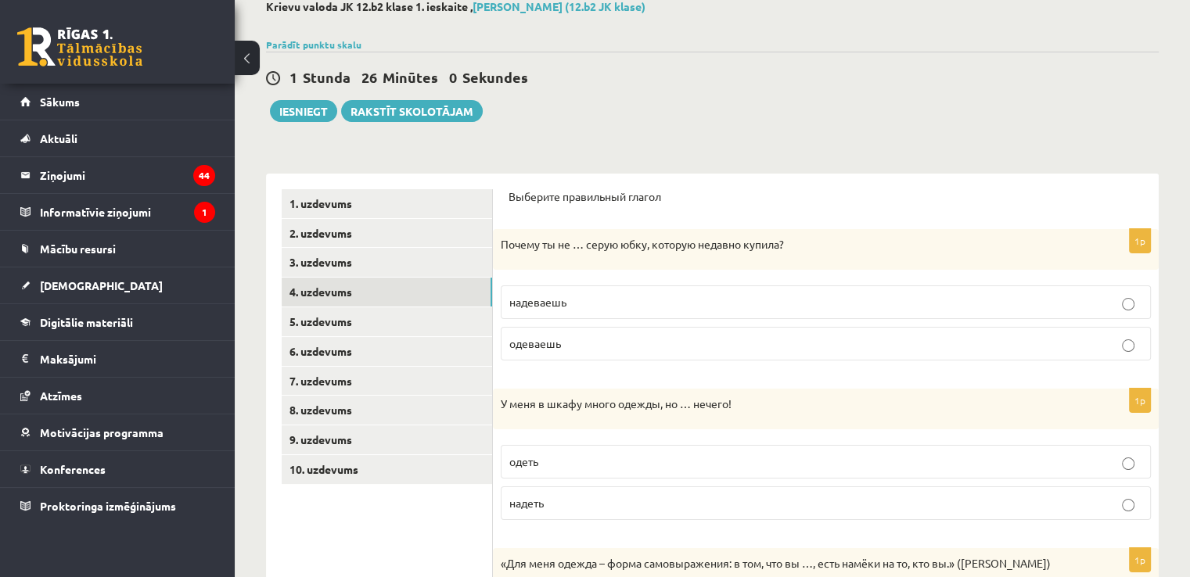
scroll to position [88, 0]
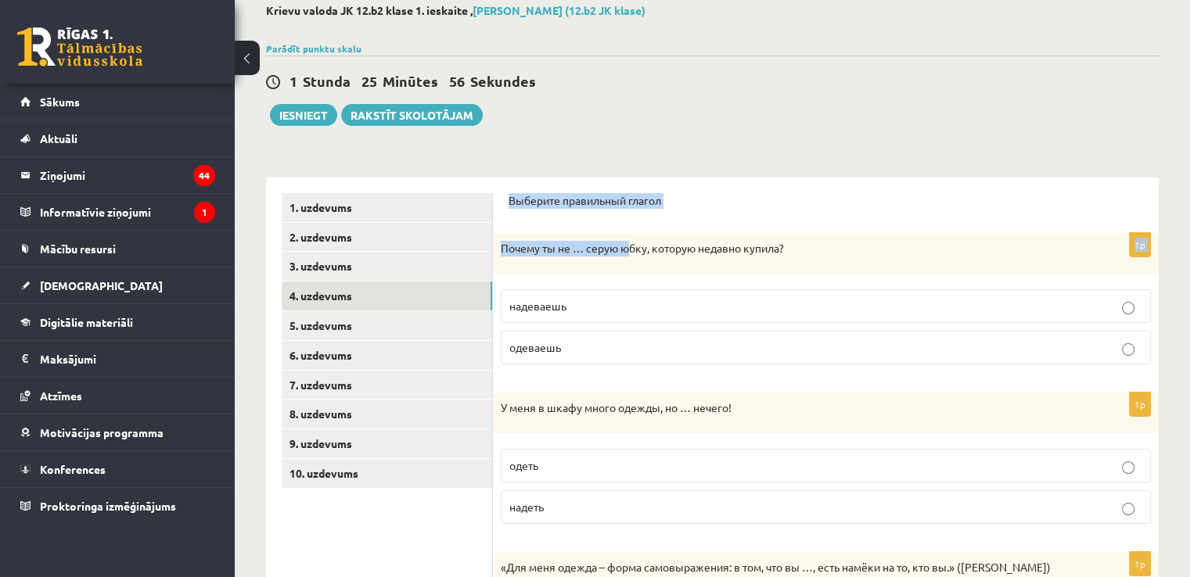
drag, startPoint x: 508, startPoint y: 200, endPoint x: 631, endPoint y: 225, distance: 125.5
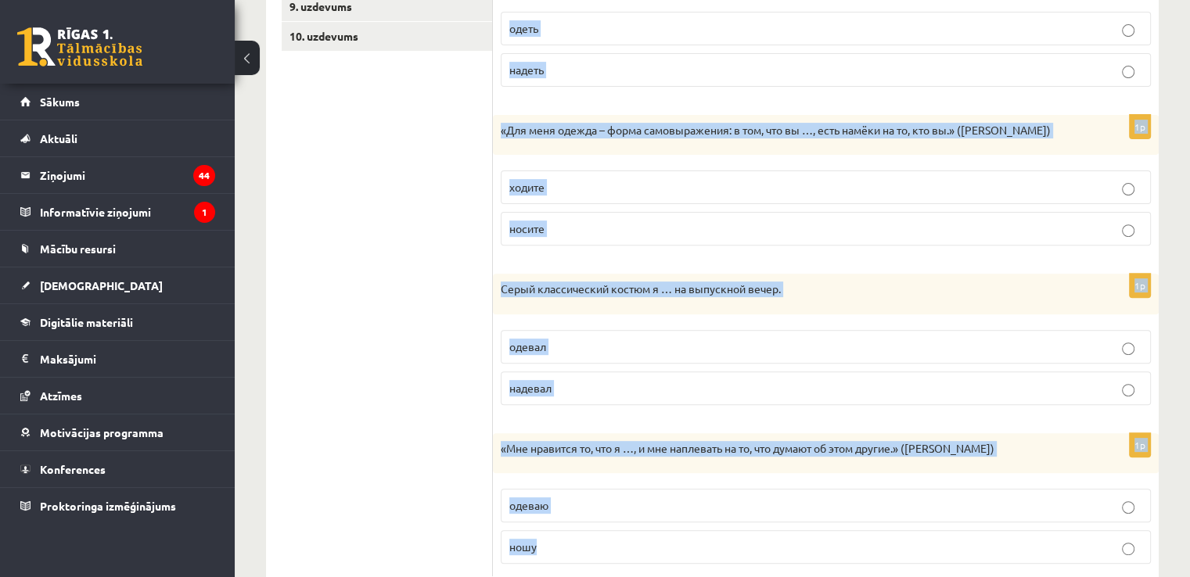
scroll to position [569, 0]
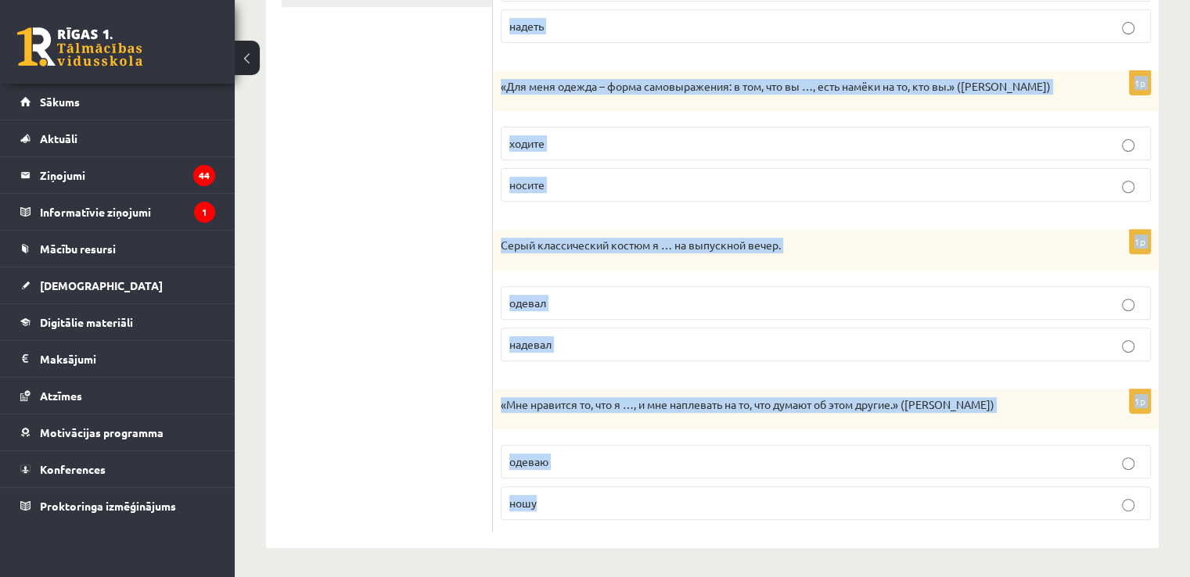
drag, startPoint x: 508, startPoint y: 196, endPoint x: 633, endPoint y: 515, distance: 342.9
click at [633, 515] on form "Выберите правильный глагол 1p Почему ты не … серую юбку, которую недавно купила…" at bounding box center [826, 123] width 635 height 822
copy form "Выберите правильный глагол 1p Почему ты не … серую юбку, которую недавно купила…"
click at [855, 495] on p "ношу" at bounding box center [825, 503] width 633 height 16
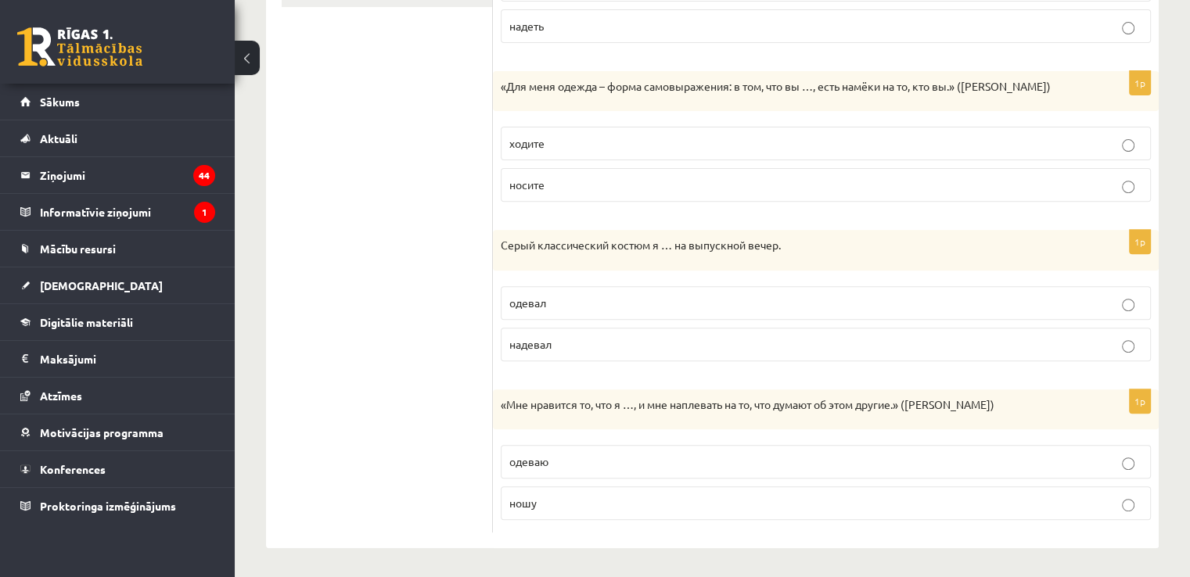
click at [748, 352] on label "надевал" at bounding box center [826, 345] width 650 height 34
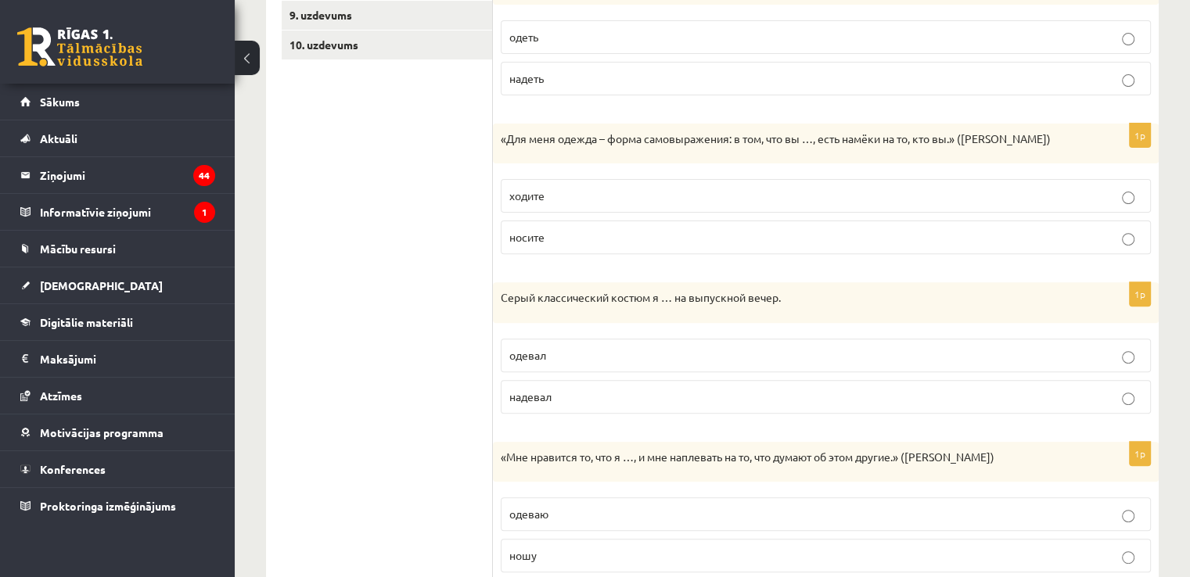
scroll to position [515, 0]
click at [1141, 246] on label "носите" at bounding box center [826, 239] width 650 height 34
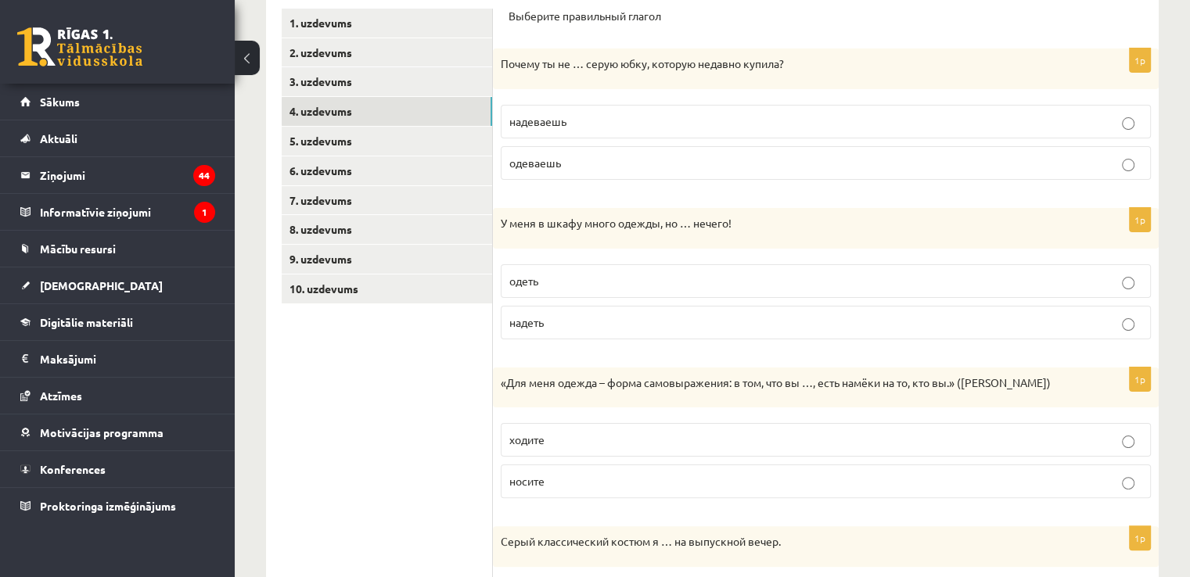
scroll to position [261, 0]
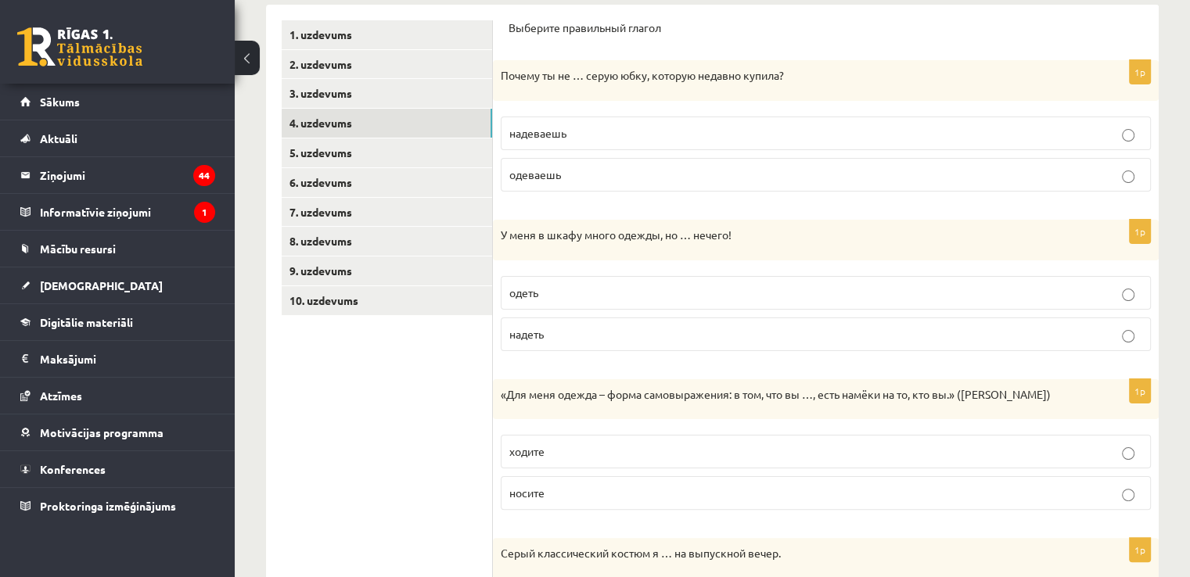
click at [991, 129] on p "надеваешь" at bounding box center [825, 133] width 633 height 16
click at [835, 334] on p "надеть" at bounding box center [825, 334] width 633 height 16
click at [381, 157] on link "5. uzdevums" at bounding box center [387, 152] width 210 height 29
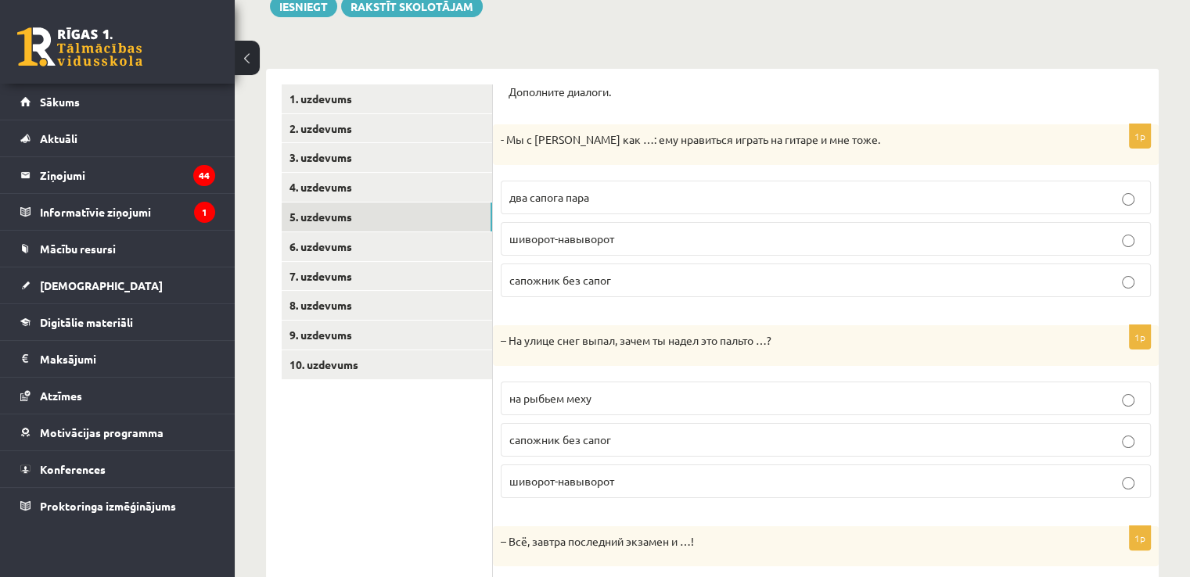
scroll to position [188, 0]
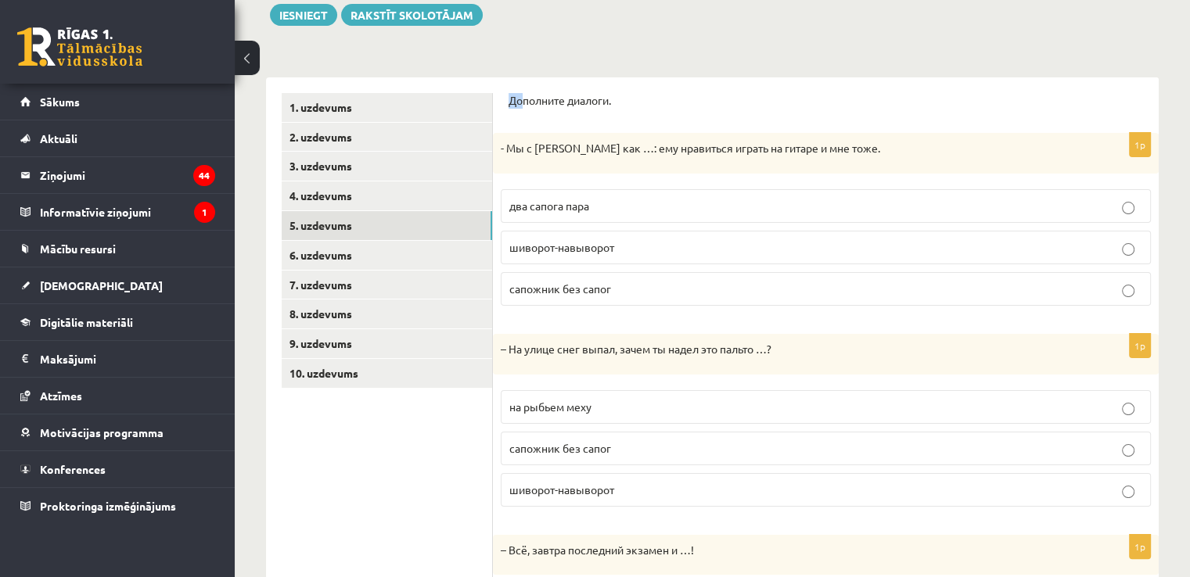
drag, startPoint x: 508, startPoint y: 99, endPoint x: 523, endPoint y: 45, distance: 56.8
click at [523, 45] on div "**********" at bounding box center [712, 319] width 955 height 894
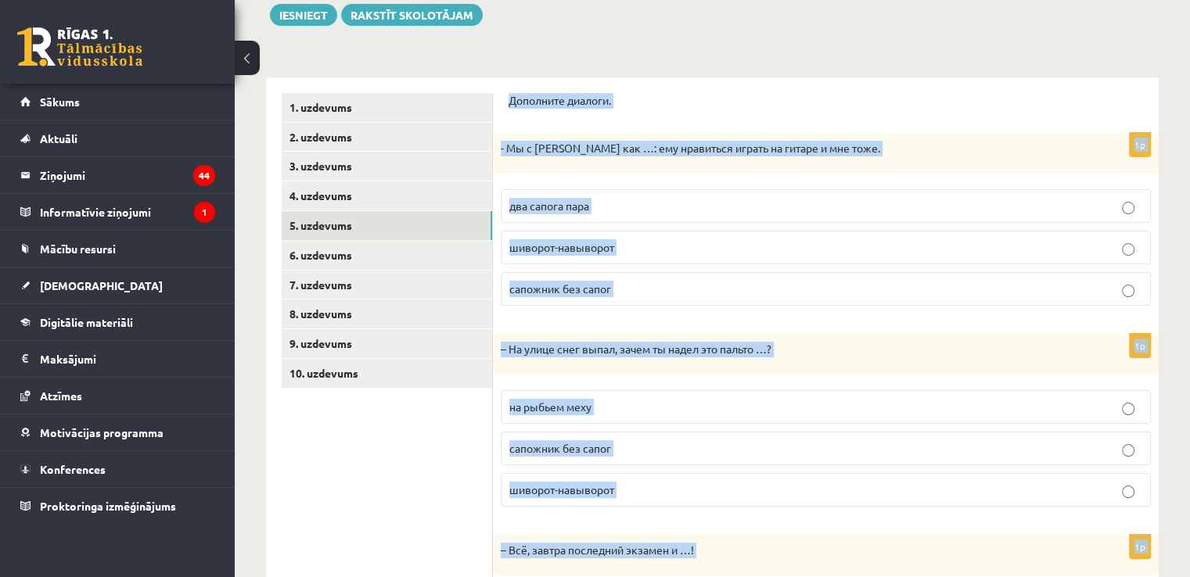
scroll to position [375, 0]
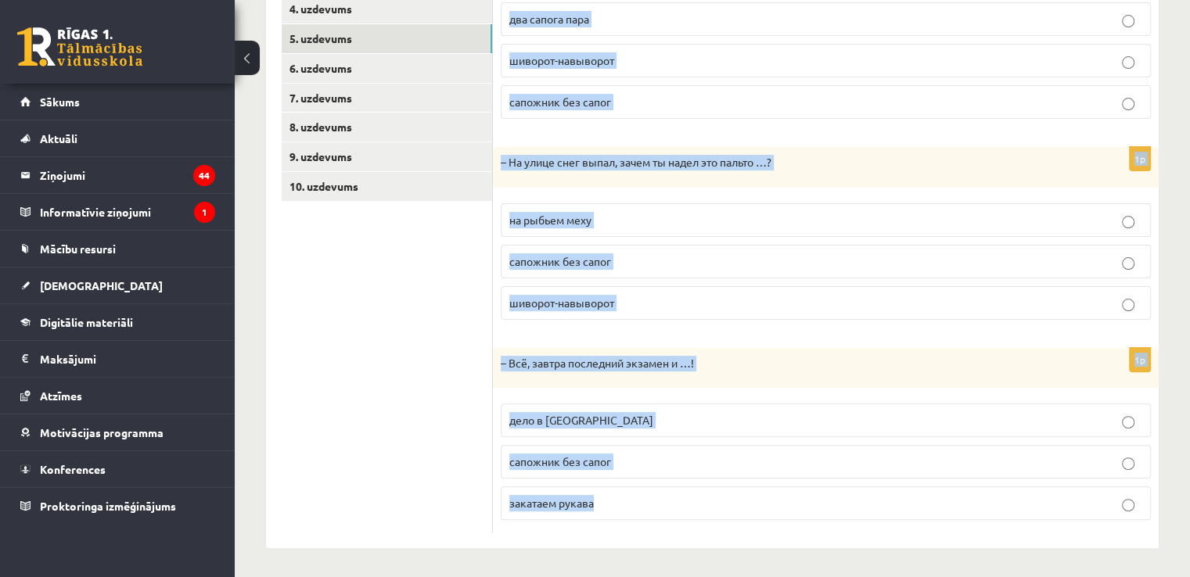
drag, startPoint x: 505, startPoint y: 95, endPoint x: 741, endPoint y: 607, distance: 563.3
copy form "Дополните диалоги. 1p - Мы с Артуром как …: ему нравиться играть на гитаре и мн…"
click at [1186, 318] on div "**********" at bounding box center [712, 132] width 955 height 894
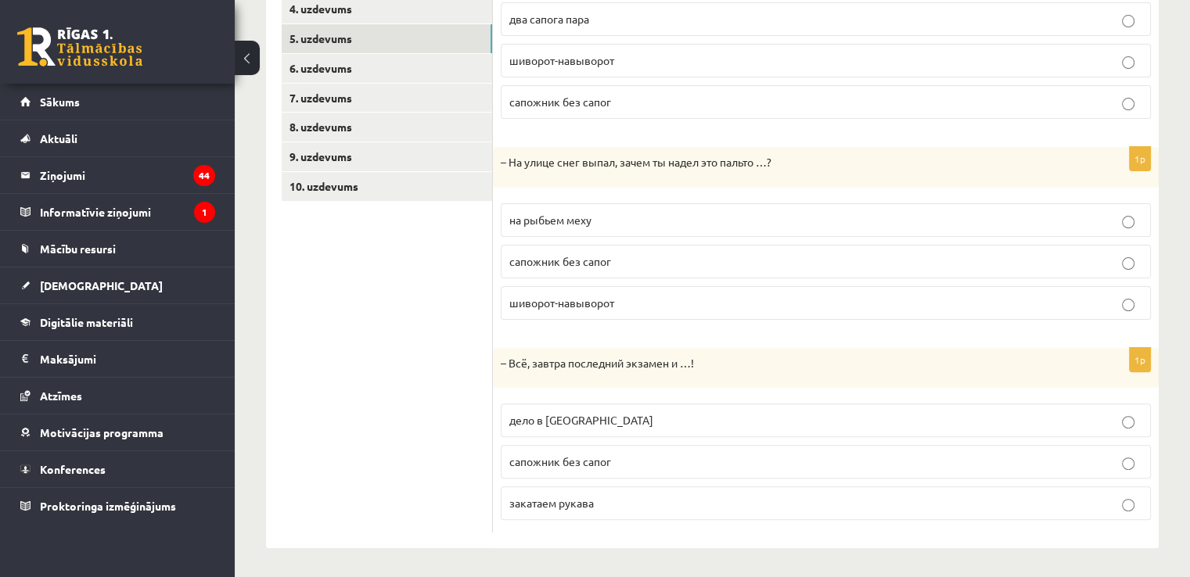
click at [780, 422] on p "дело в шляпе" at bounding box center [825, 420] width 633 height 16
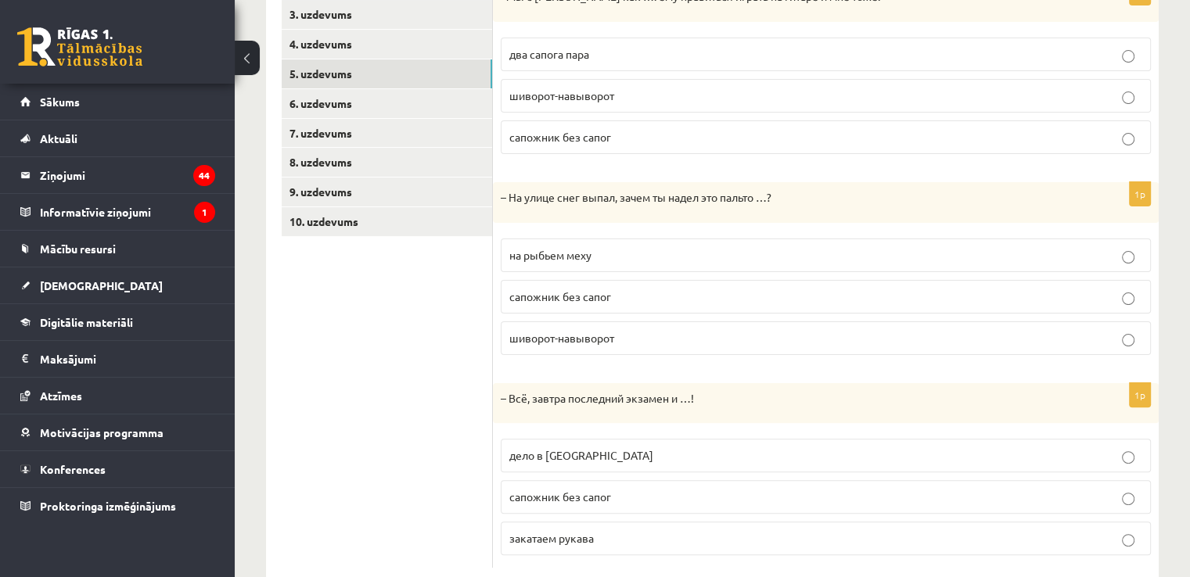
scroll to position [338, 0]
click at [689, 351] on label "шиворот-навыворот" at bounding box center [826, 340] width 650 height 34
click at [681, 63] on label "два сапога пара" at bounding box center [826, 56] width 650 height 34
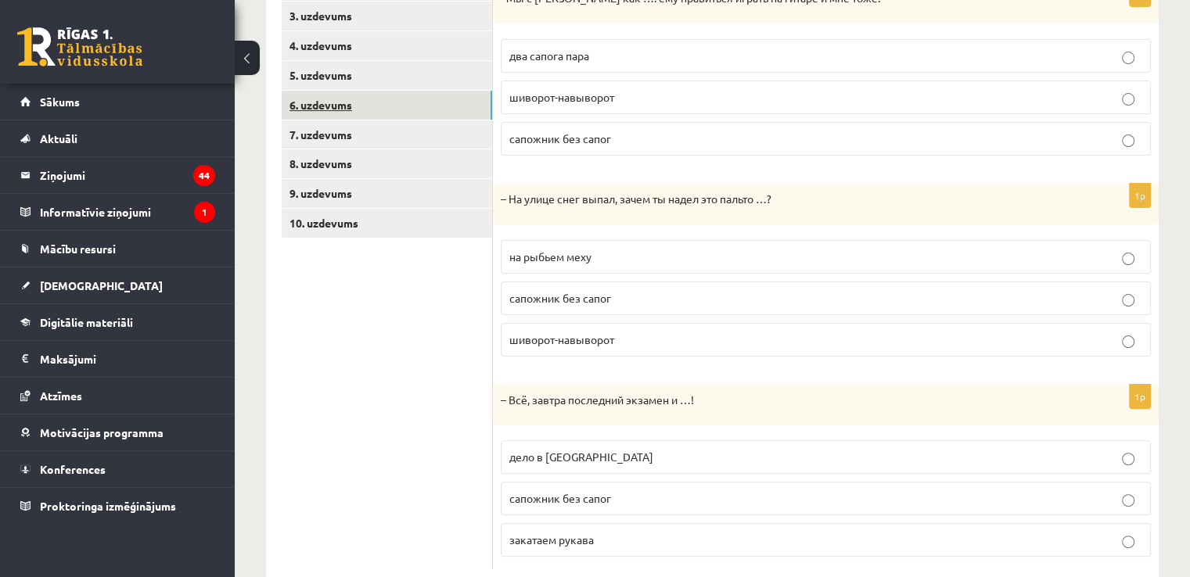
click at [332, 106] on link "6. uzdevums" at bounding box center [387, 105] width 210 height 29
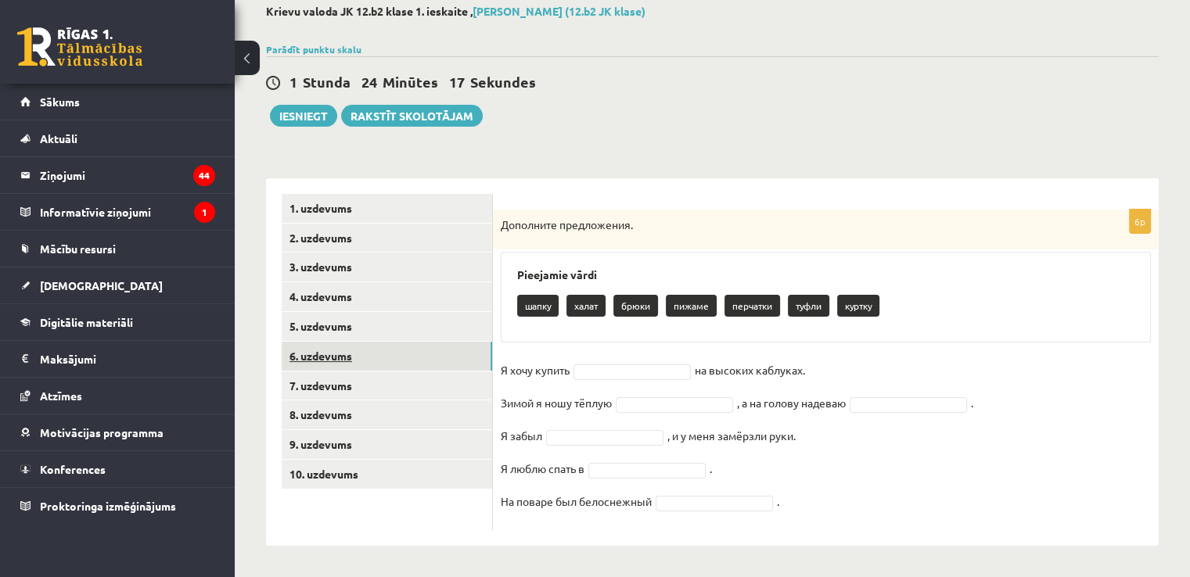
scroll to position [87, 0]
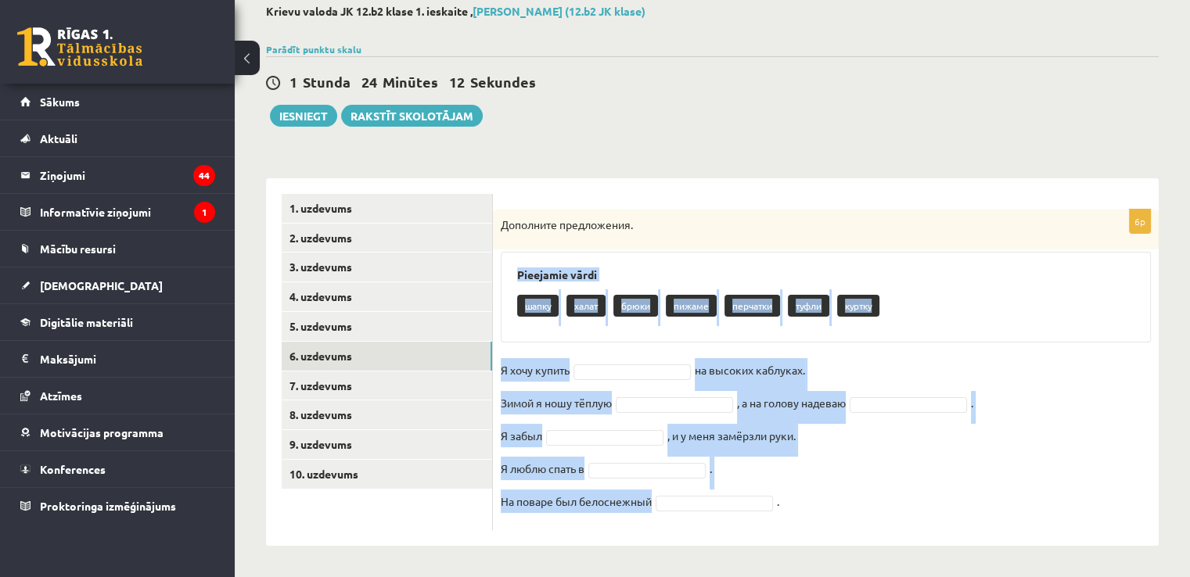
drag, startPoint x: 516, startPoint y: 275, endPoint x: 711, endPoint y: 493, distance: 292.6
click at [711, 493] on div "6p Дополните предложения. Pieejamie vārdi шапку халат брюки пижаме перчатки туф…" at bounding box center [826, 370] width 666 height 321
copy div "Pieejamie vārdi шапку халат брюки пижаме перчатки туфли куртку Я хочу купить на…"
click at [896, 298] on div "шапку халат брюки пижаме перчатки туфли куртку" at bounding box center [825, 308] width 617 height 37
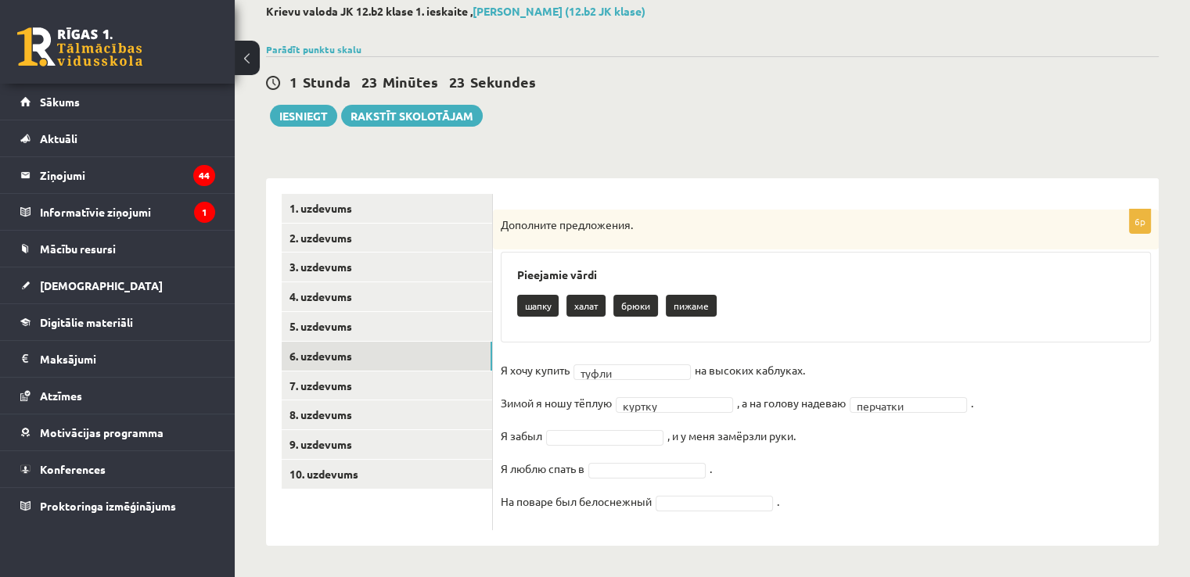
click at [894, 413] on fieldset "Я хочу купить туфли ***** на высоких каблуках. Зимой я ношу тёплую куртку *****…" at bounding box center [826, 440] width 650 height 164
click at [664, 427] on fieldset "Я хочу купить туфли ***** на высоких каблуках. Зимой я ношу тёплую куртку *****…" at bounding box center [826, 440] width 650 height 164
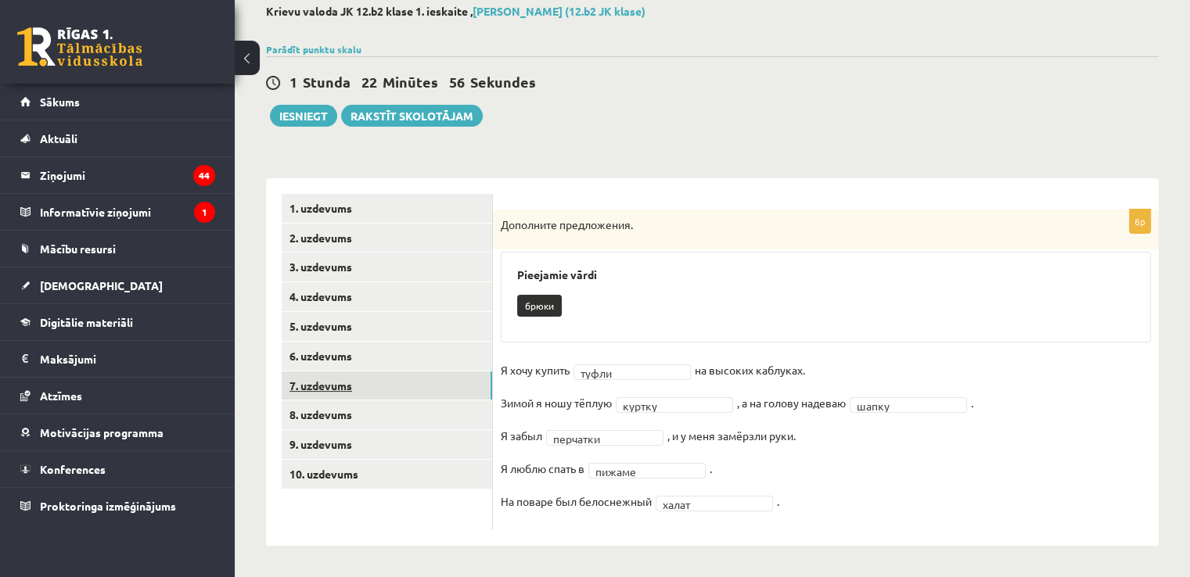
click at [465, 395] on link "7. uzdevums" at bounding box center [387, 386] width 210 height 29
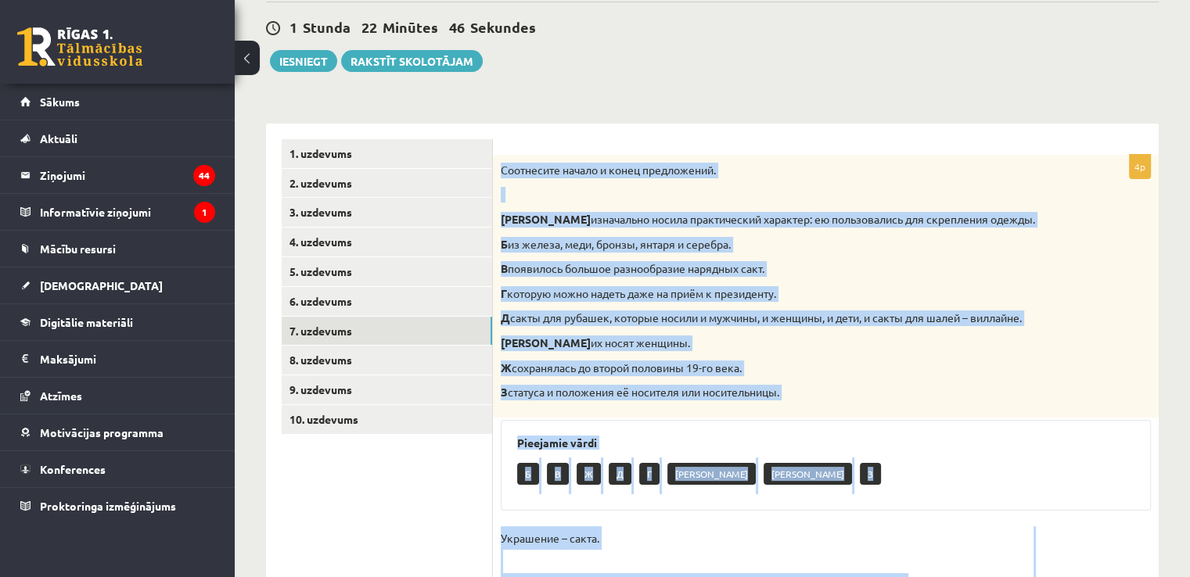
scroll to position [347, 0]
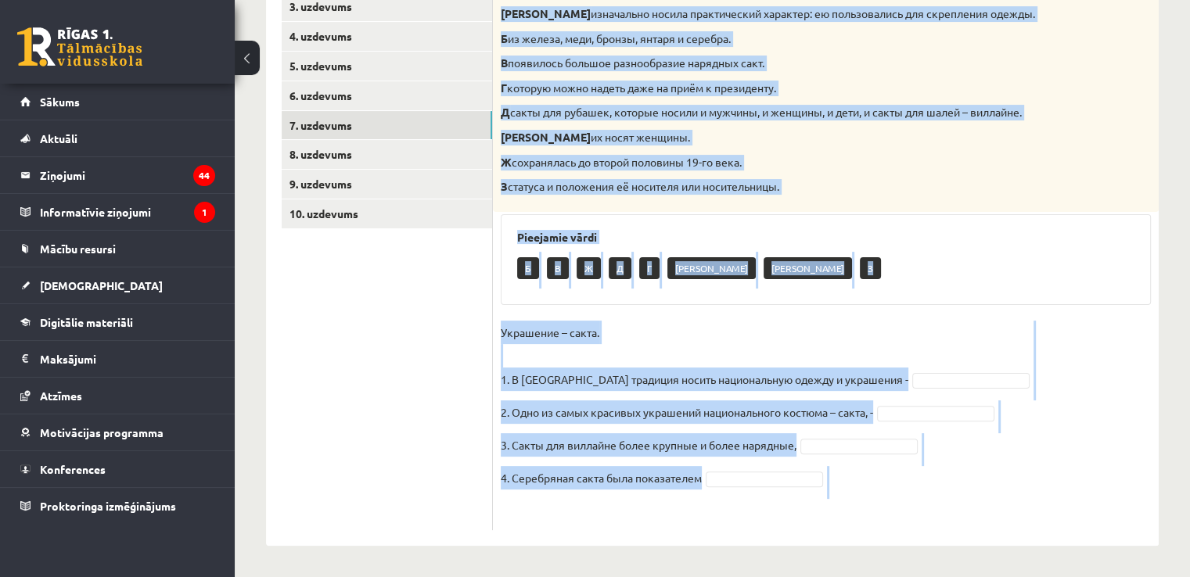
drag, startPoint x: 501, startPoint y: 170, endPoint x: 742, endPoint y: 501, distance: 409.4
click at [742, 501] on div "4p Соотнесите начало и конец предложений. А изначально носила практический хара…" at bounding box center [826, 239] width 666 height 581
copy div "Соотнесите начало и конец предложений. А изначально носила практический характе…"
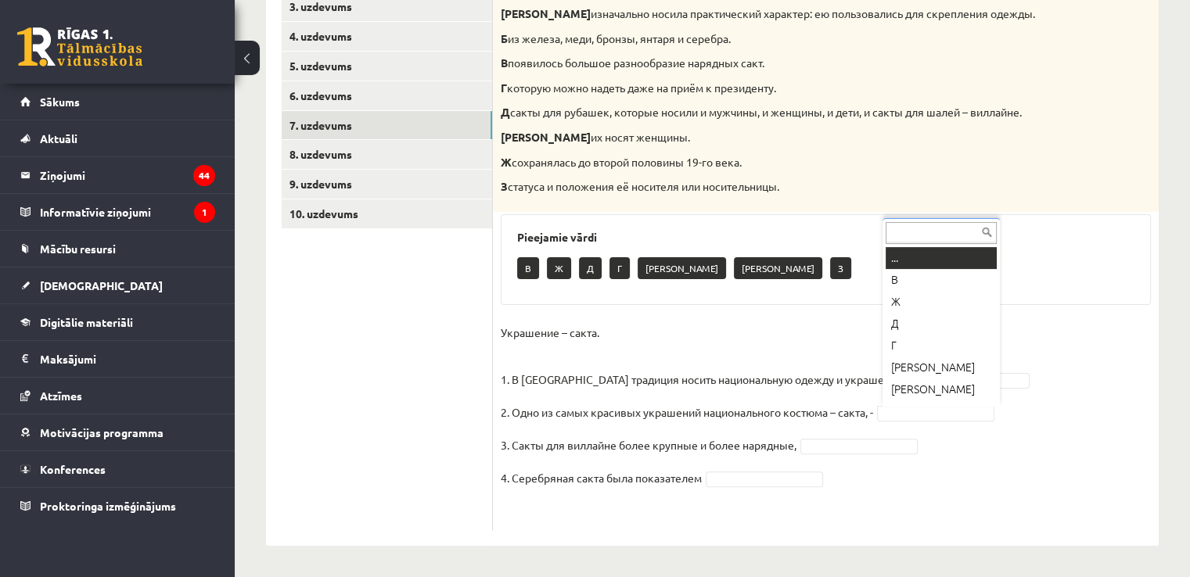
scroll to position [19, 0]
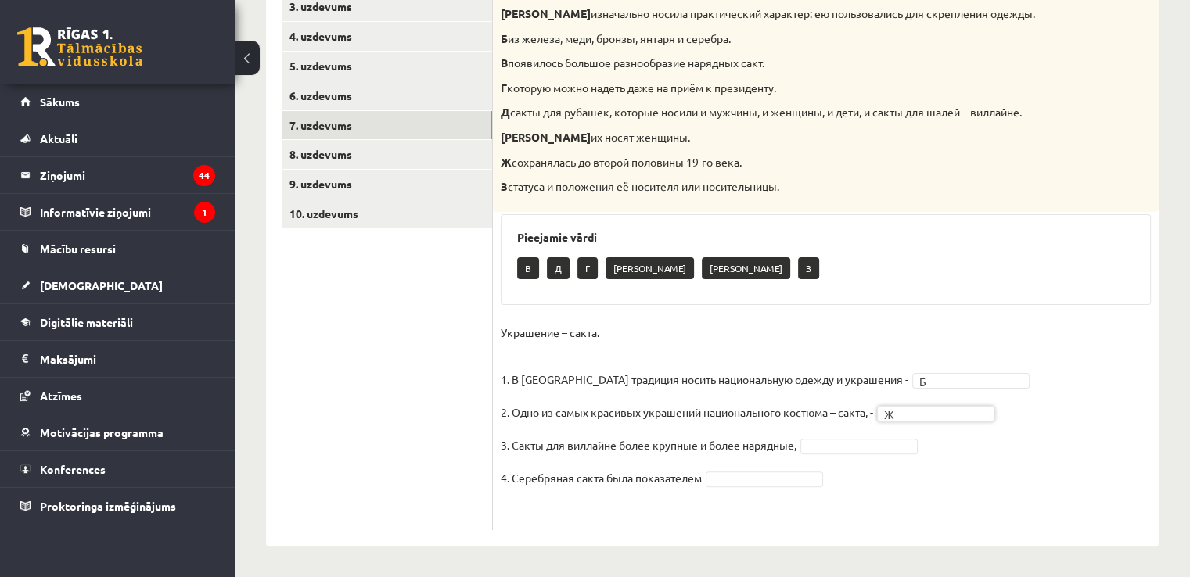
click at [554, 339] on p "Украшение – сакта. 1. В Латвии традиция носить национальную одежду и украшения -" at bounding box center [705, 356] width 408 height 70
drag, startPoint x: 996, startPoint y: 444, endPoint x: 987, endPoint y: 424, distance: 22.1
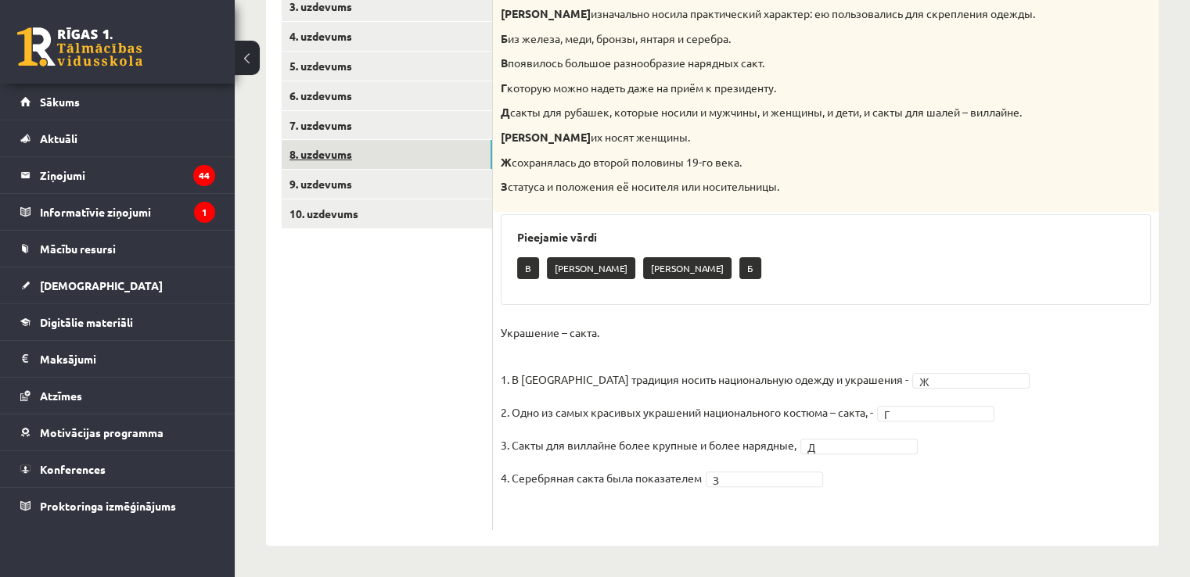
click at [423, 164] on link "8. uzdevums" at bounding box center [387, 154] width 210 height 29
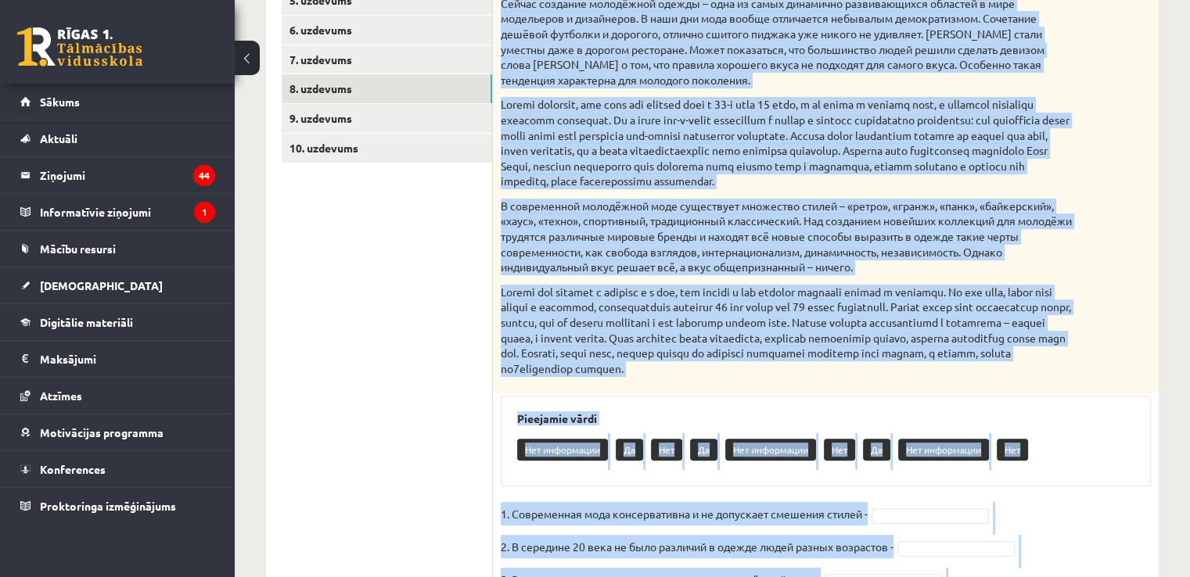
scroll to position [573, 0]
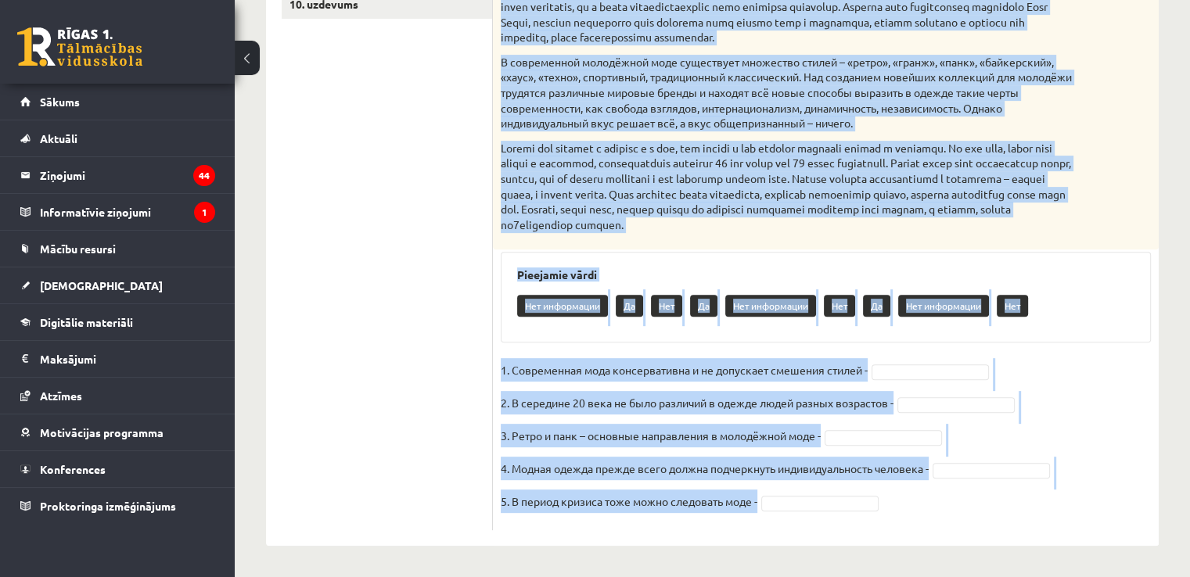
drag, startPoint x: 501, startPoint y: 314, endPoint x: 765, endPoint y: 593, distance: 384.7
copy div "Прочитайте текст и выполните задание. Главное отличие молодёжной моды состоит в…"
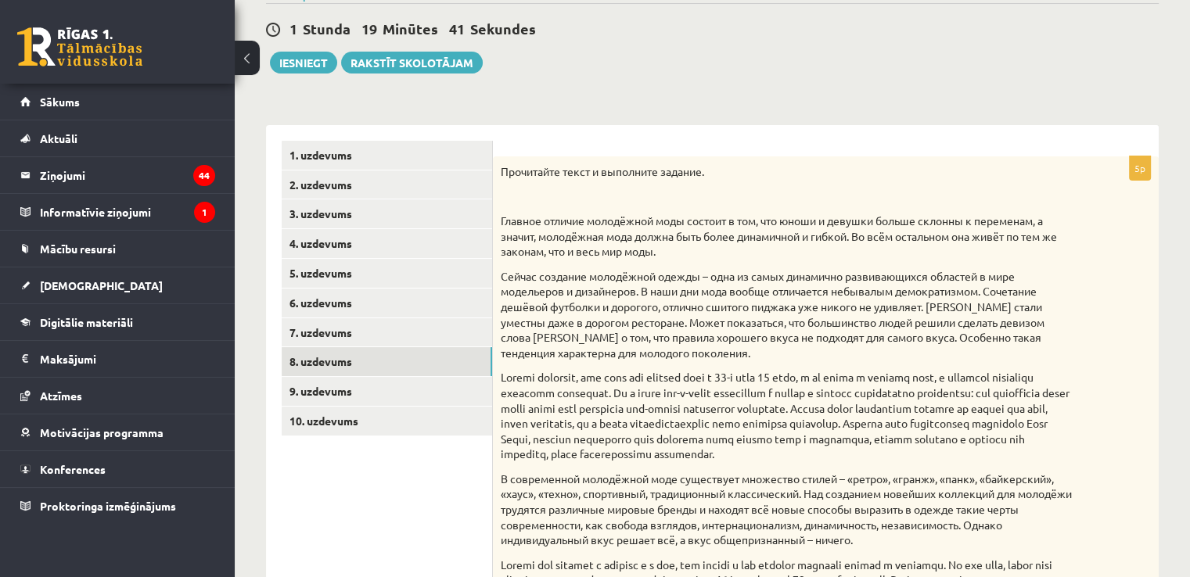
scroll to position [150, 0]
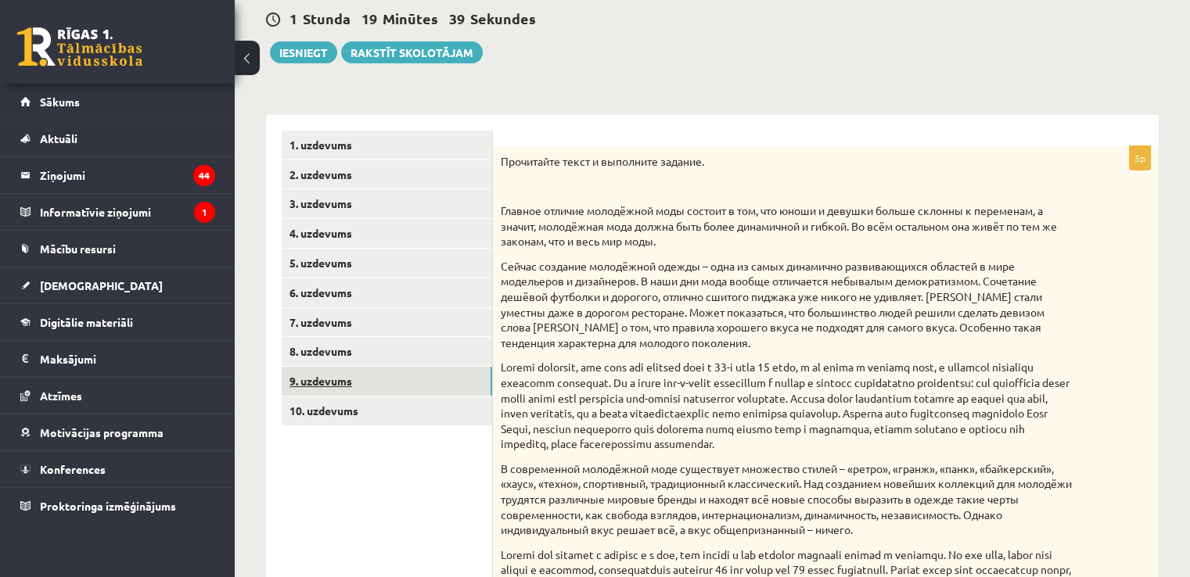
click at [463, 387] on link "9. uzdevums" at bounding box center [387, 381] width 210 height 29
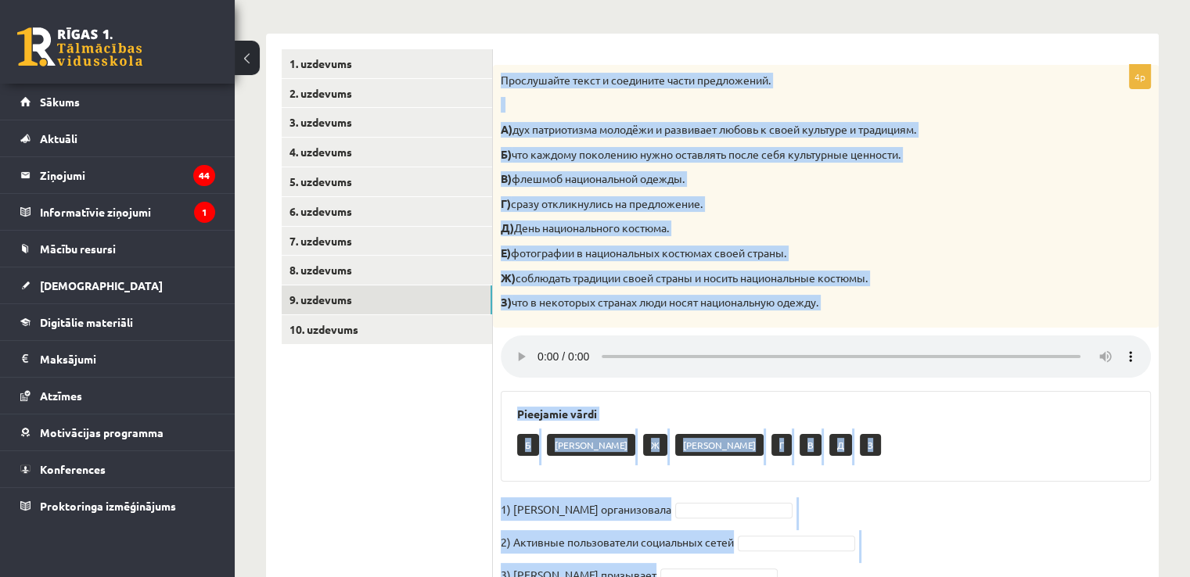
scroll to position [338, 0]
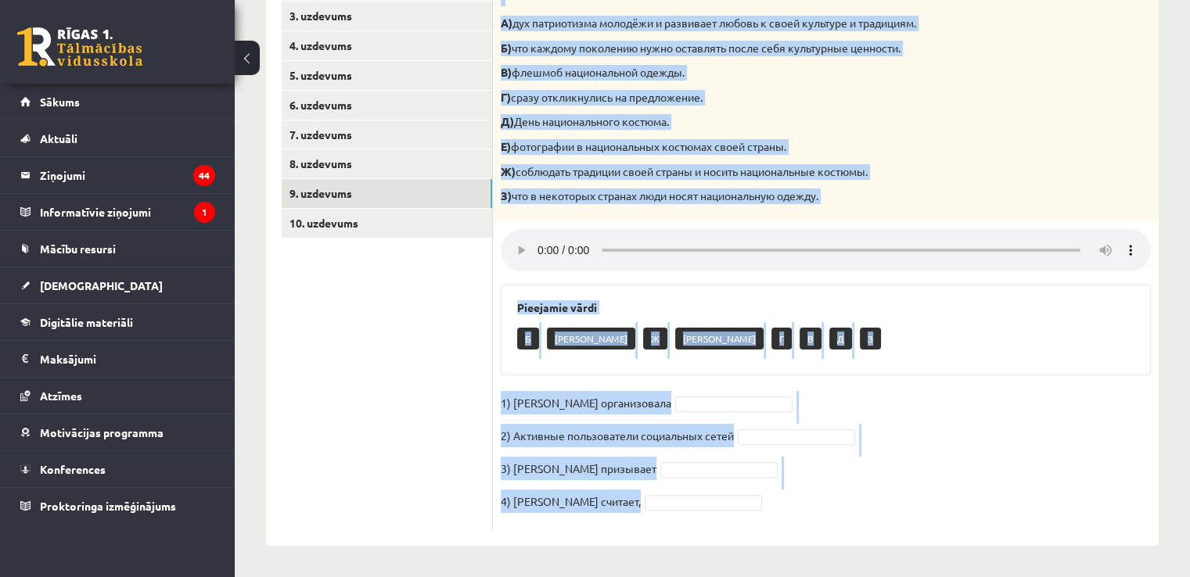
drag, startPoint x: 498, startPoint y: 161, endPoint x: 724, endPoint y: 581, distance: 476.1
copy div "Прослушайте текст и соедините части предложений. А) дух патриотизма молодёжи и …"
click at [612, 293] on div "Pieejamie vārdi Б А Ж Е Г В Д З" at bounding box center [826, 330] width 650 height 91
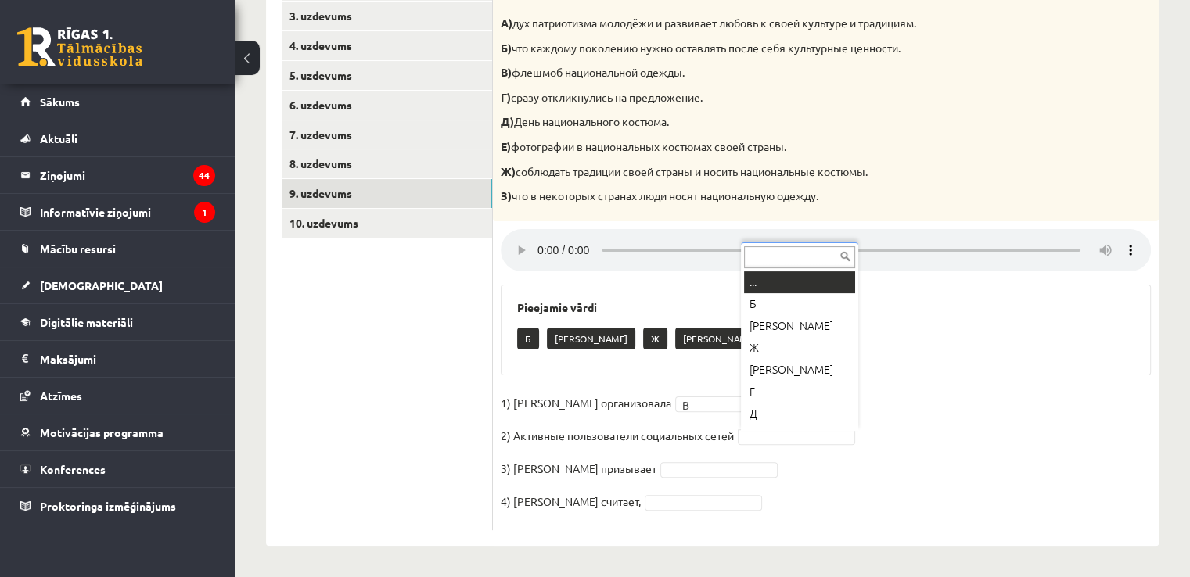
scroll to position [19, 0]
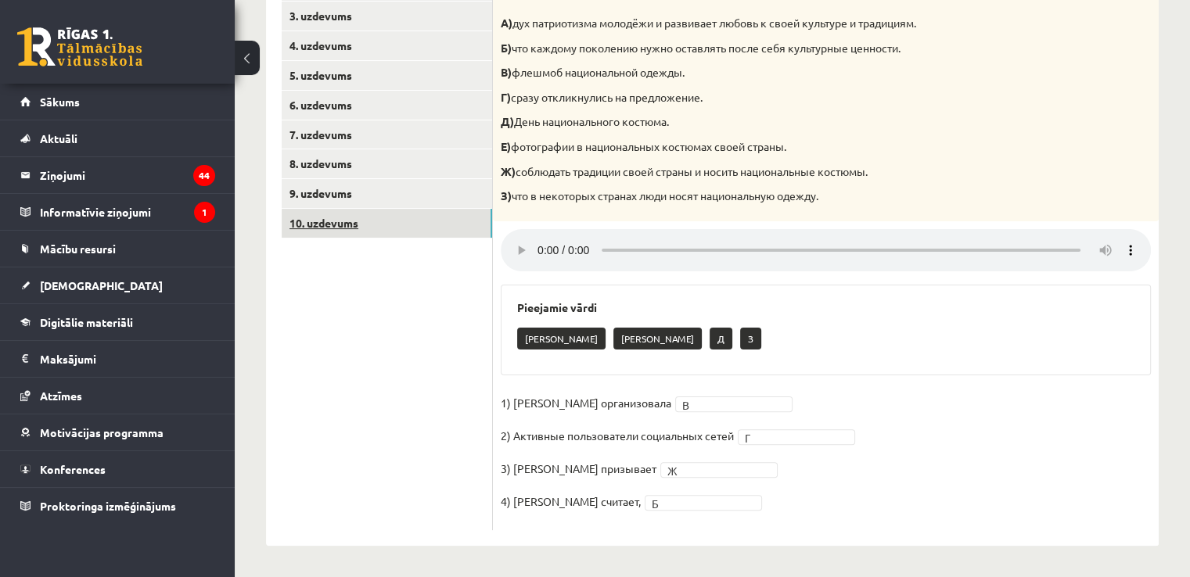
click at [339, 214] on link "10. uzdevums" at bounding box center [387, 223] width 210 height 29
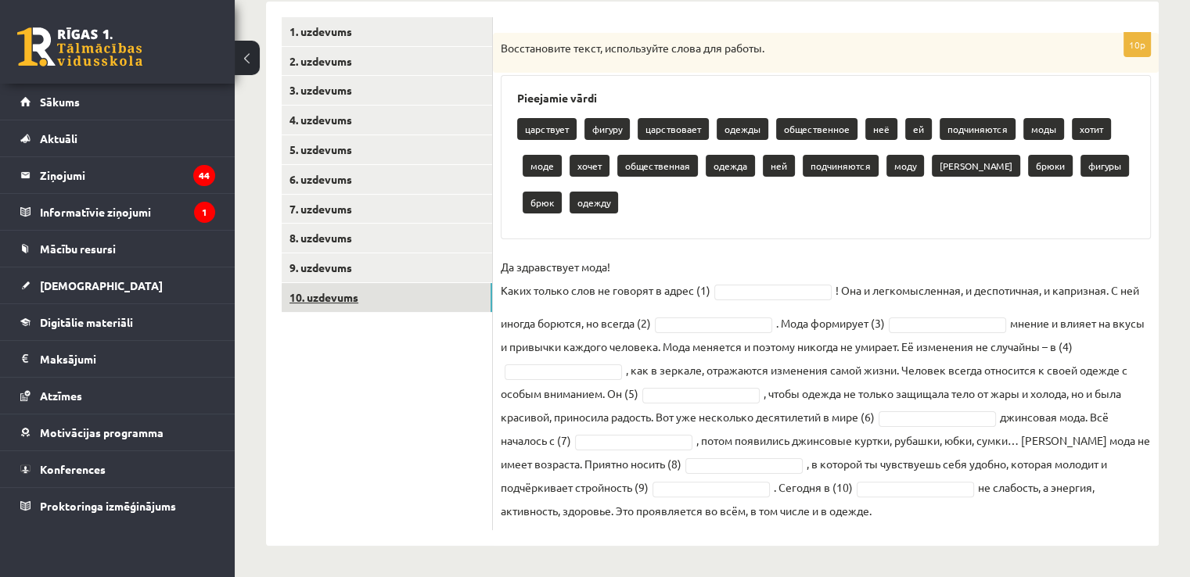
scroll to position [264, 0]
drag, startPoint x: 501, startPoint y: 45, endPoint x: 913, endPoint y: 545, distance: 648.1
click at [913, 545] on div "10p Восстановите текст, используйте слова для работы. Pieejamie vārdi царствует…" at bounding box center [826, 274] width 666 height 545
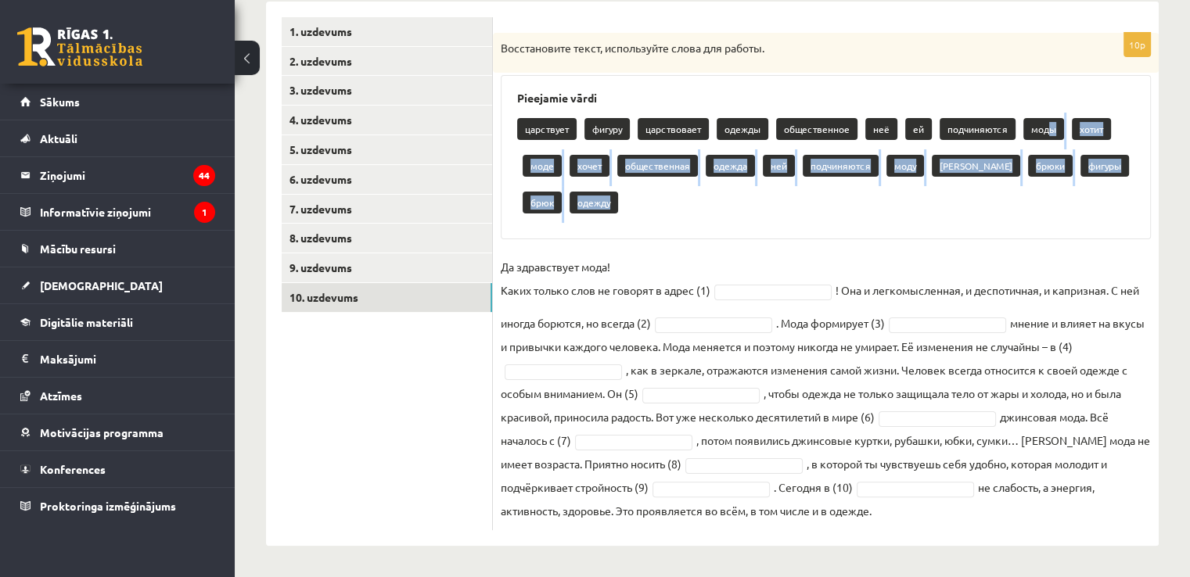
drag, startPoint x: 1050, startPoint y: 134, endPoint x: 963, endPoint y: 203, distance: 110.8
click at [963, 203] on div "царствует фигуру царствовает одежды общественное неё ей подчиняются моды хотит …" at bounding box center [825, 168] width 617 height 110
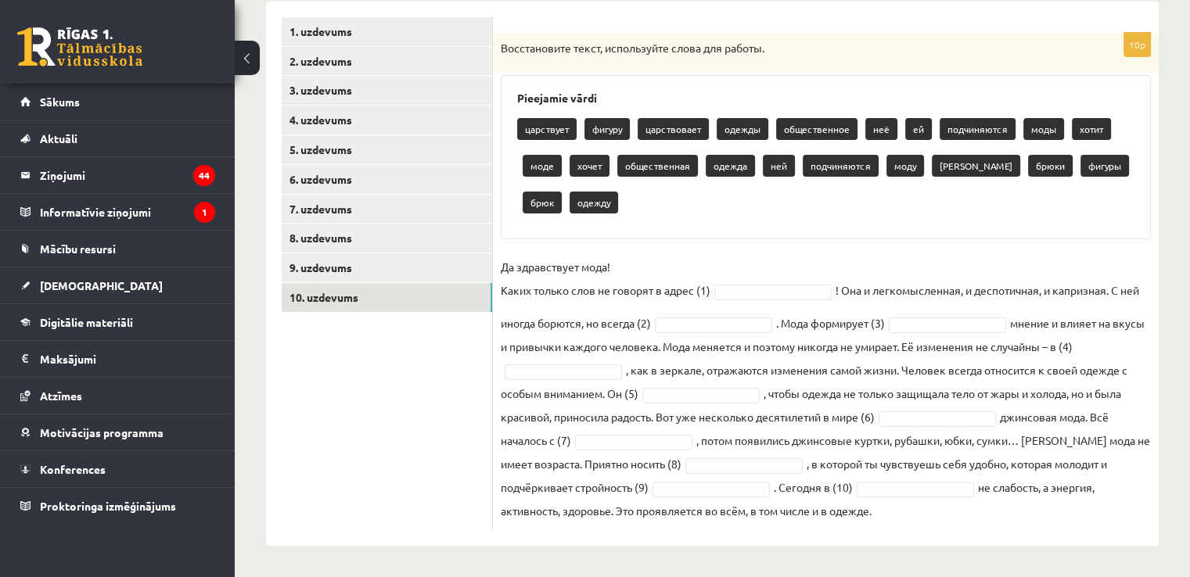
click at [963, 203] on div "царствует фигуру царствовает одежды общественное неё ей подчиняются моды хотит …" at bounding box center [825, 168] width 617 height 110
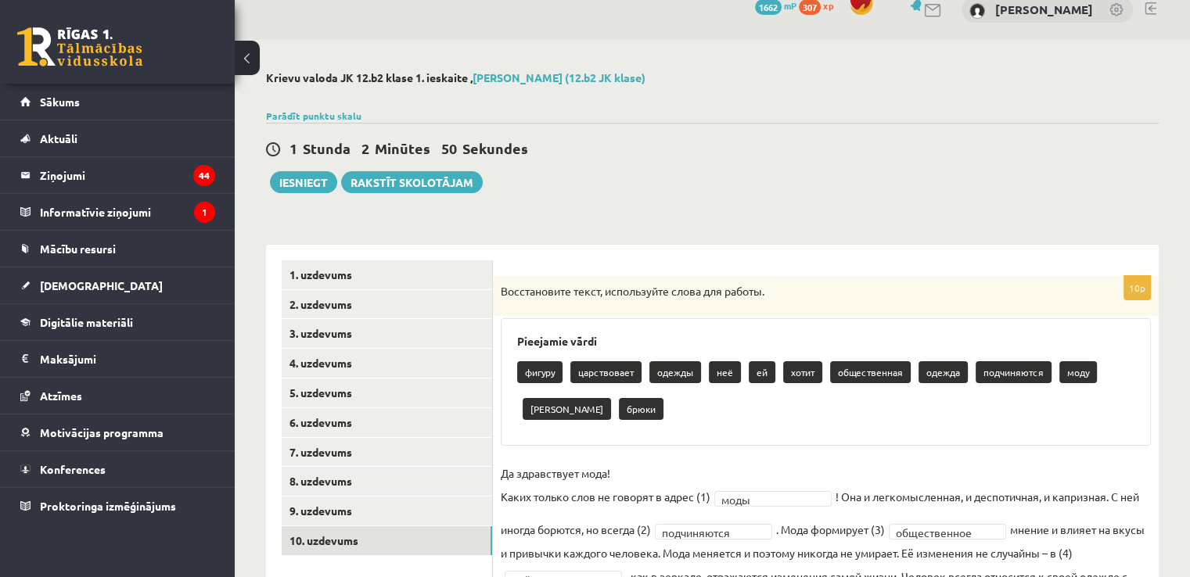
scroll to position [19, 0]
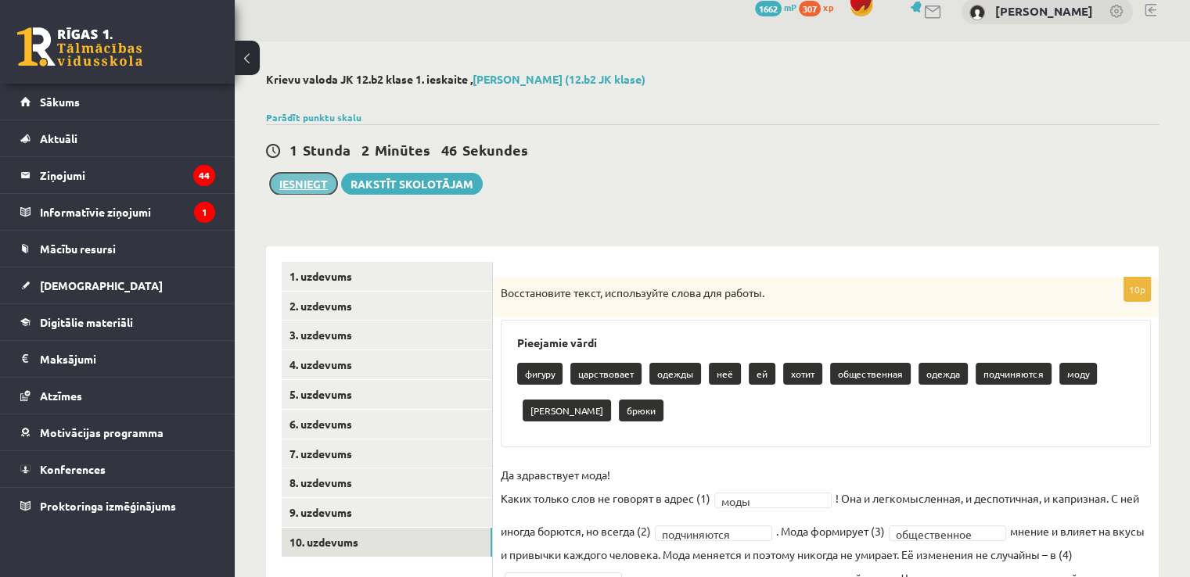
click at [325, 184] on button "Iesniegt" at bounding box center [303, 184] width 67 height 22
